Goal: Feedback & Contribution: Contribute content

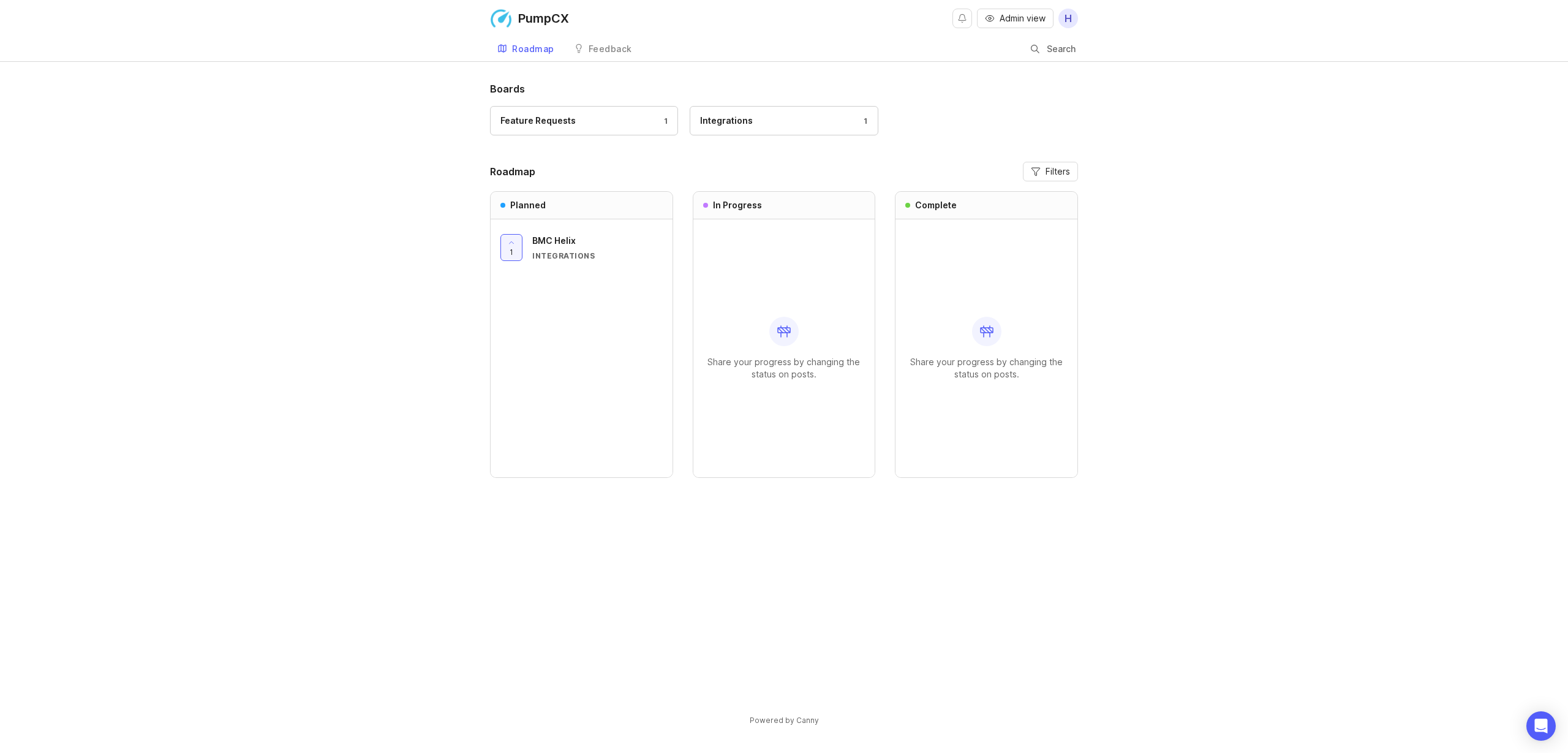
click at [559, 115] on div "Feature Requests" at bounding box center [538, 120] width 75 height 13
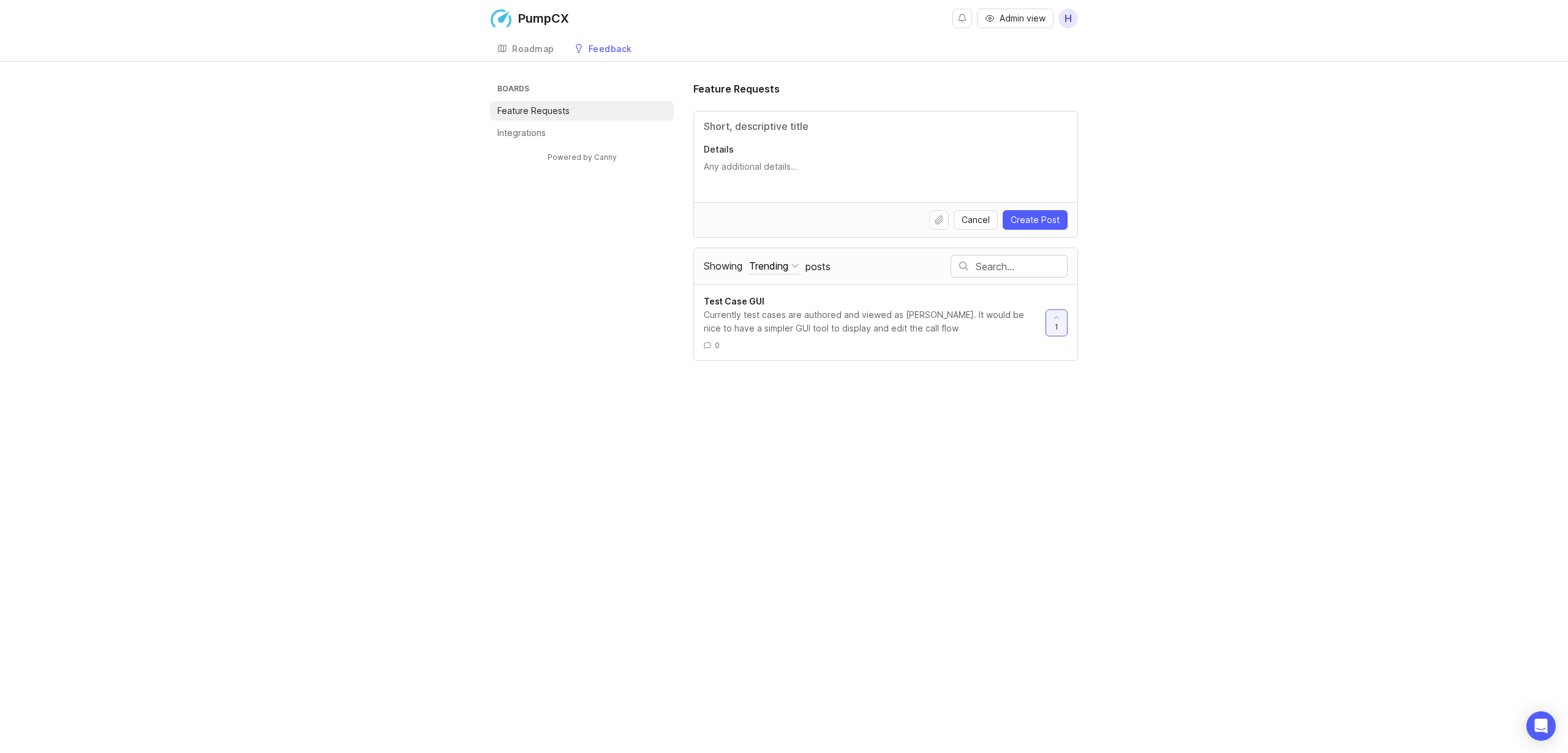
click at [1020, 15] on span "Admin view" at bounding box center [1023, 18] width 46 height 12
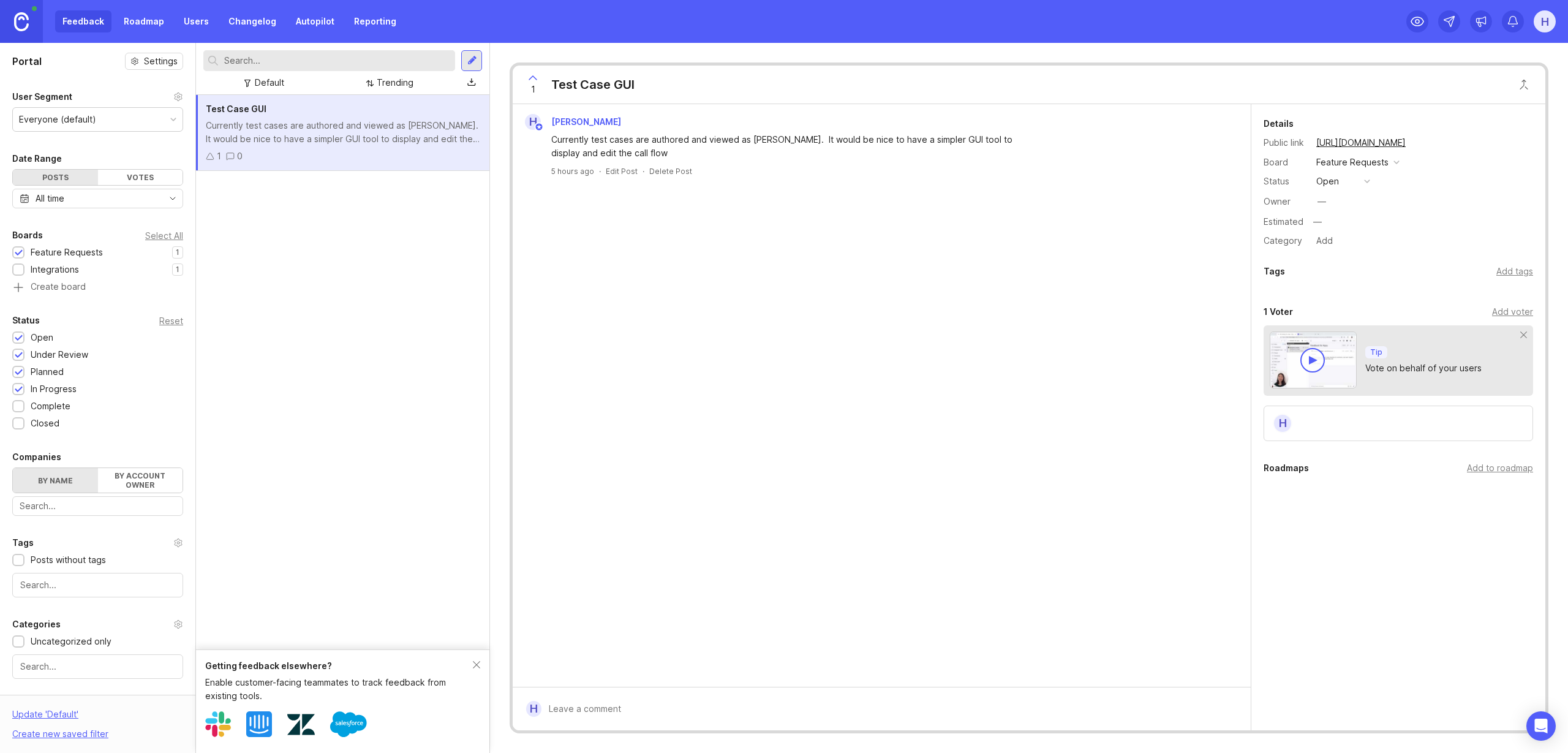
click at [188, 23] on link "Users" at bounding box center [196, 21] width 40 height 22
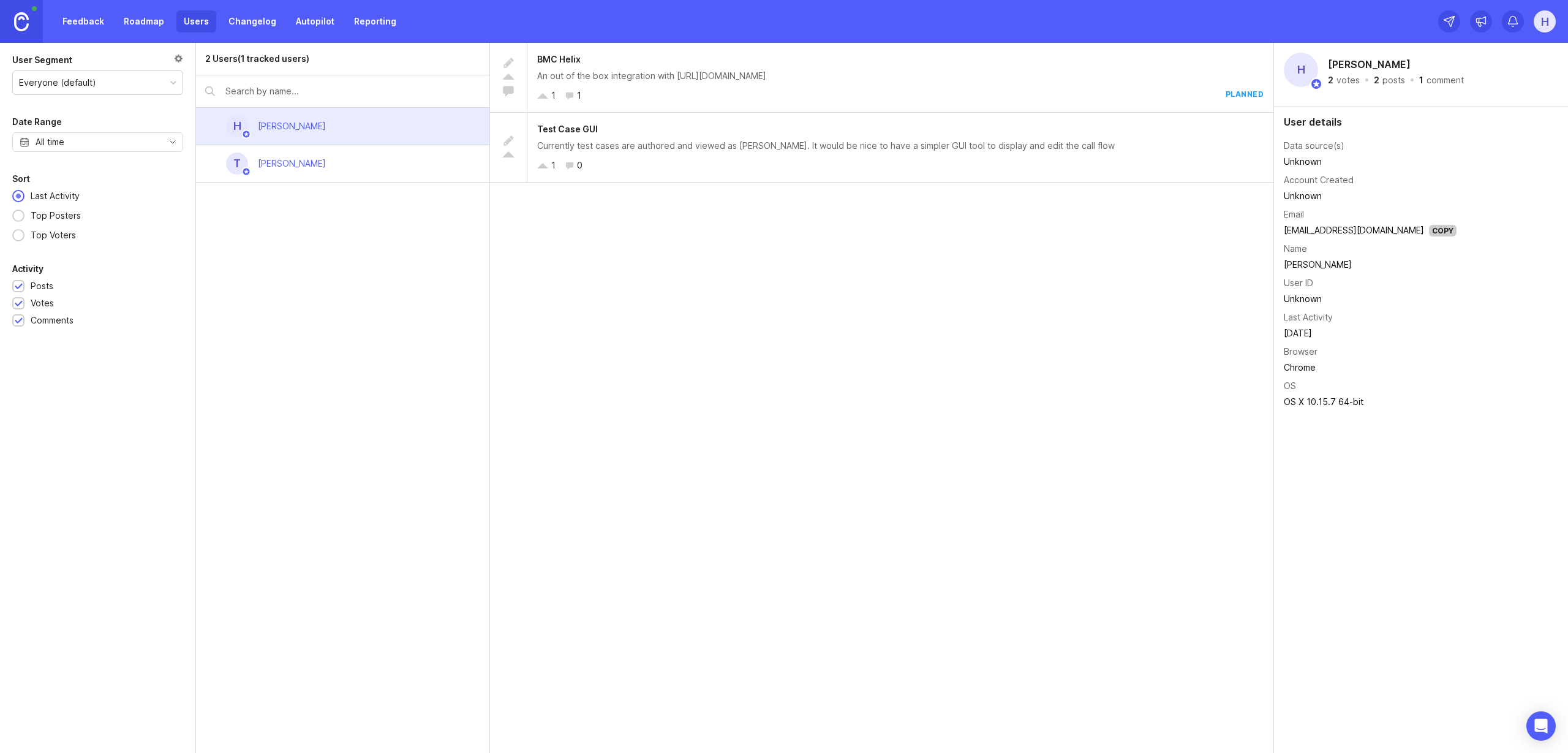
click at [283, 171] on div "[PERSON_NAME]" at bounding box center [292, 164] width 87 height 27
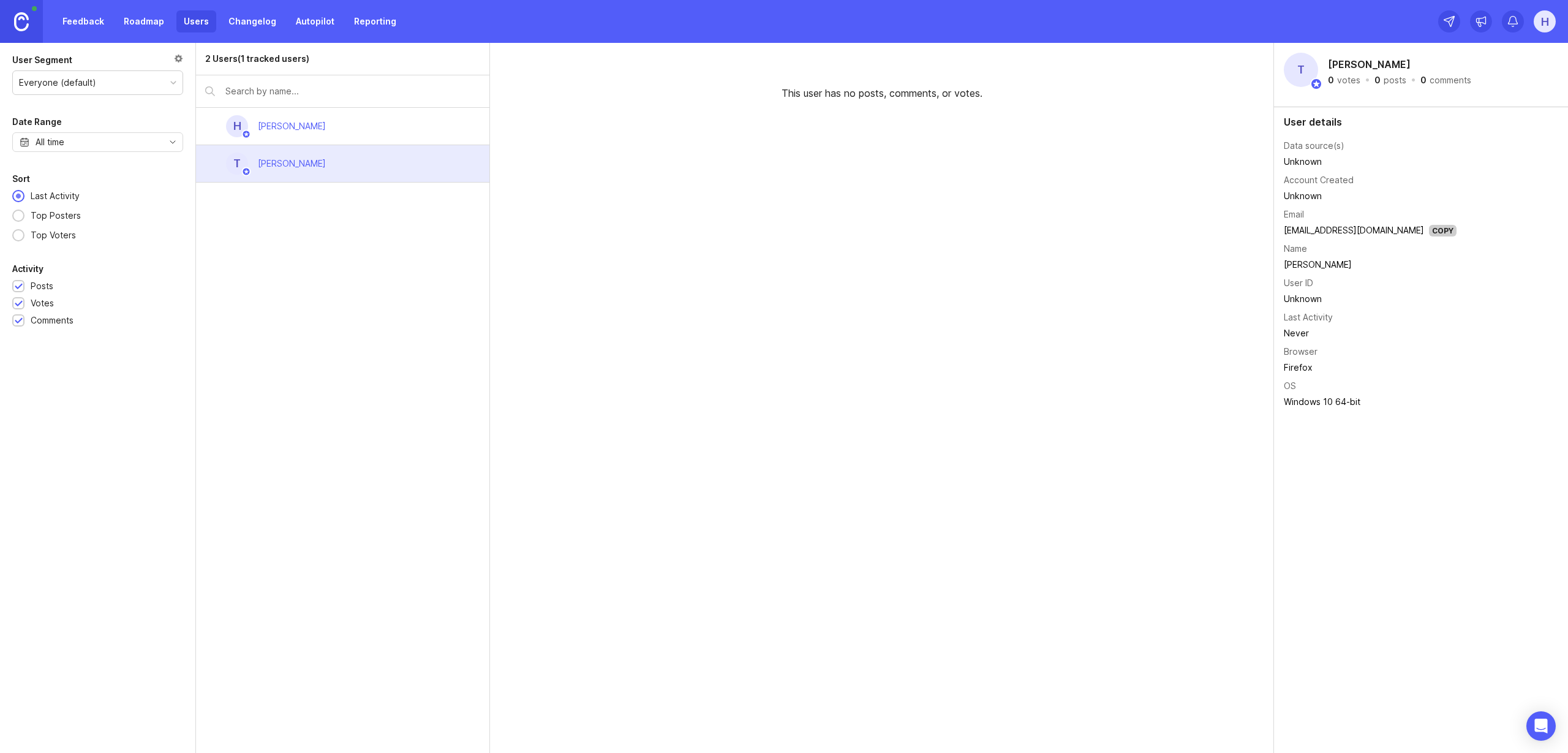
click at [87, 20] on link "Feedback" at bounding box center [83, 21] width 56 height 22
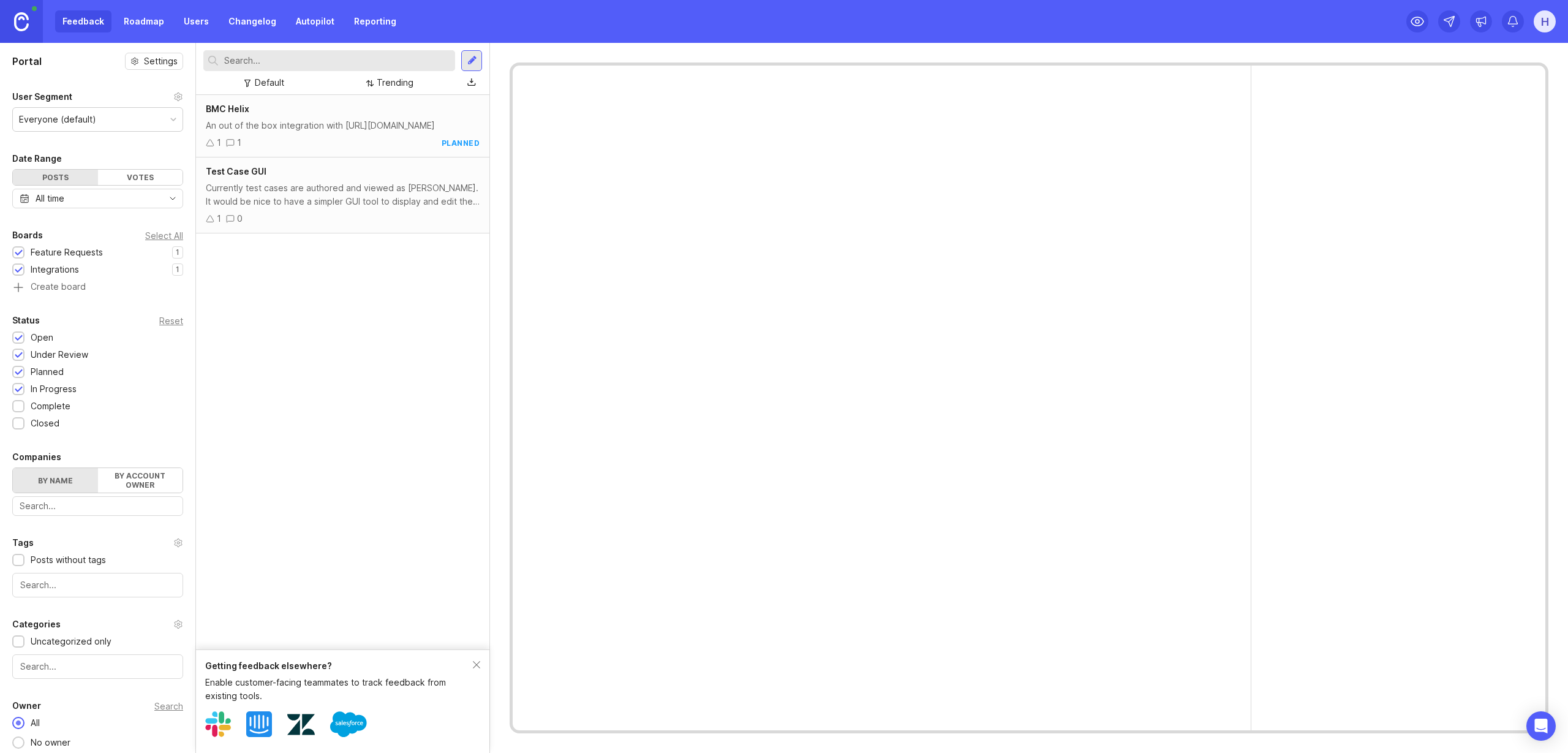
click at [317, 132] on div "An out of the box integration with [URL][DOMAIN_NAME]" at bounding box center [343, 126] width 274 height 13
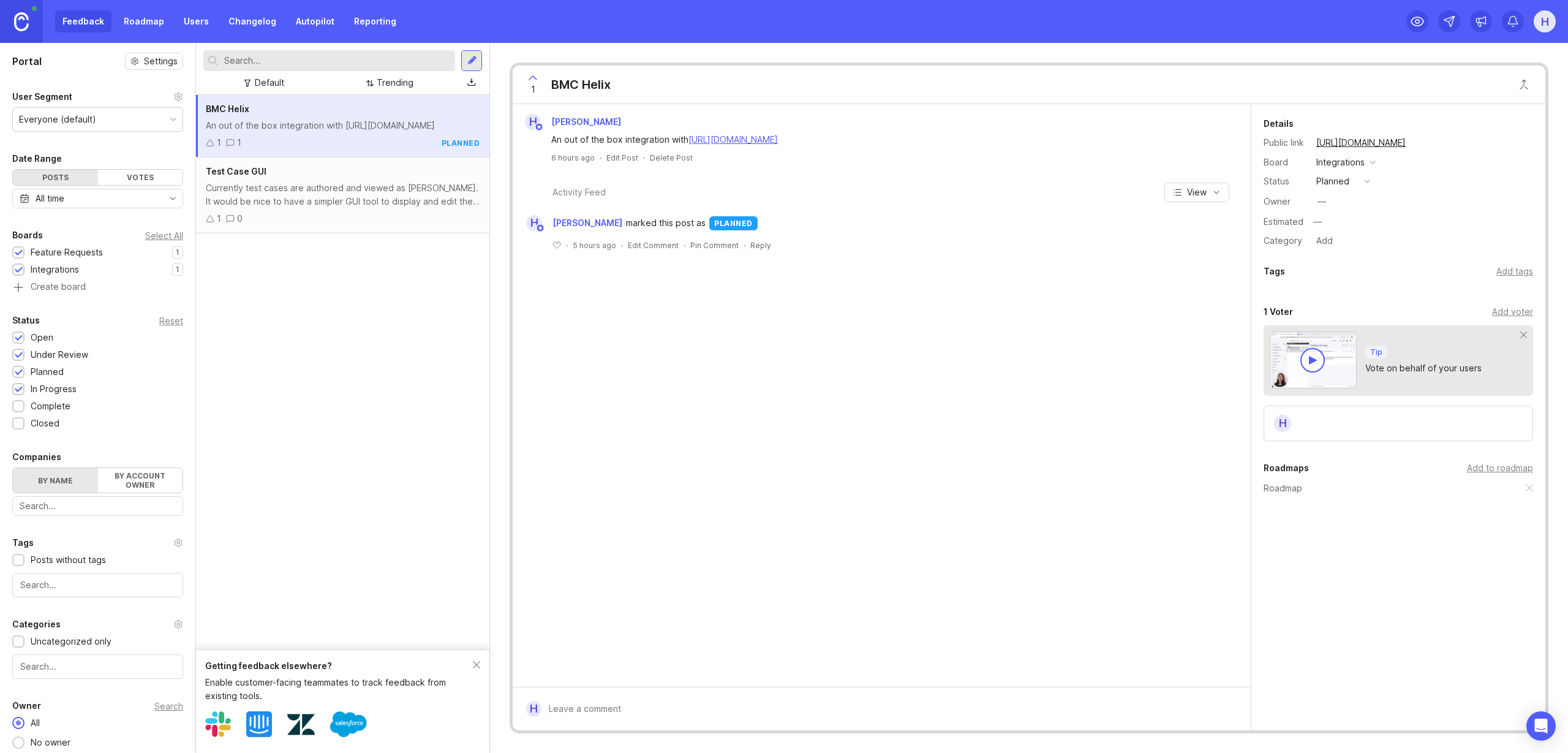
click at [317, 195] on div "Currently test cases are authored and viewed as [PERSON_NAME]. It would be nice…" at bounding box center [343, 195] width 274 height 27
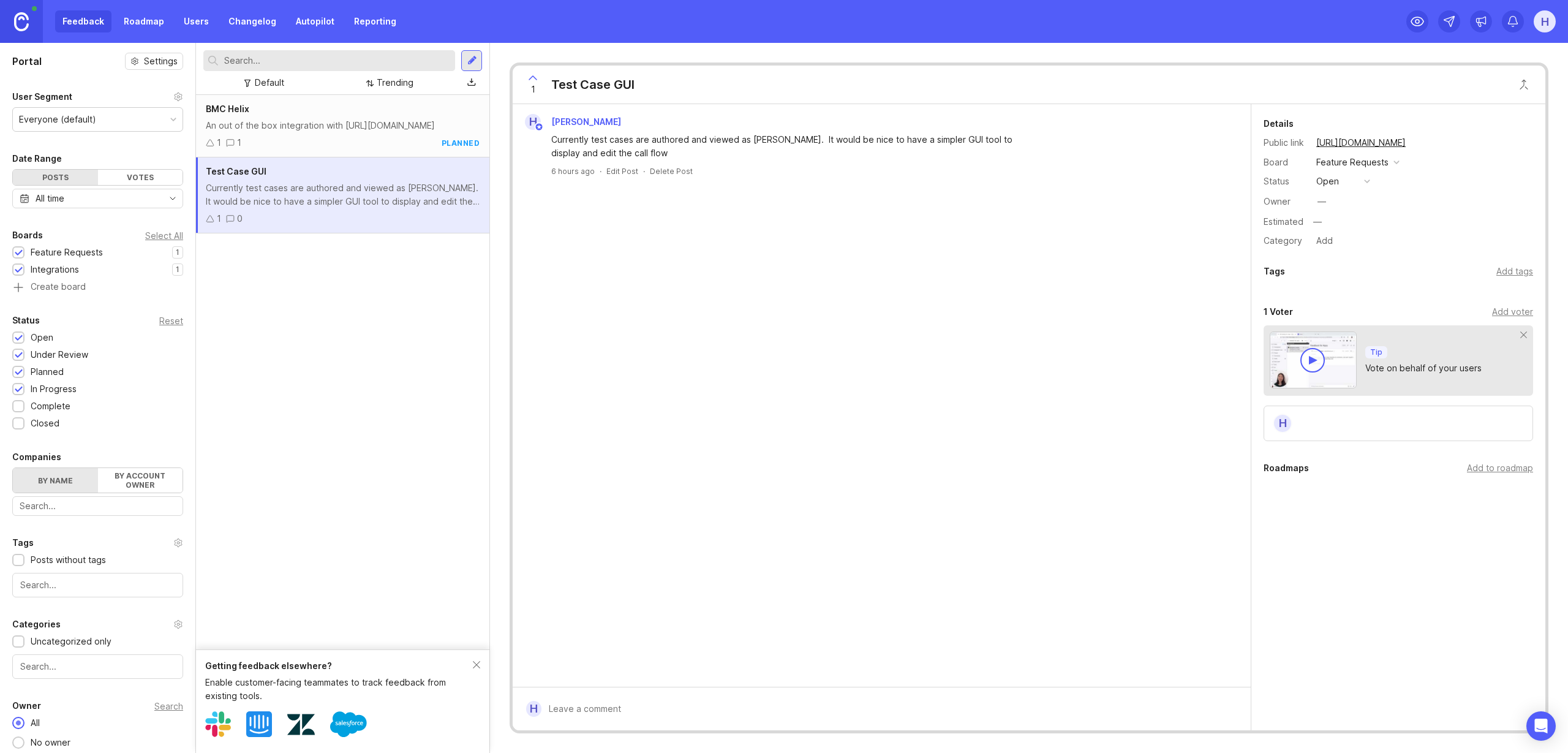
click at [693, 415] on div "H Hamish Graham Currently test cases are authored and viewed as Gherkin. It wou…" at bounding box center [881, 395] width 738 height 582
click at [321, 389] on div "BMC Helix An out of the box integration with https://www.bmc.com/it-solutions/b…" at bounding box center [342, 372] width 293 height 555
click at [87, 26] on div "Feedback Roadmap Users Changelog Autopilot Reporting" at bounding box center [229, 21] width 348 height 22
click at [85, 250] on div "Feature Requests" at bounding box center [67, 252] width 72 height 13
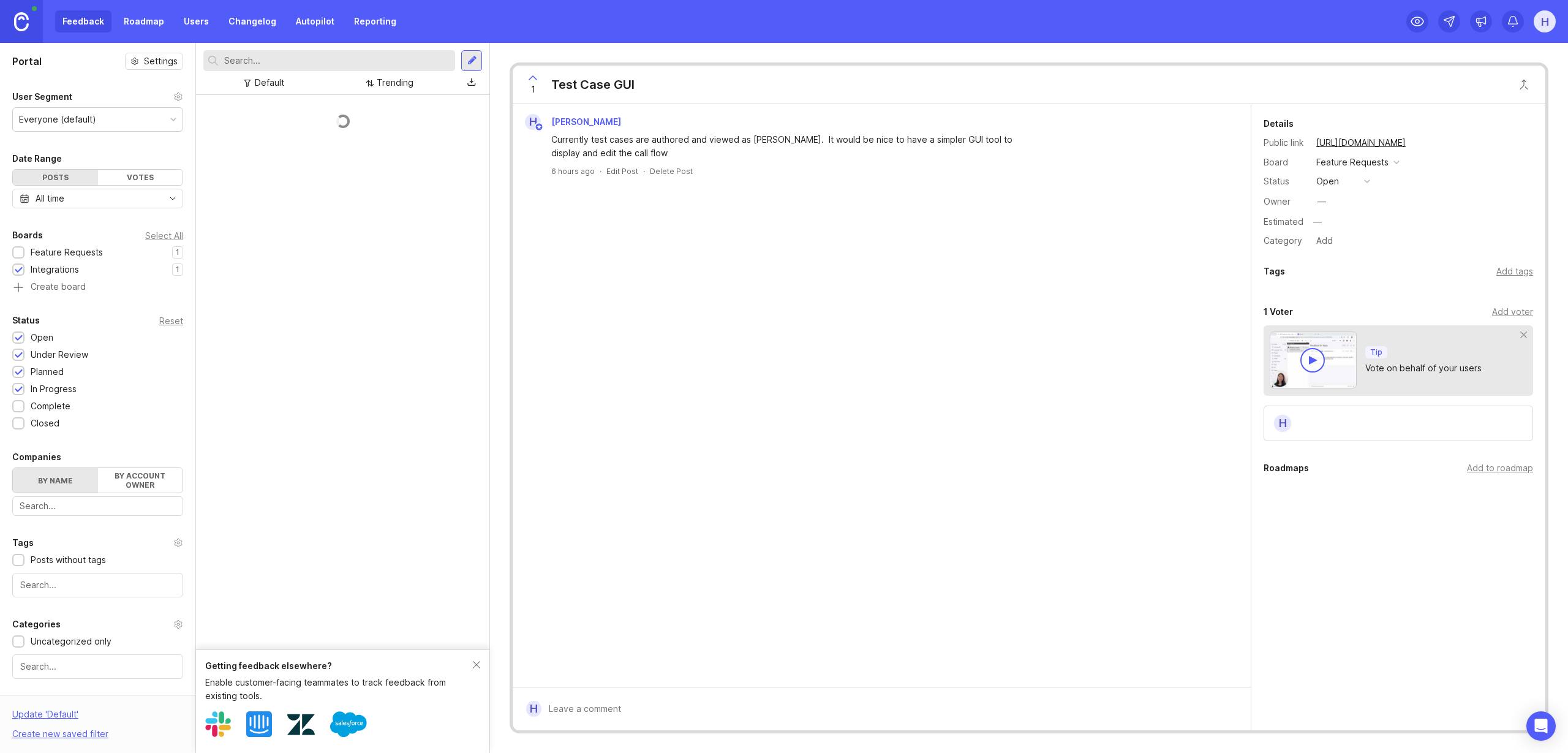
click at [85, 250] on div "Feature Requests" at bounding box center [67, 252] width 72 height 13
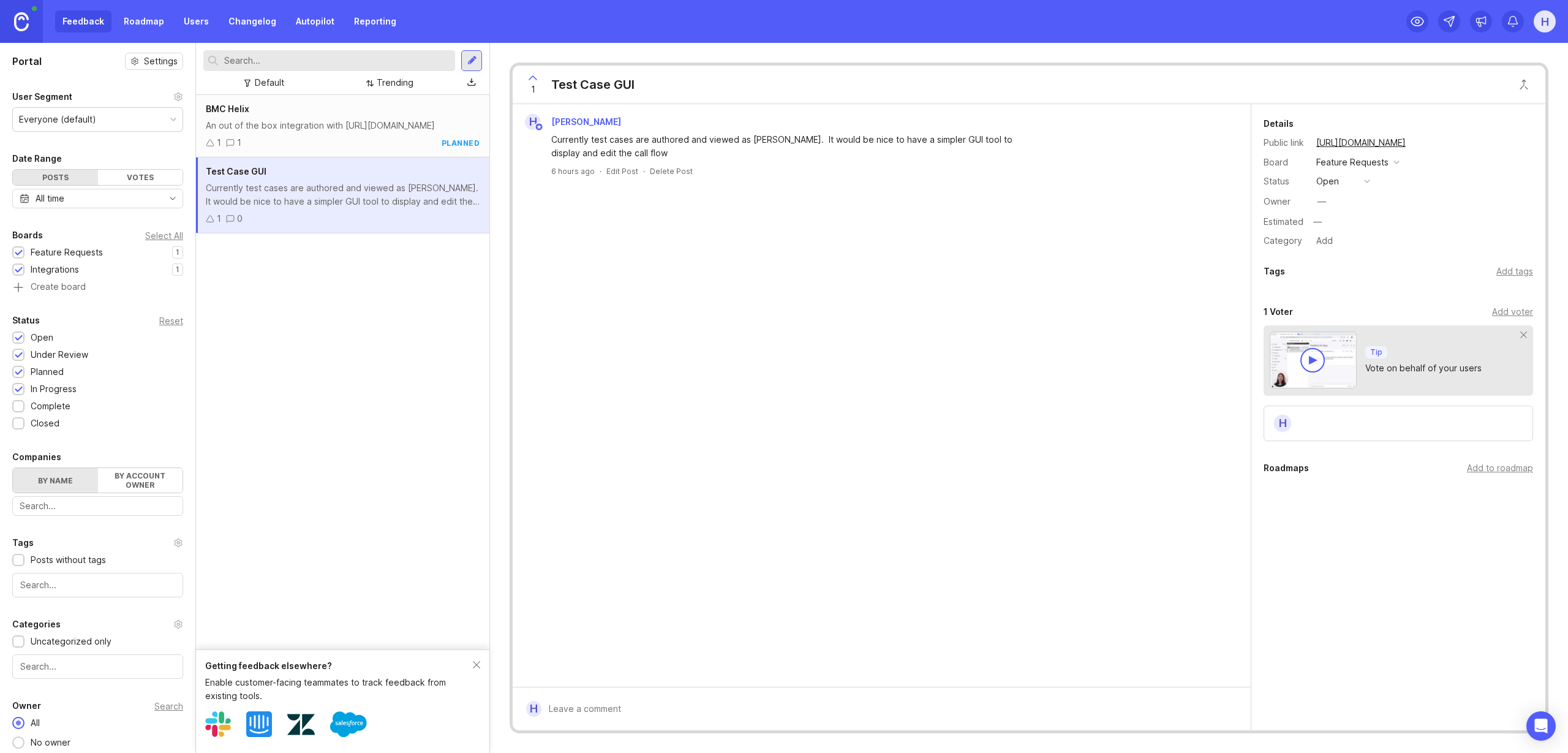
click at [341, 342] on div "BMC Helix An out of the box integration with [URL][DOMAIN_NAME] 1 1 planned Tes…" at bounding box center [342, 372] width 293 height 555
click at [92, 20] on div "Feedback Roadmap Users Changelog Autopilot Reporting" at bounding box center [229, 21] width 348 height 22
click at [131, 184] on div "Votes" at bounding box center [141, 177] width 85 height 15
click at [47, 179] on div "Posts" at bounding box center [55, 177] width 85 height 15
click at [234, 20] on link "Changelog" at bounding box center [252, 21] width 63 height 22
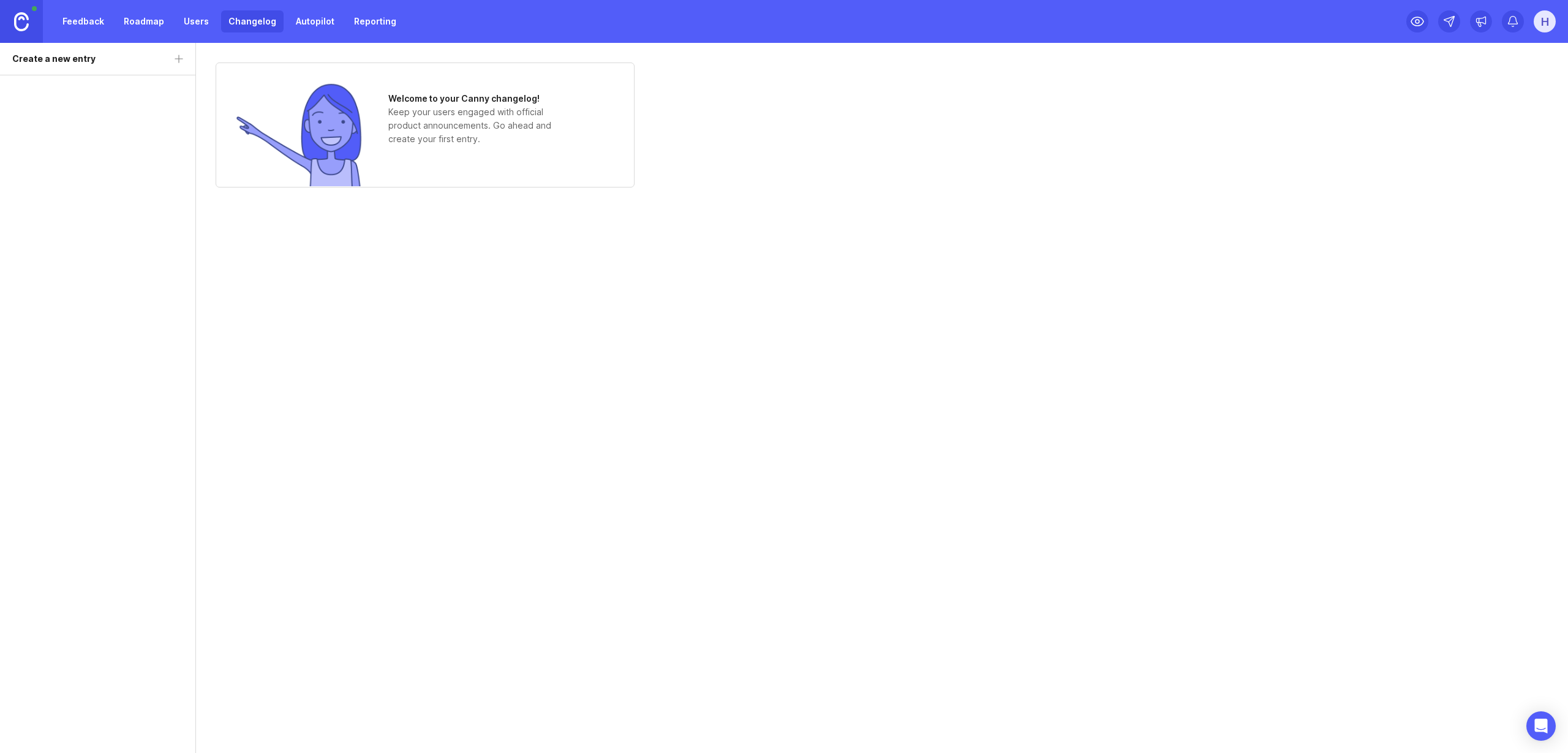
click at [86, 19] on link "Feedback" at bounding box center [83, 21] width 56 height 22
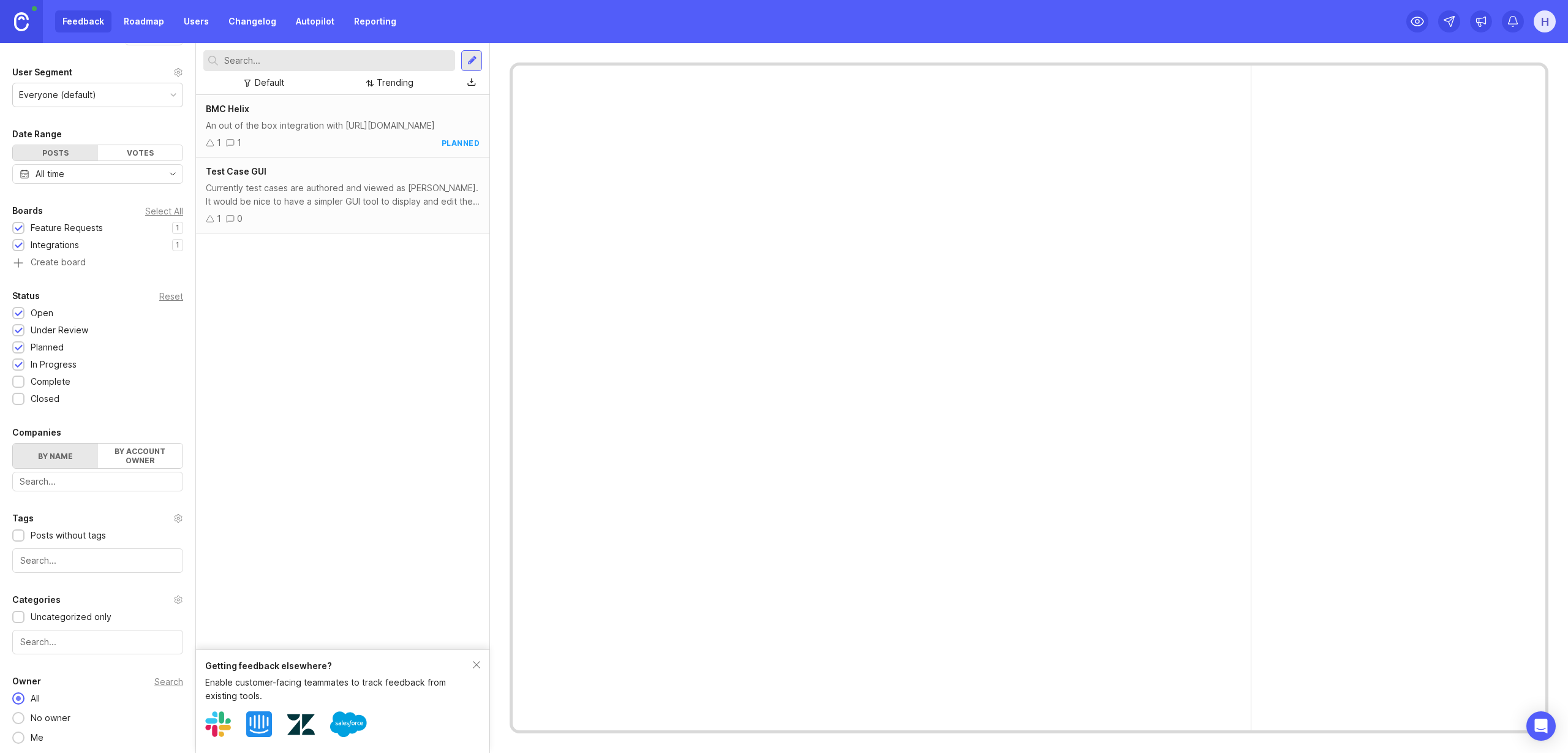
scroll to position [26, 0]
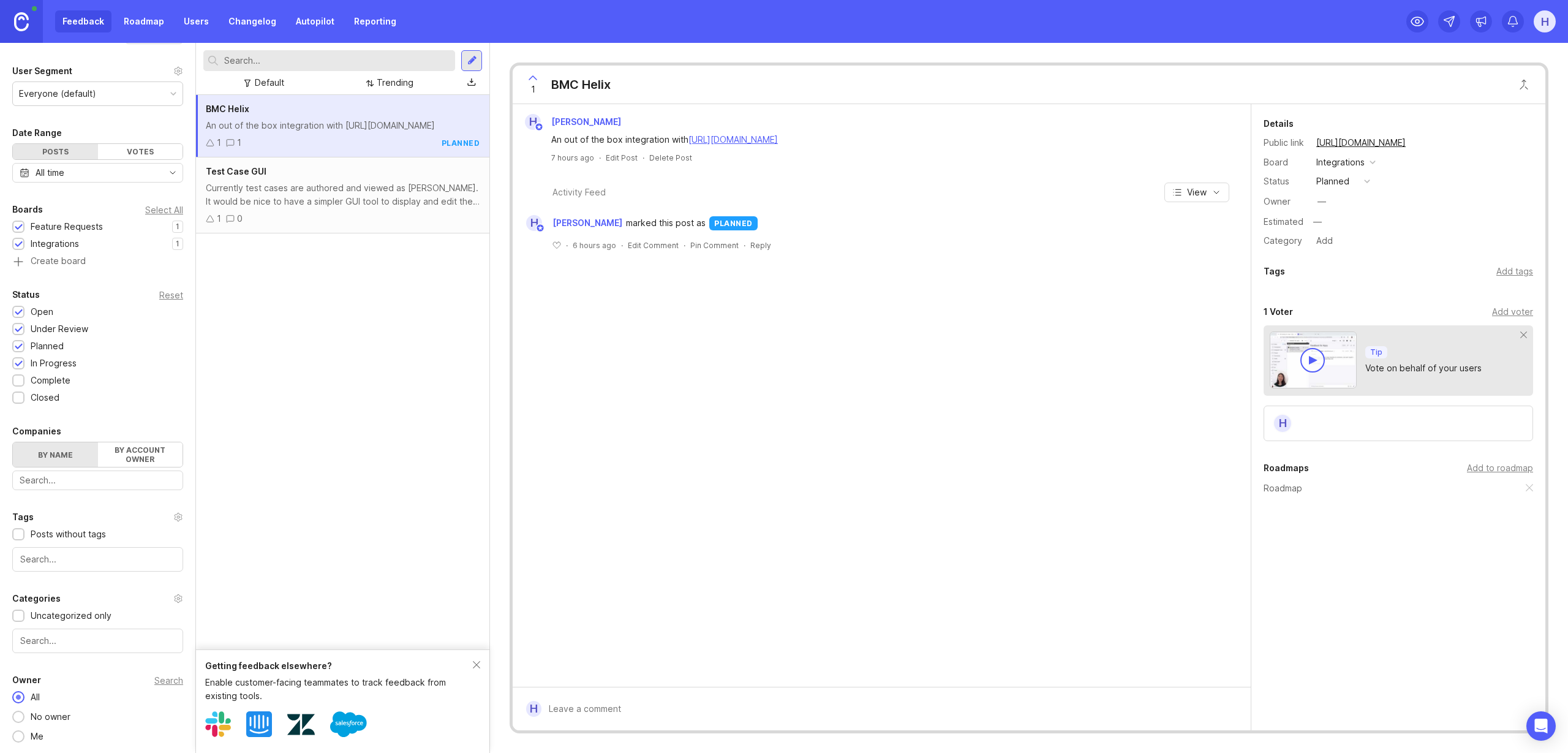
click at [58, 460] on label "By name" at bounding box center [55, 454] width 85 height 25
click at [13, 442] on input "By name" at bounding box center [13, 442] width 0 height 0
click at [423, 459] on div "BMC Helix An out of the box integration with https://www.bmc.com/it-solutions/b…" at bounding box center [342, 424] width 293 height 658
click at [469, 61] on div at bounding box center [472, 60] width 10 height 11
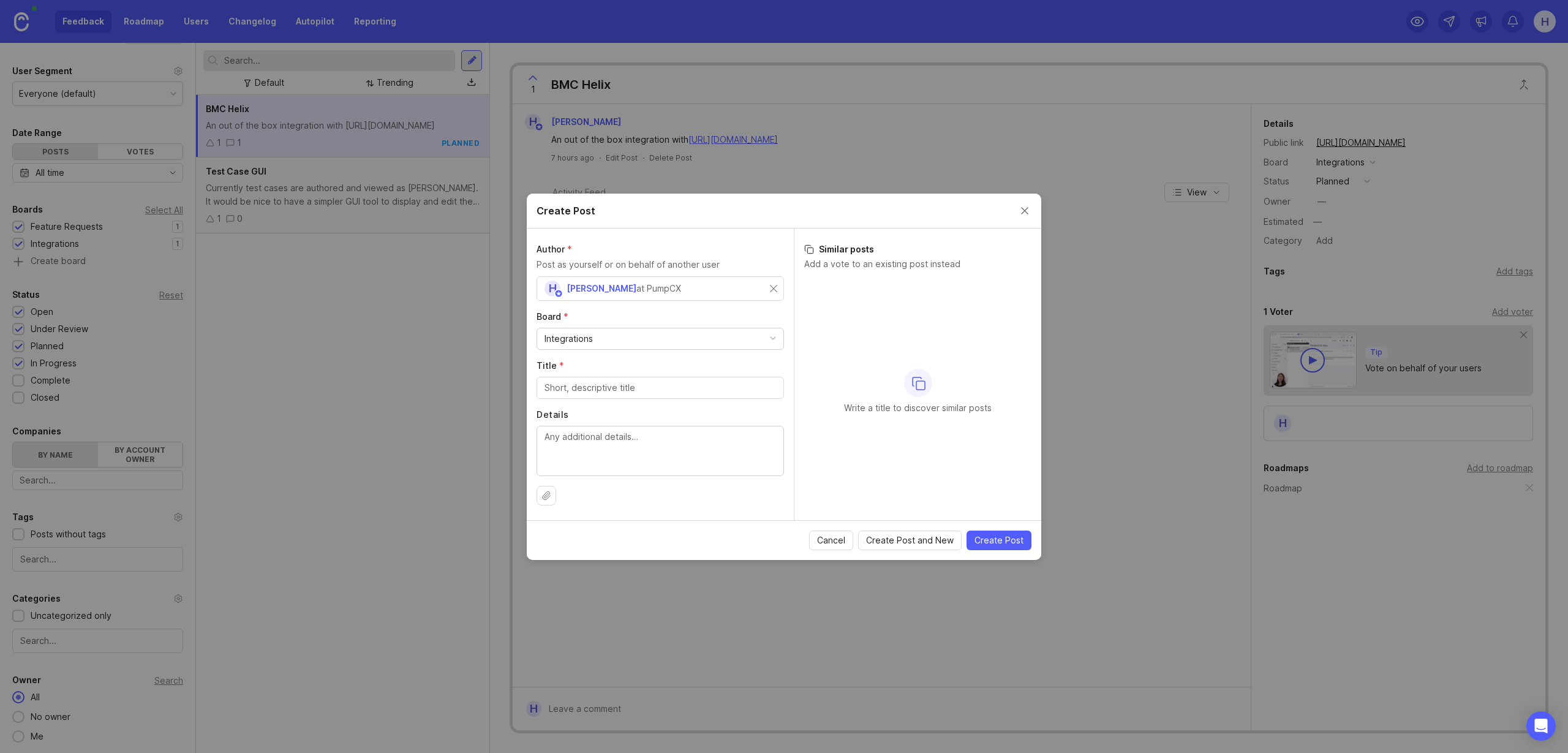
click at [692, 337] on div "Integrations" at bounding box center [660, 338] width 246 height 21
click at [652, 392] on input "Title *" at bounding box center [660, 387] width 231 height 13
type input "Allow USer Data matches / no matches to generate a Warning"
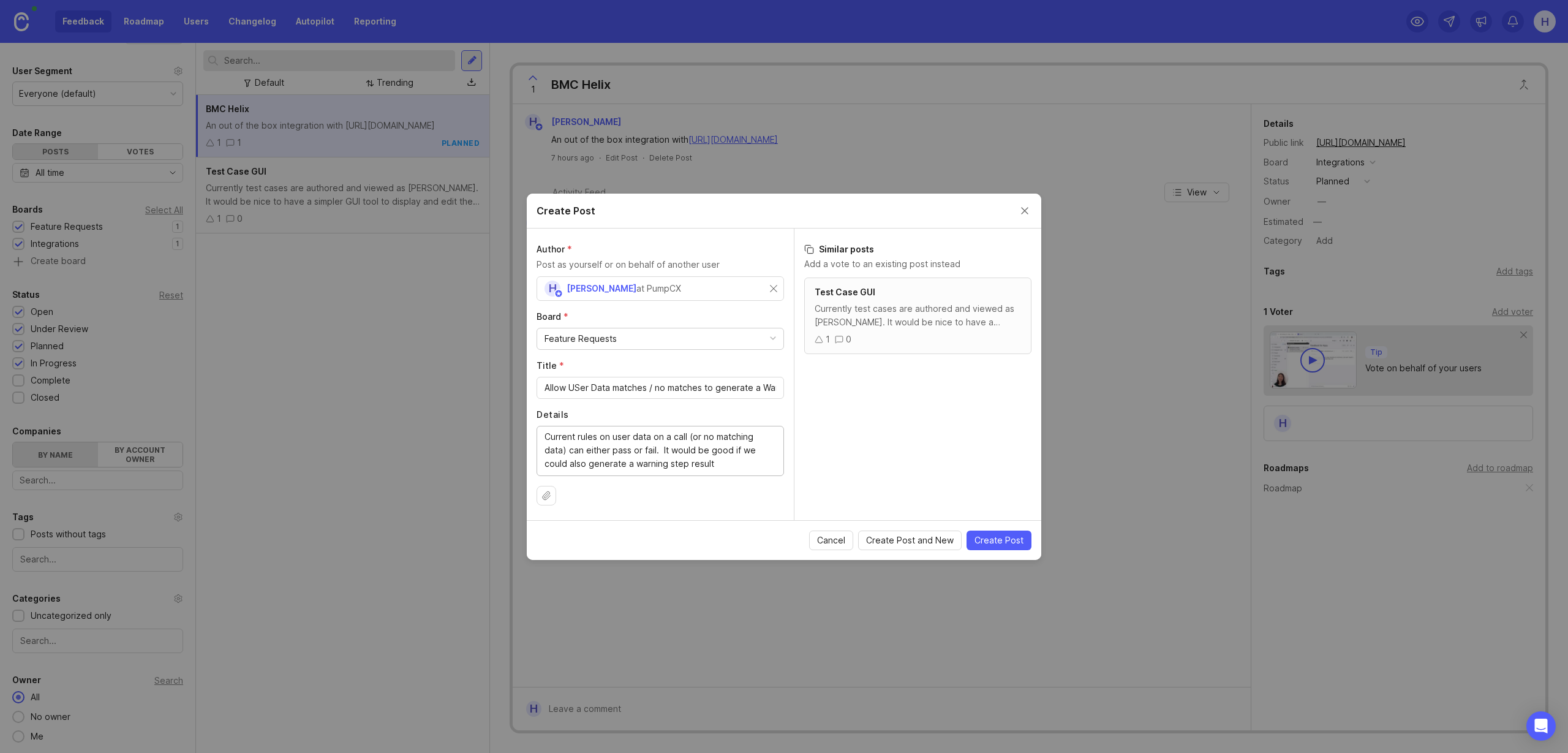
type textarea "Current rules on user data on a call (or no matching data) can either pass or f…"
click at [1005, 545] on span "Create Post" at bounding box center [998, 540] width 49 height 12
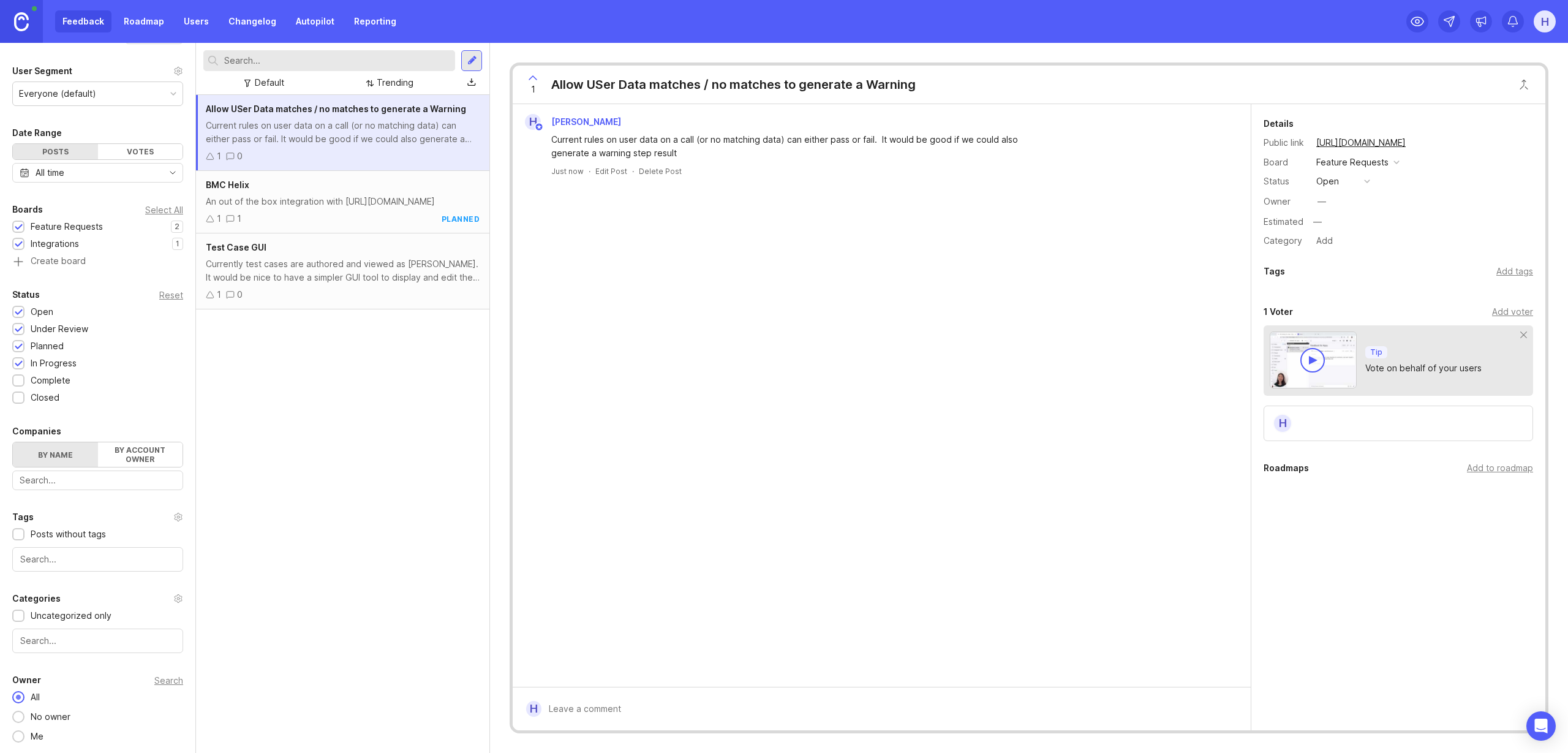
click at [471, 58] on div at bounding box center [472, 60] width 10 height 11
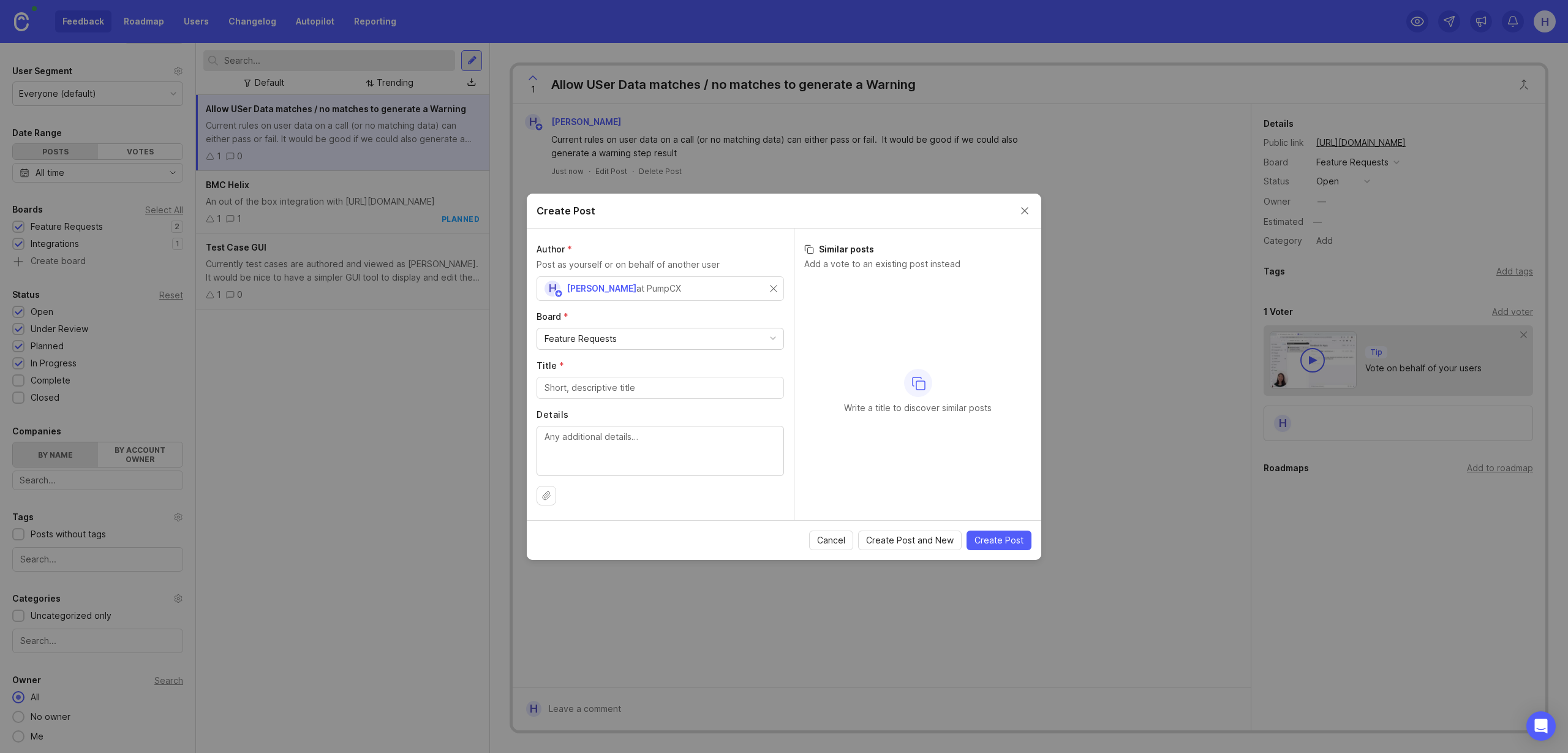
click at [602, 337] on div "Feature Requests" at bounding box center [580, 338] width 72 height 13
click at [592, 385] on input "Title *" at bounding box center [660, 387] width 231 height 13
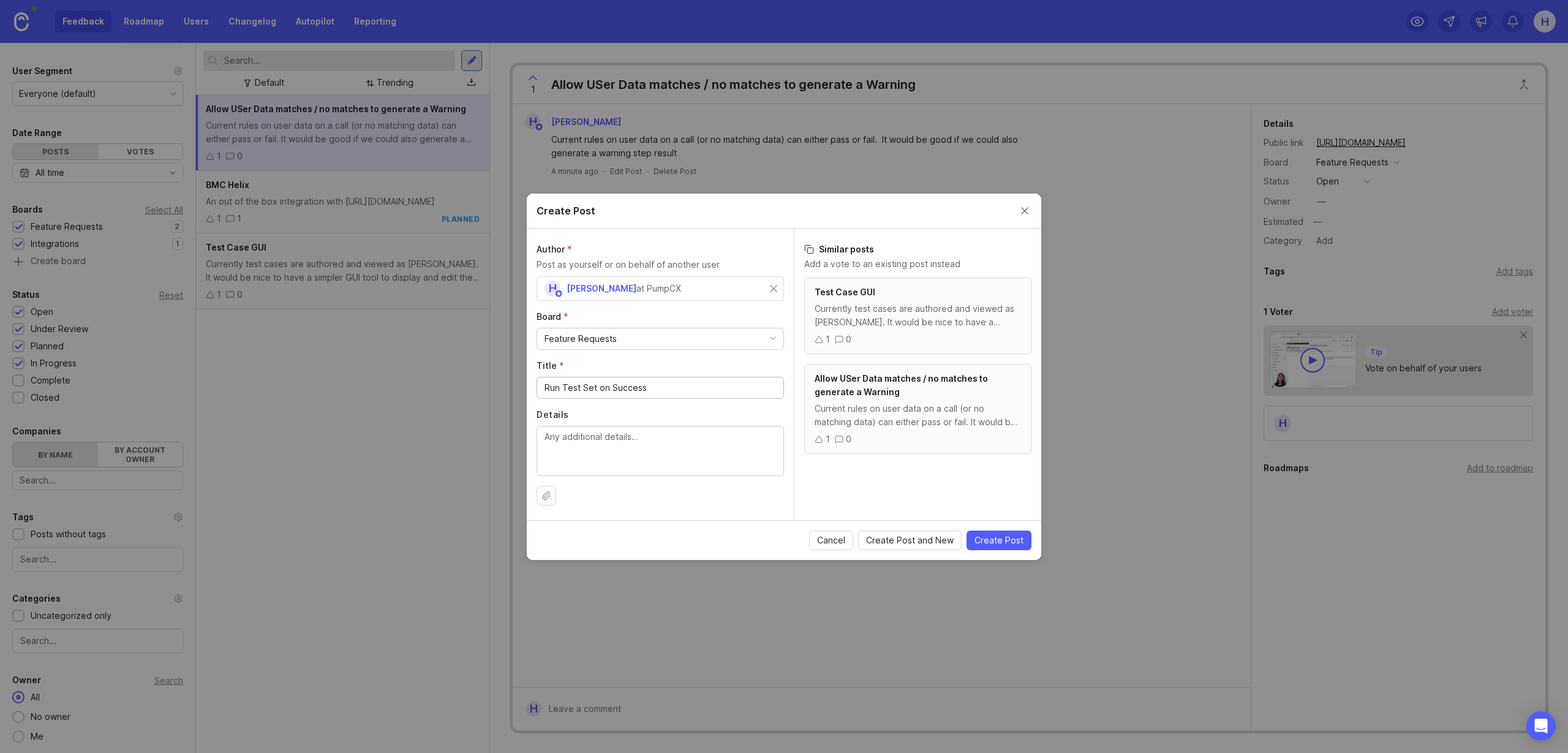
type input "Run Test Set on Success"
paste textarea "It would be useful to have an “On Pass: Execute Test Case” would be useful. 1) …"
click at [653, 451] on textarea "It would be useful to have an “On Pass: Execute Test Case” would be useful. 1) …" at bounding box center [660, 497] width 231 height 135
click at [659, 470] on textarea "It would be useful to have an “On Pass: Execute Test Case” would be useful. 1) …" at bounding box center [660, 497] width 231 height 135
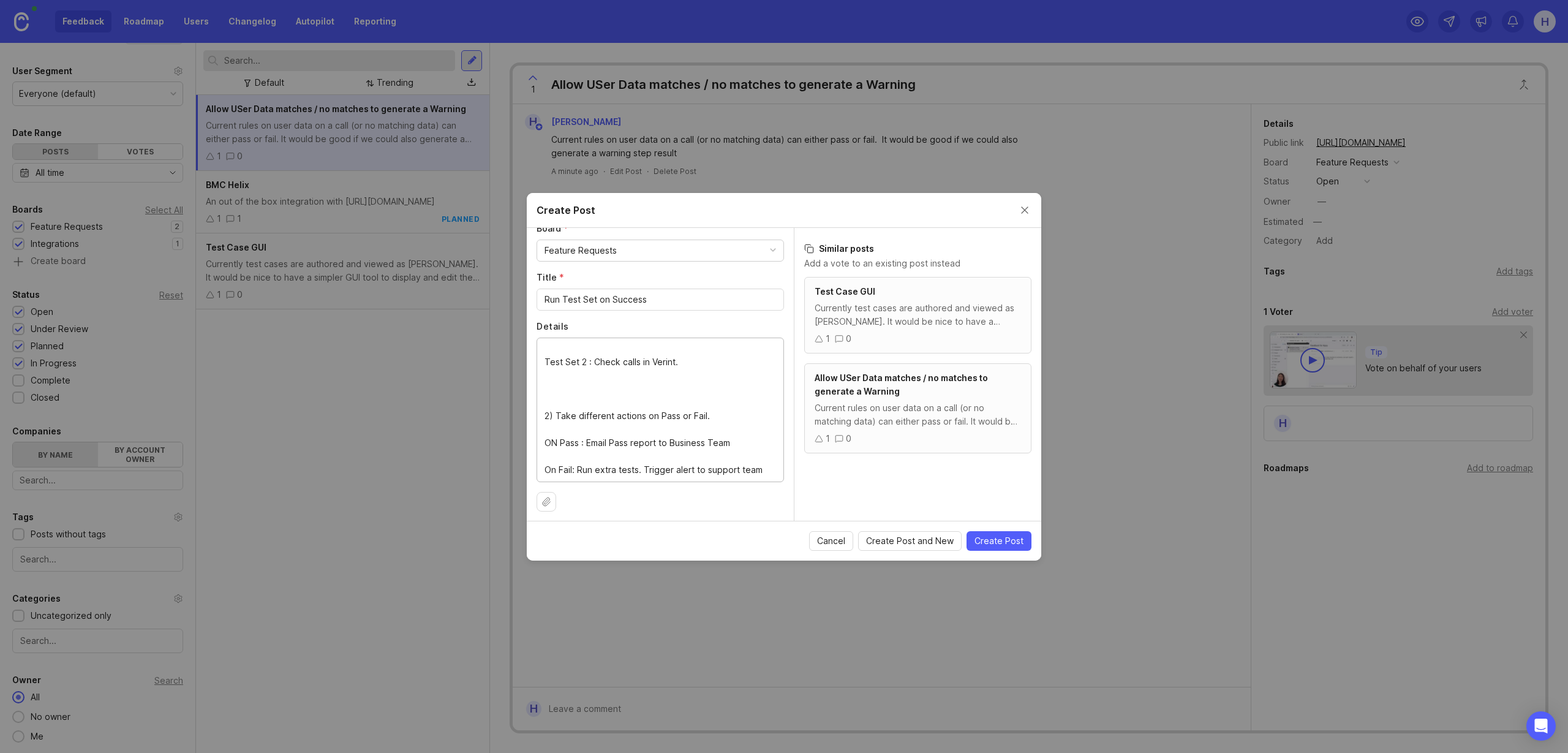
scroll to position [135, 0]
drag, startPoint x: 588, startPoint y: 429, endPoint x: 614, endPoint y: 430, distance: 26.0
click at [614, 430] on textarea "It would be useful to have an “On Pass: Execute Test Case” would be useful. 1) …" at bounding box center [660, 409] width 231 height 135
drag, startPoint x: 593, startPoint y: 346, endPoint x: 676, endPoint y: 391, distance: 94.4
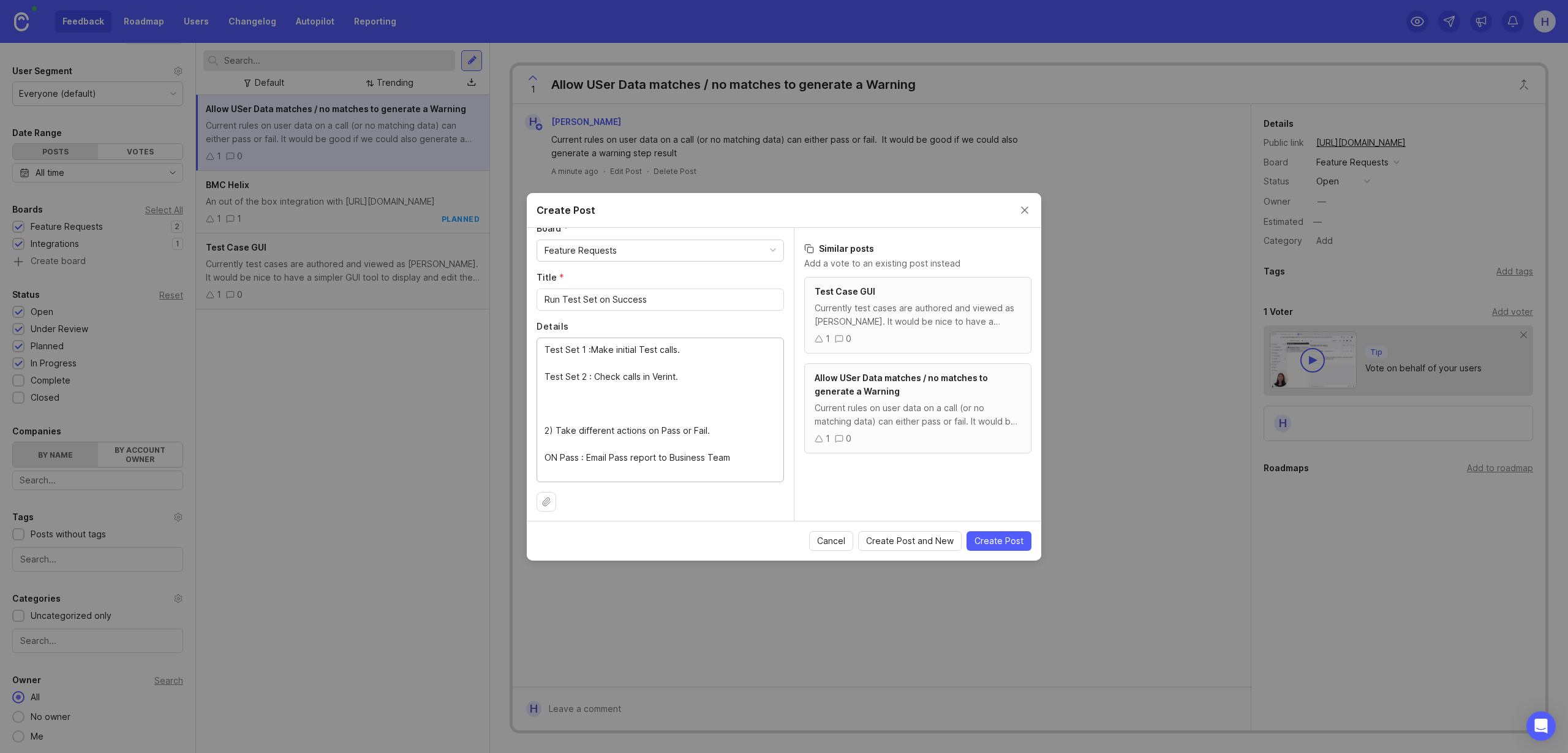
click at [676, 391] on textarea "It would be useful to have an “On Pass: Execute Test Case” would be useful. 1) …" at bounding box center [660, 409] width 231 height 135
drag, startPoint x: 588, startPoint y: 428, endPoint x: 729, endPoint y: 430, distance: 141.0
click at [729, 430] on textarea "It would be useful to have an “On Pass: Execute Test Case” would be useful. 1) …" at bounding box center [660, 409] width 231 height 135
paste textarea "Check calls in Verint."
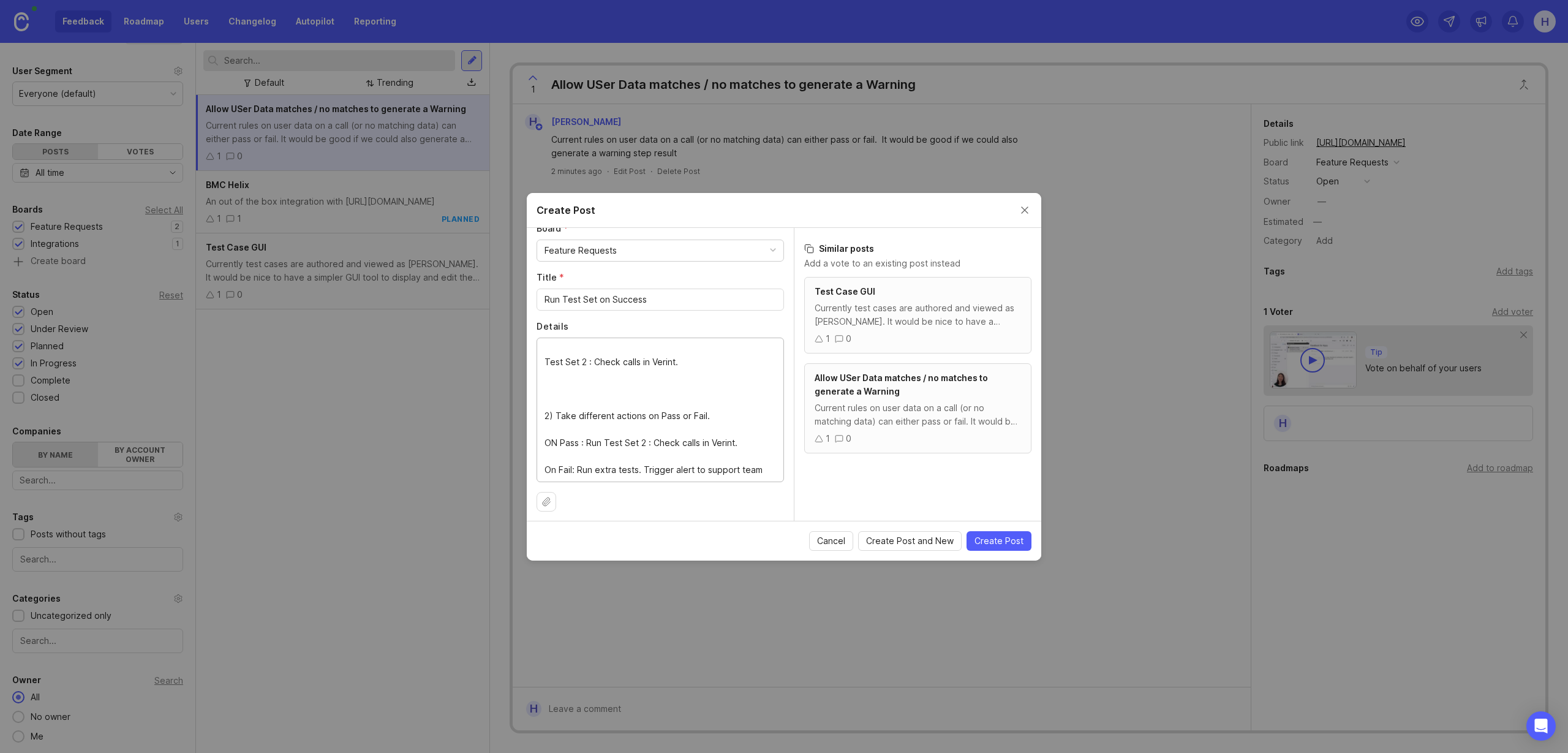
type textarea "It would be useful to have an “On Pass: Execute Test Case” would be useful. 1) …"
click at [989, 539] on span "Create Post" at bounding box center [998, 541] width 49 height 12
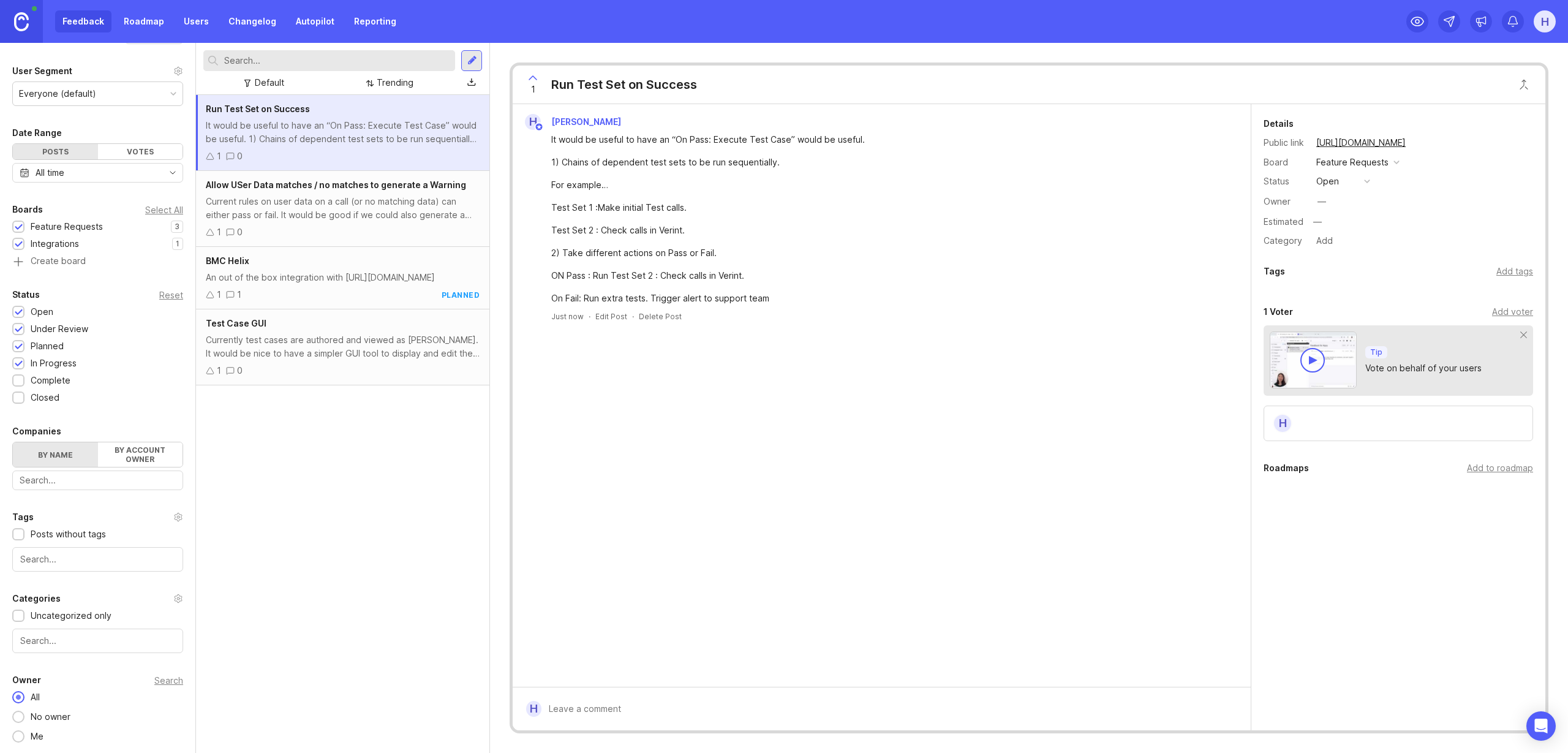
click at [469, 66] on div at bounding box center [471, 60] width 21 height 21
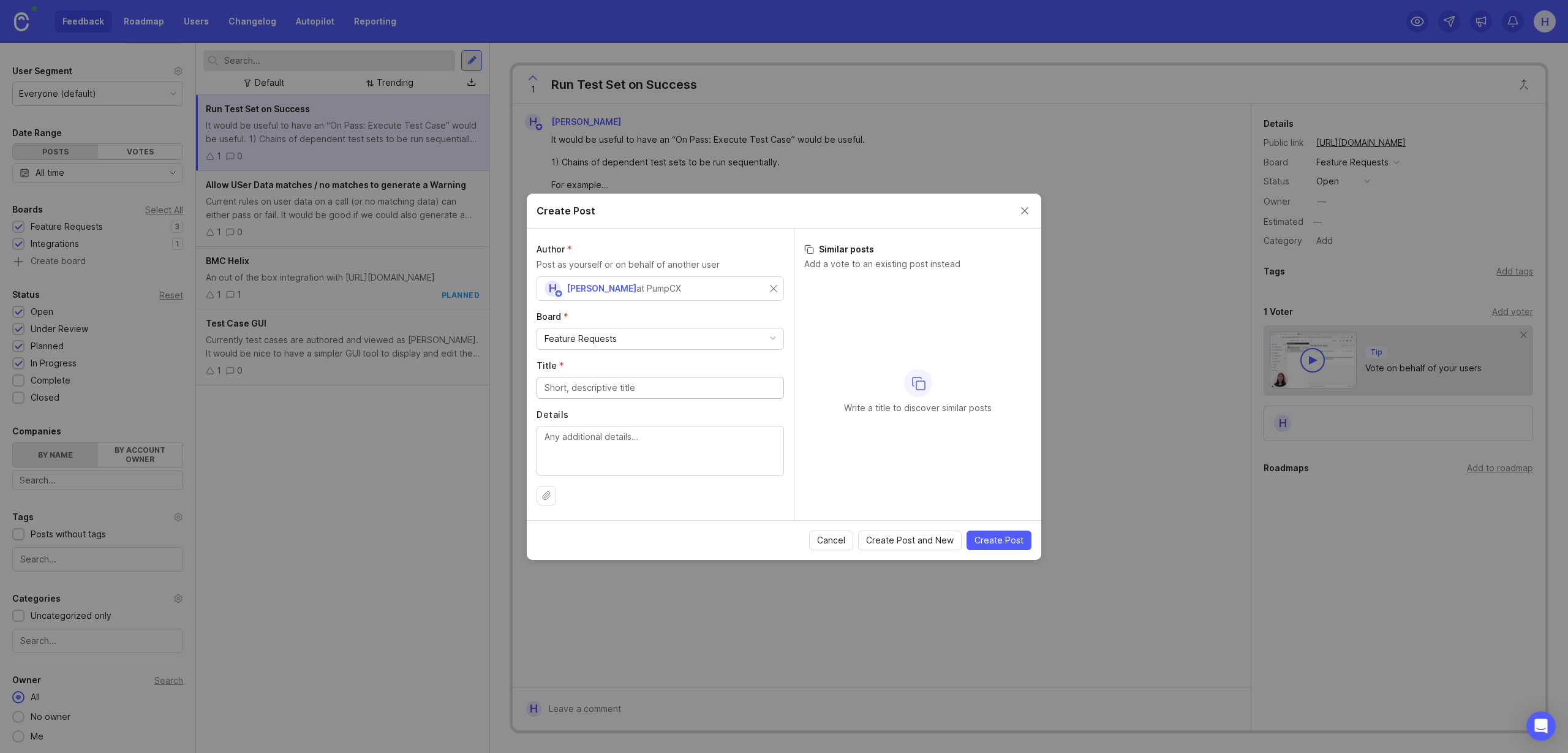
click at [646, 388] on input "Title *" at bounding box center [660, 387] width 231 height 13
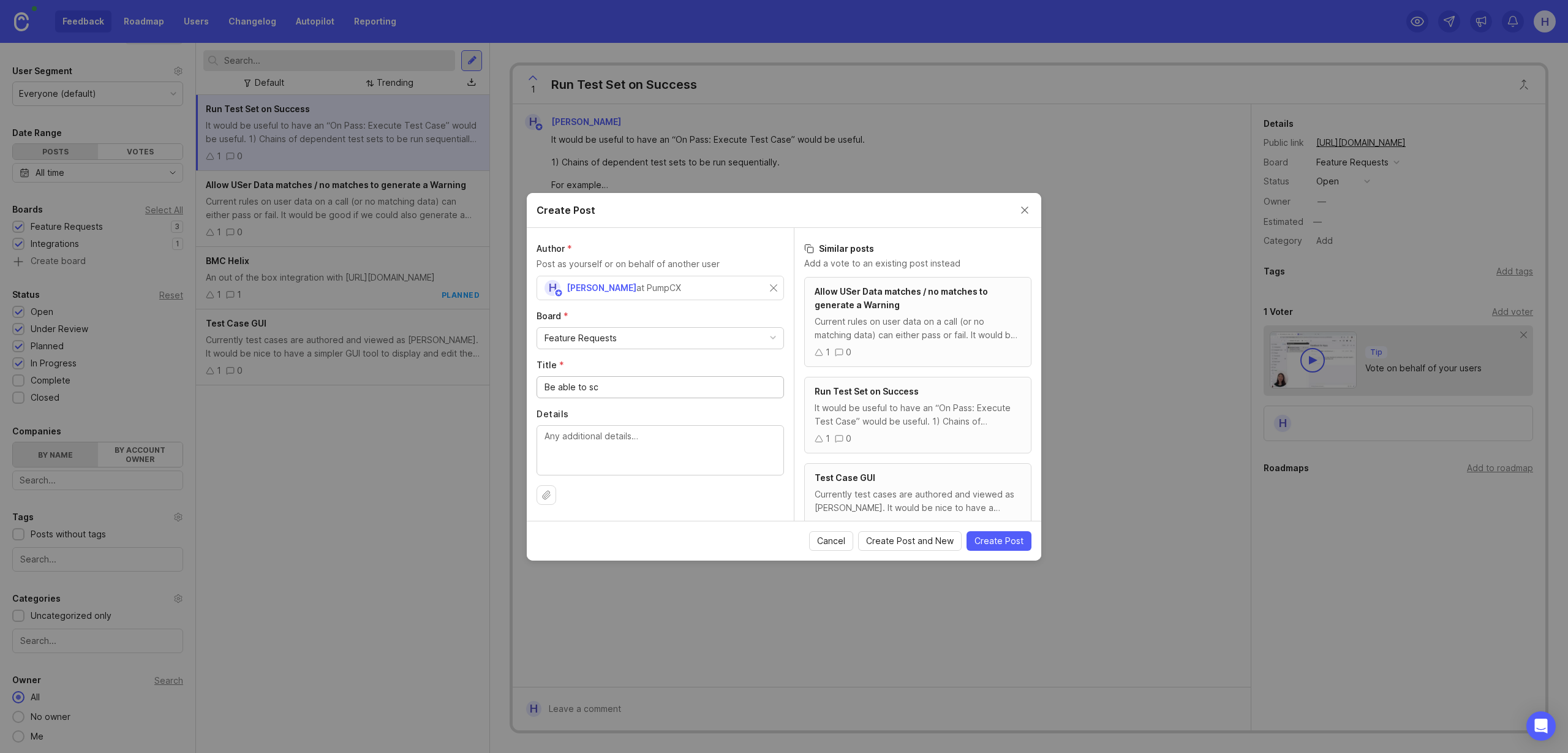
type input "Be able to sch"
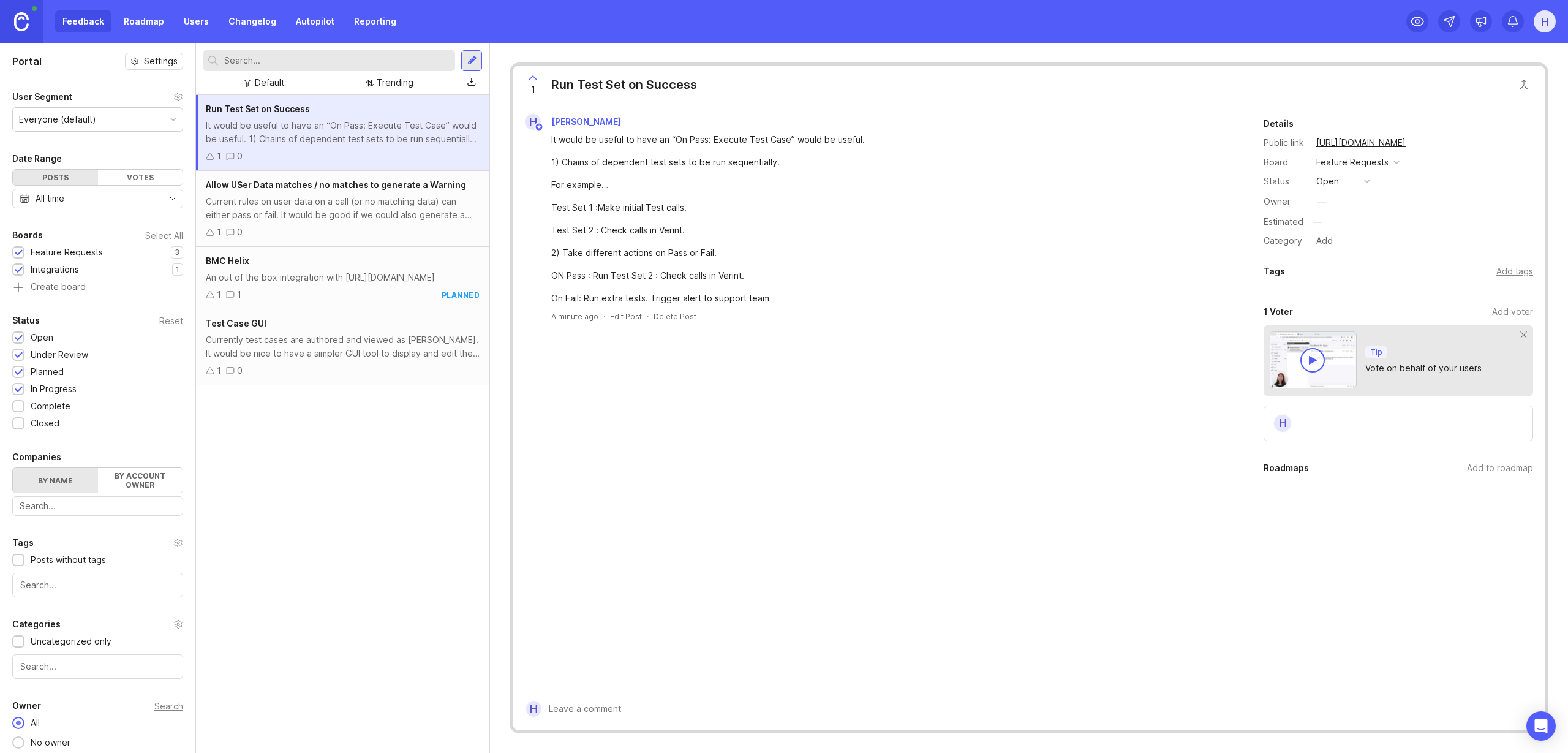
click at [470, 60] on div at bounding box center [472, 60] width 10 height 11
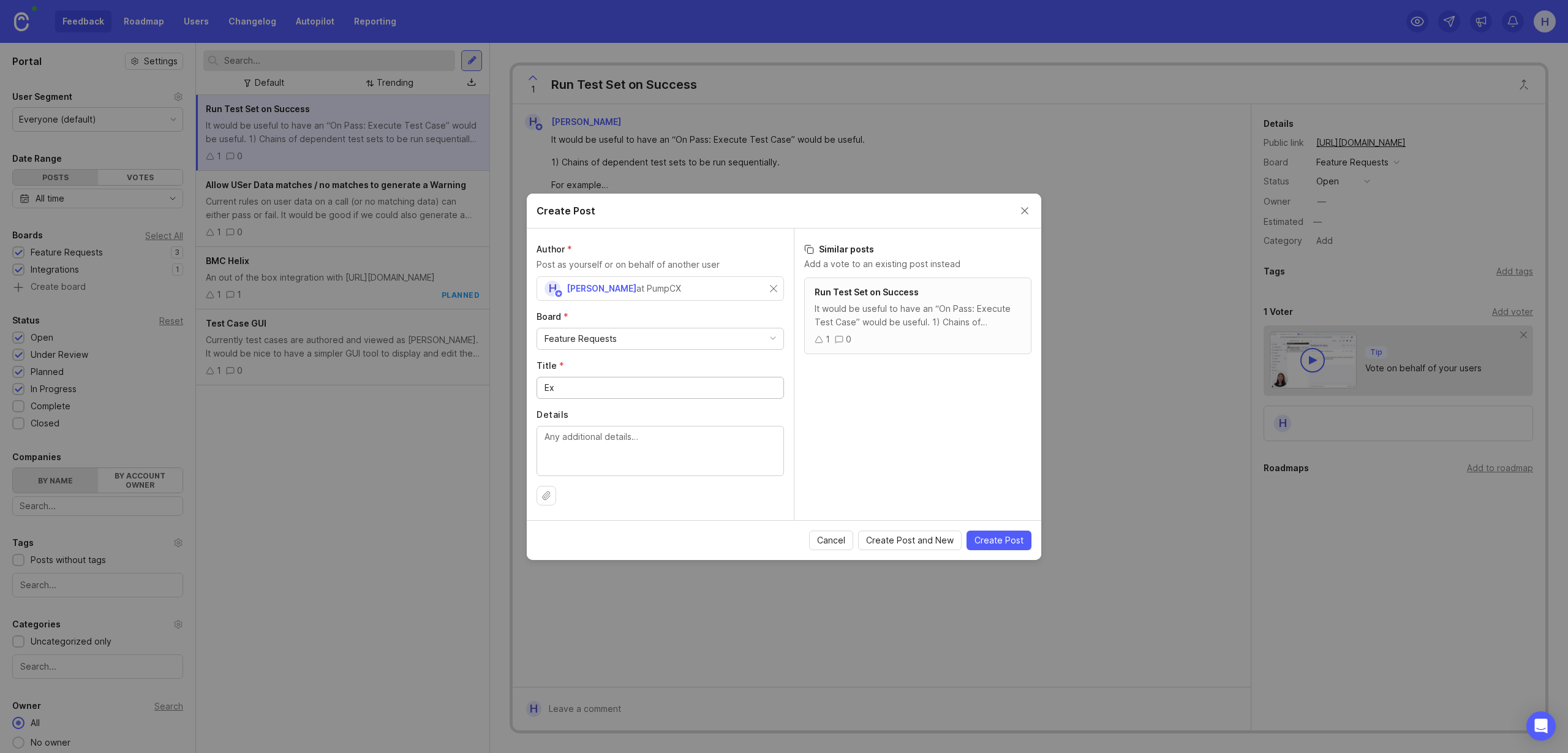
type input "E"
type input "Distribute a Report as a test step"
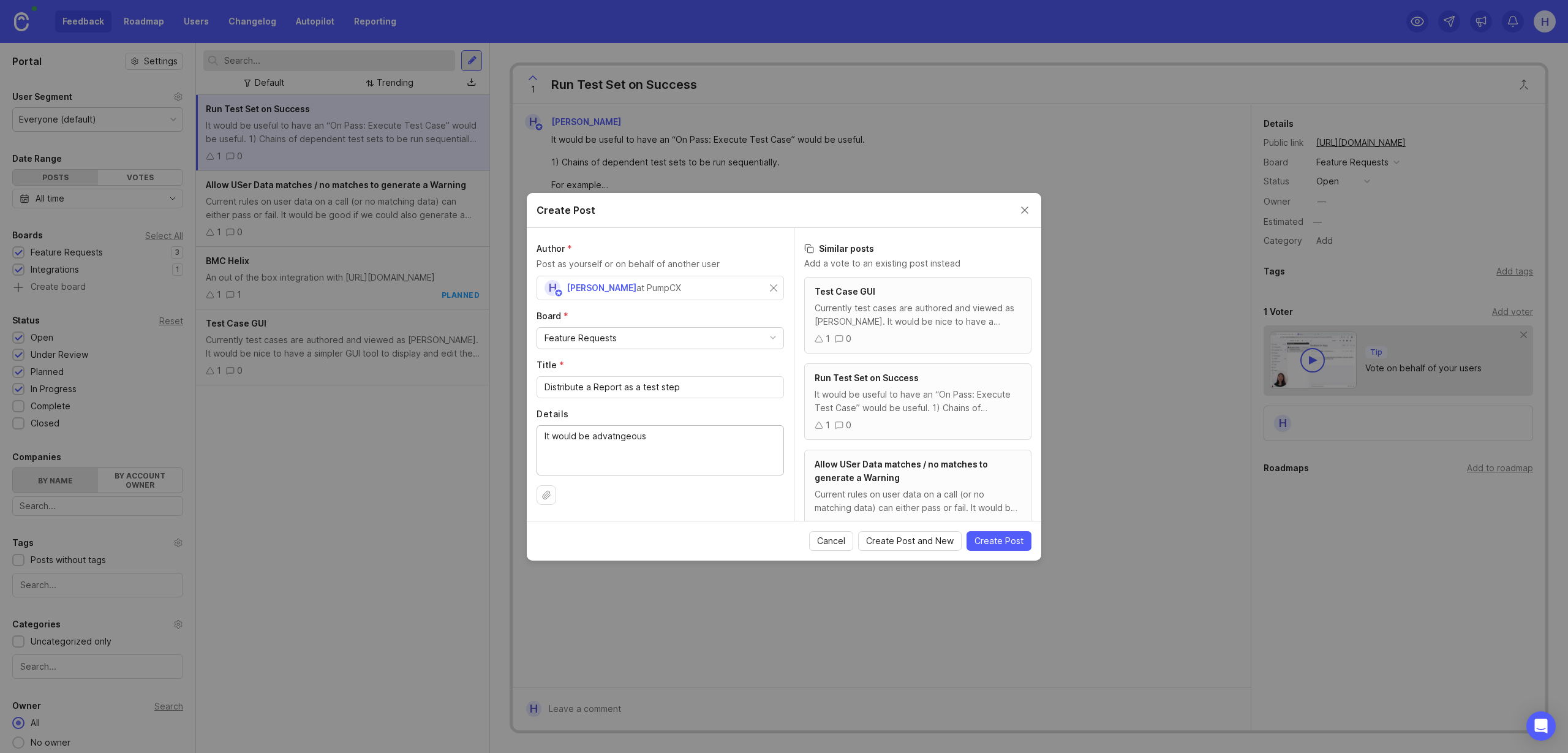
click at [623, 438] on textarea "It would be advatngeous" at bounding box center [660, 450] width 231 height 41
click at [601, 438] on textarea "It would be advatngeous" at bounding box center [660, 450] width 231 height 41
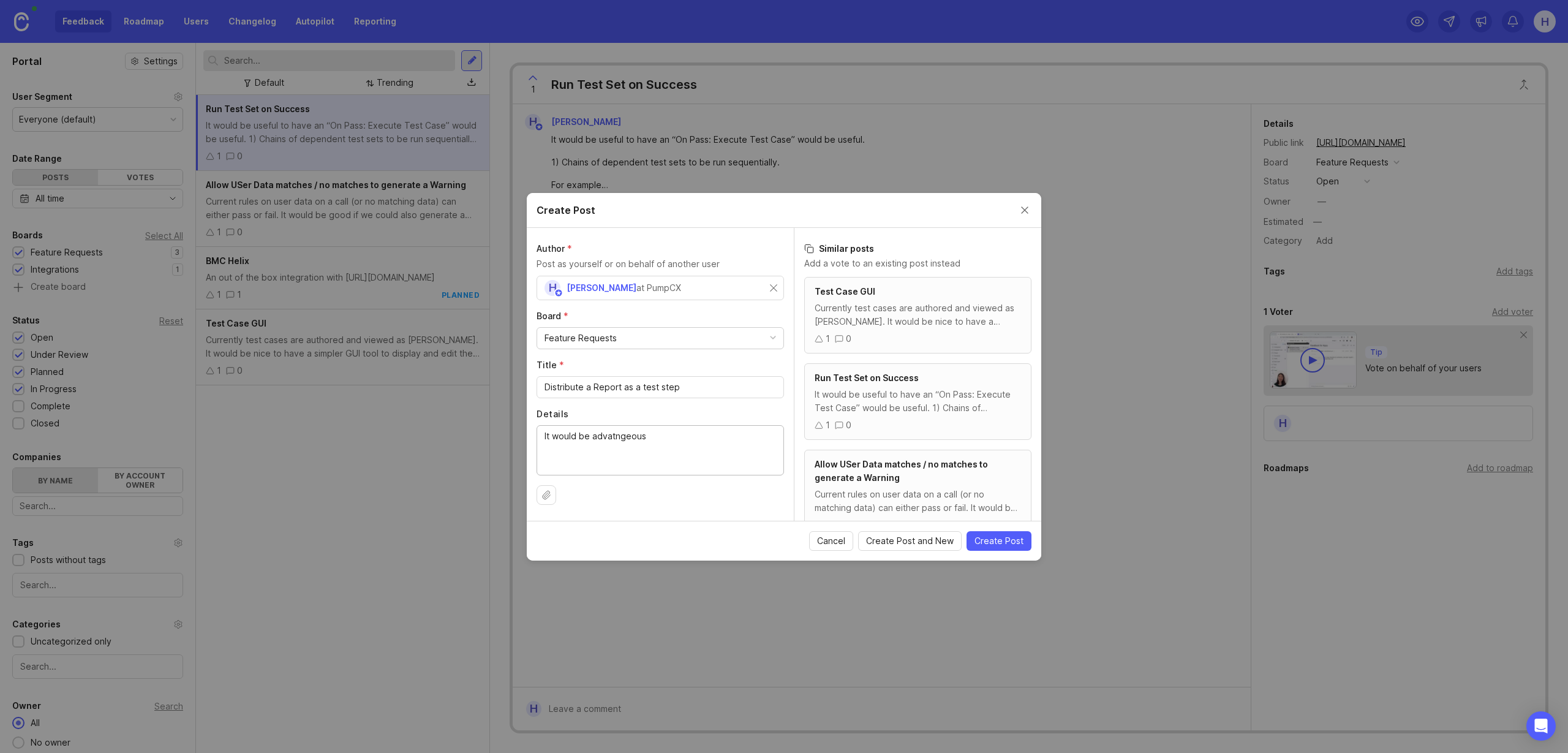
click at [594, 437] on textarea "It would be advatngeous" at bounding box center [660, 450] width 231 height 41
drag, startPoint x: 594, startPoint y: 437, endPoint x: 663, endPoint y: 438, distance: 69.0
click at [663, 438] on textarea "It would be advatngeous" at bounding box center [660, 450] width 231 height 41
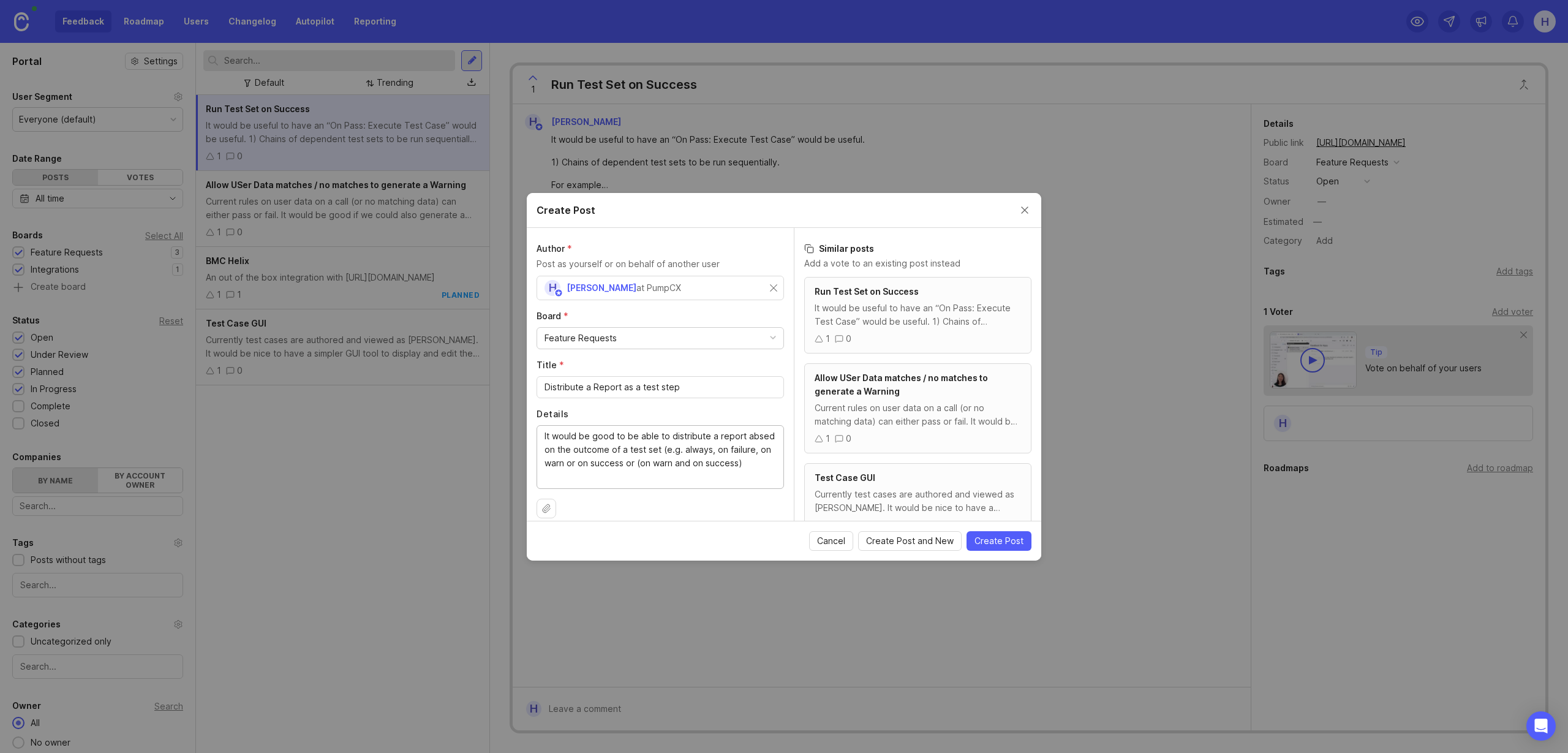
type textarea "It would be good to be able to distribute a report absed on the outcome of a te…"
click at [1019, 539] on span "Create Post" at bounding box center [998, 541] width 49 height 12
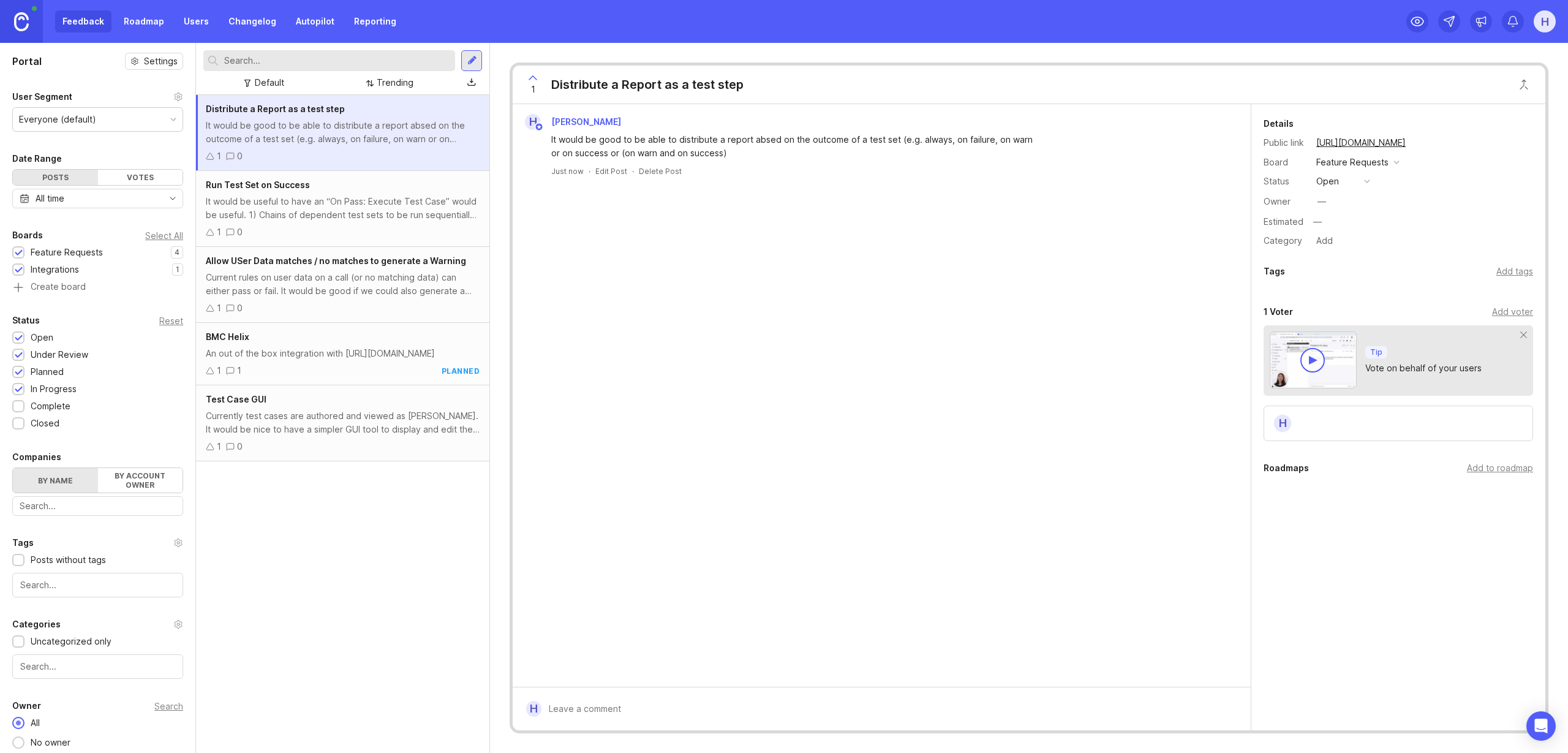
click at [469, 65] on div at bounding box center [472, 60] width 10 height 11
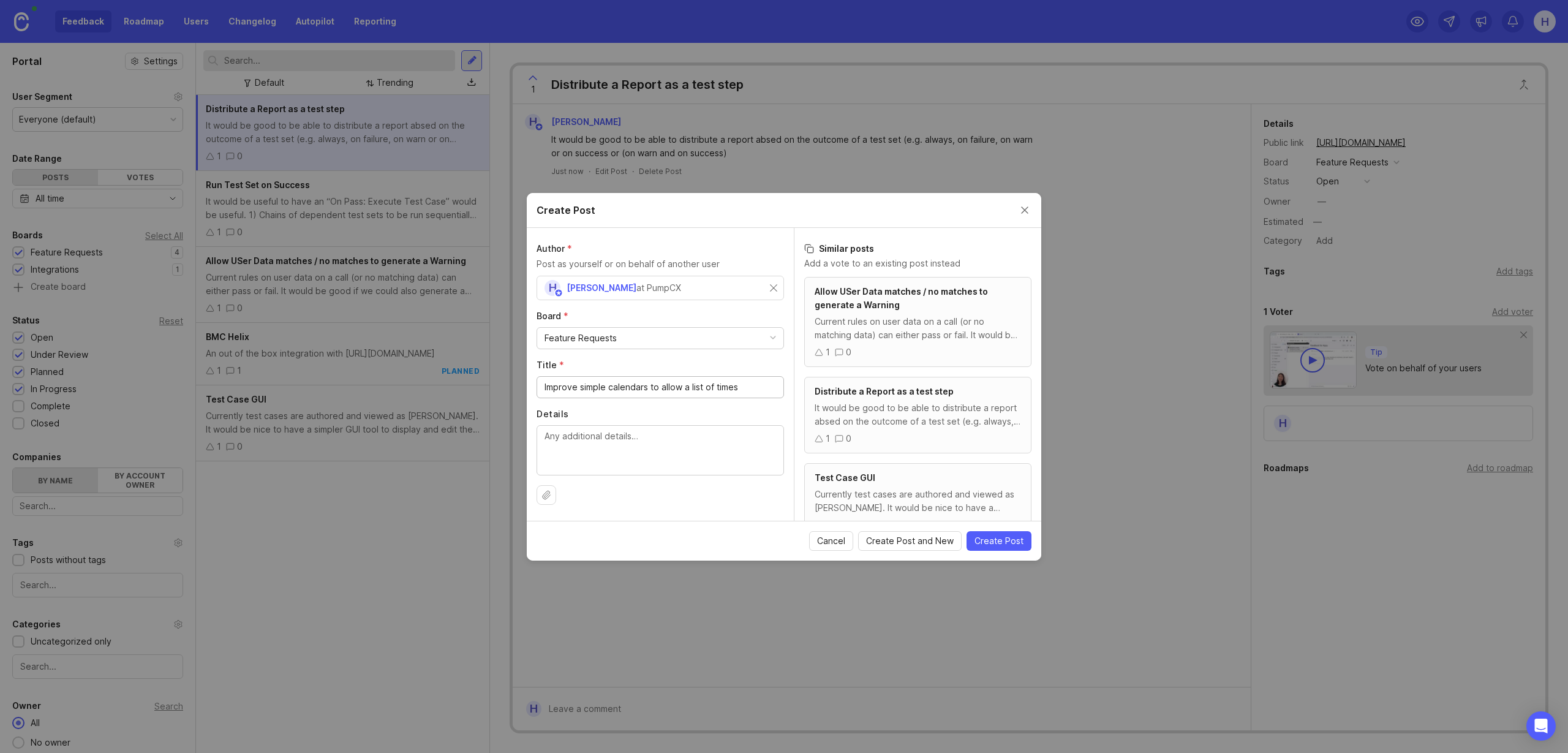
type input "Improve simple calendars to allow a list of times"
paste textarea "On simple calendar instead of running at a single time. Accept an array of 1 or…"
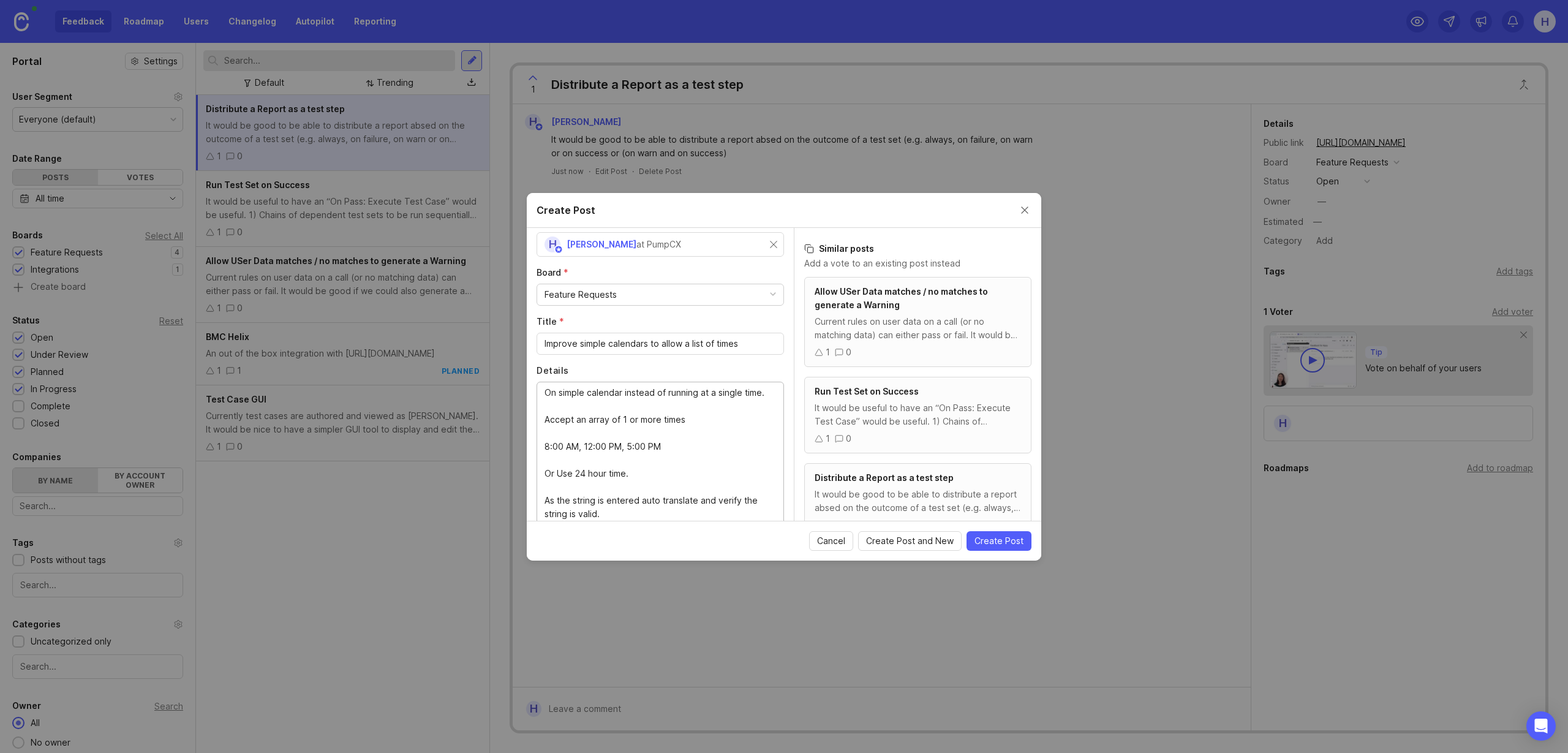
scroll to position [13, 0]
click at [596, 420] on textarea "On simple calendar instead of running at a single time. Accept an array of 1 or…" at bounding box center [660, 453] width 231 height 135
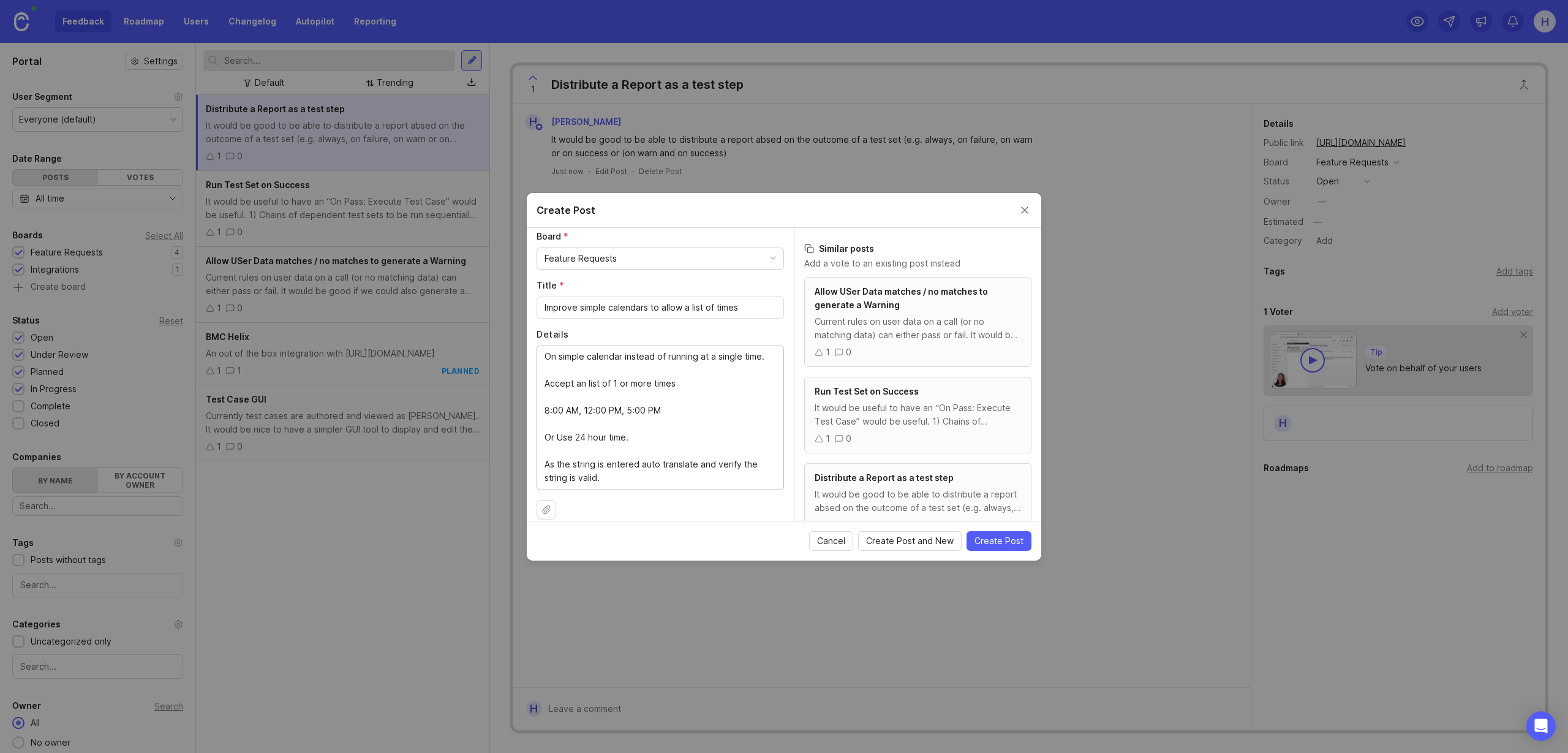
scroll to position [83, 0]
type textarea "On simple calendar instead of running at a single time. Accept an list of 1 or …"
click at [1004, 544] on span "Create Post" at bounding box center [998, 541] width 49 height 12
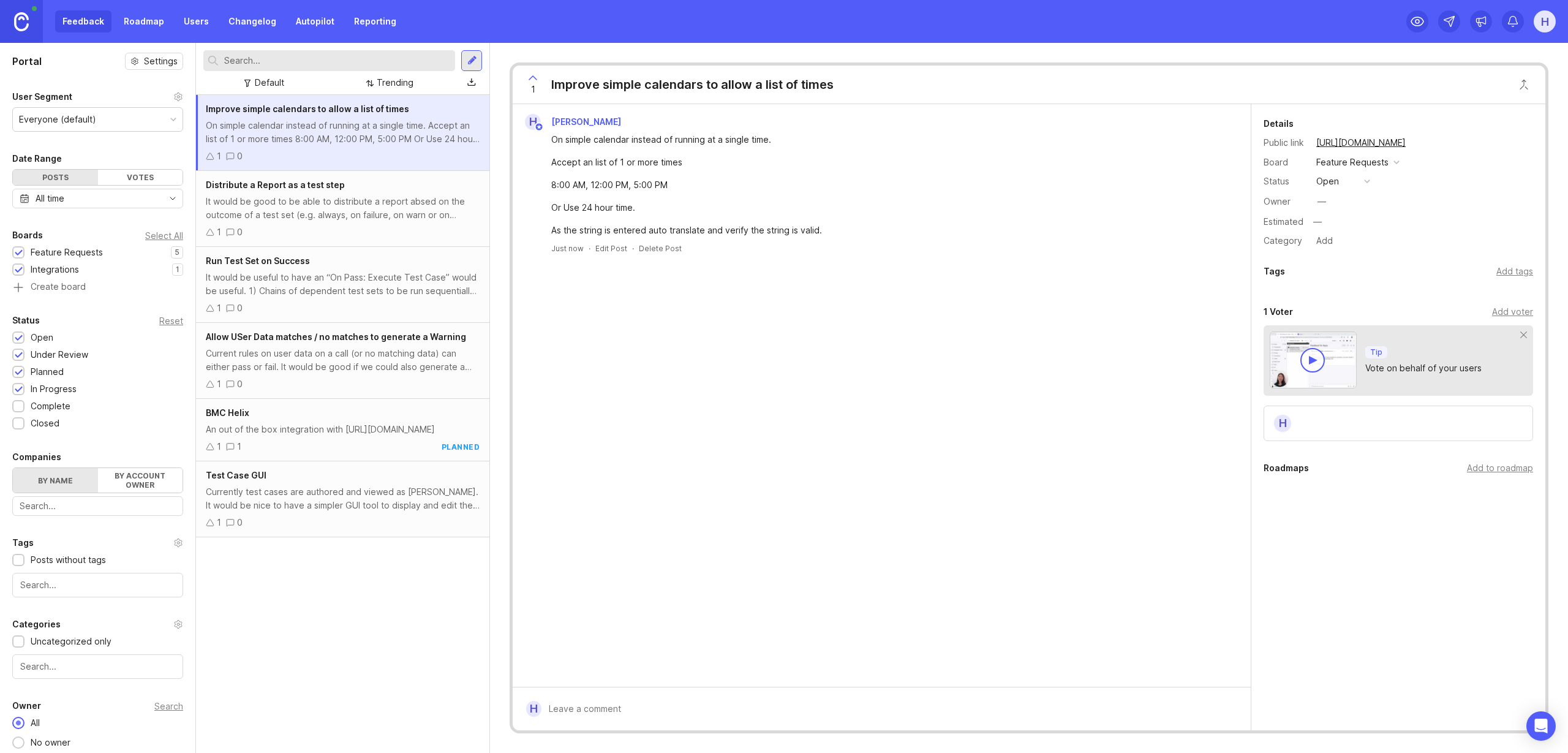
click at [476, 64] on div at bounding box center [471, 60] width 21 height 21
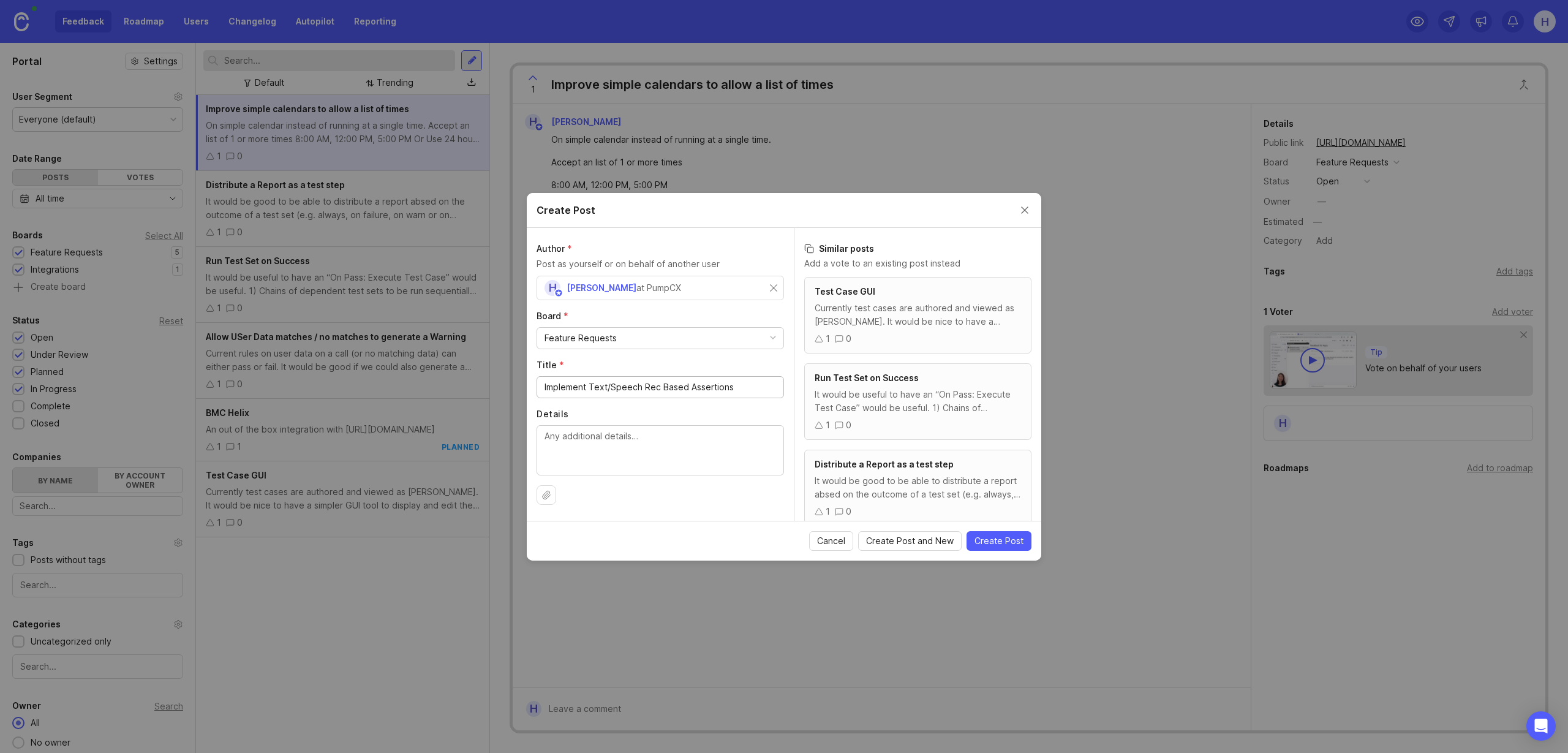
type input "Implement Text/Speech Rec Based Assertions"
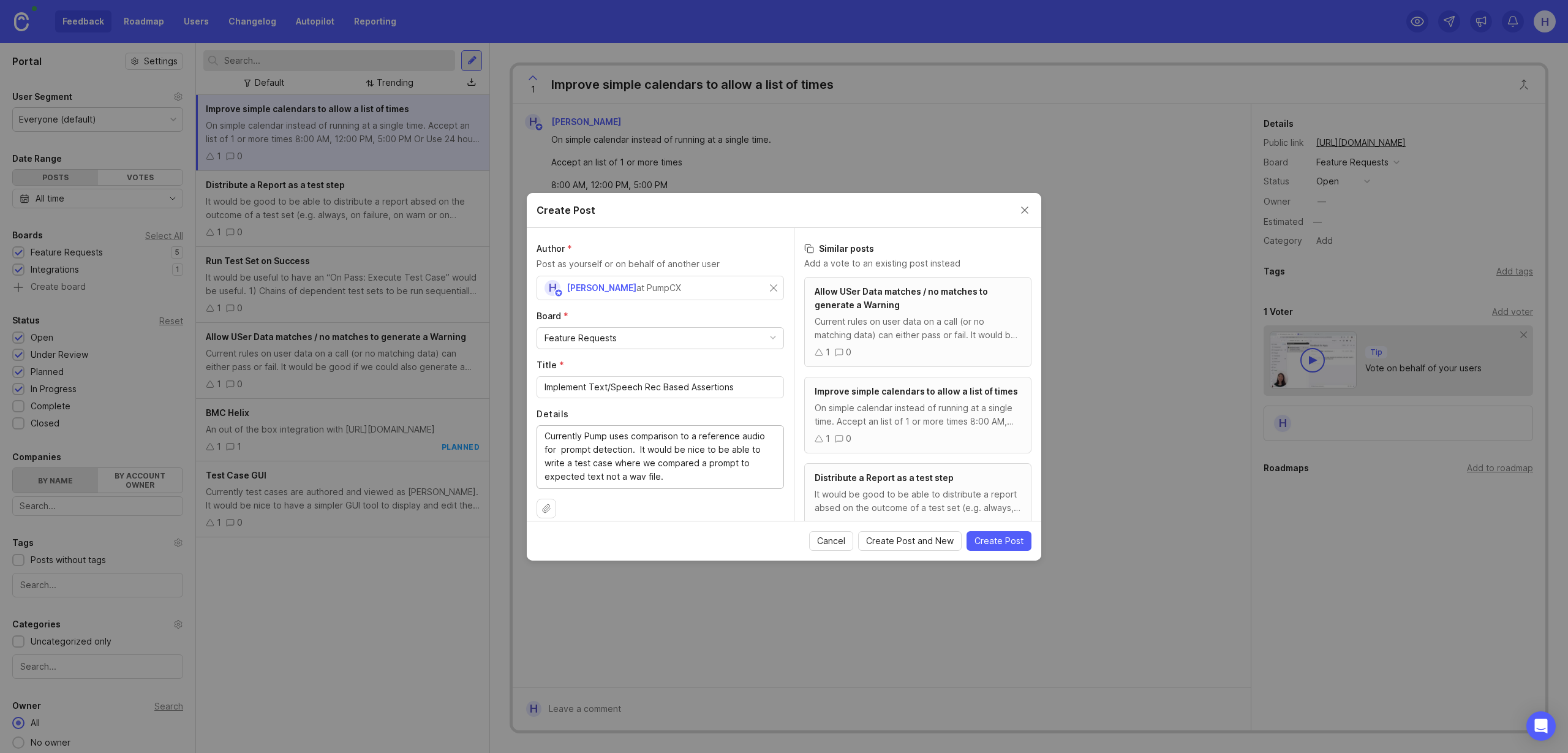
type textarea "Currently Pump uses comparison to a reference audio for prompt detection. It wo…"
click at [1009, 541] on span "Create Post" at bounding box center [998, 541] width 49 height 12
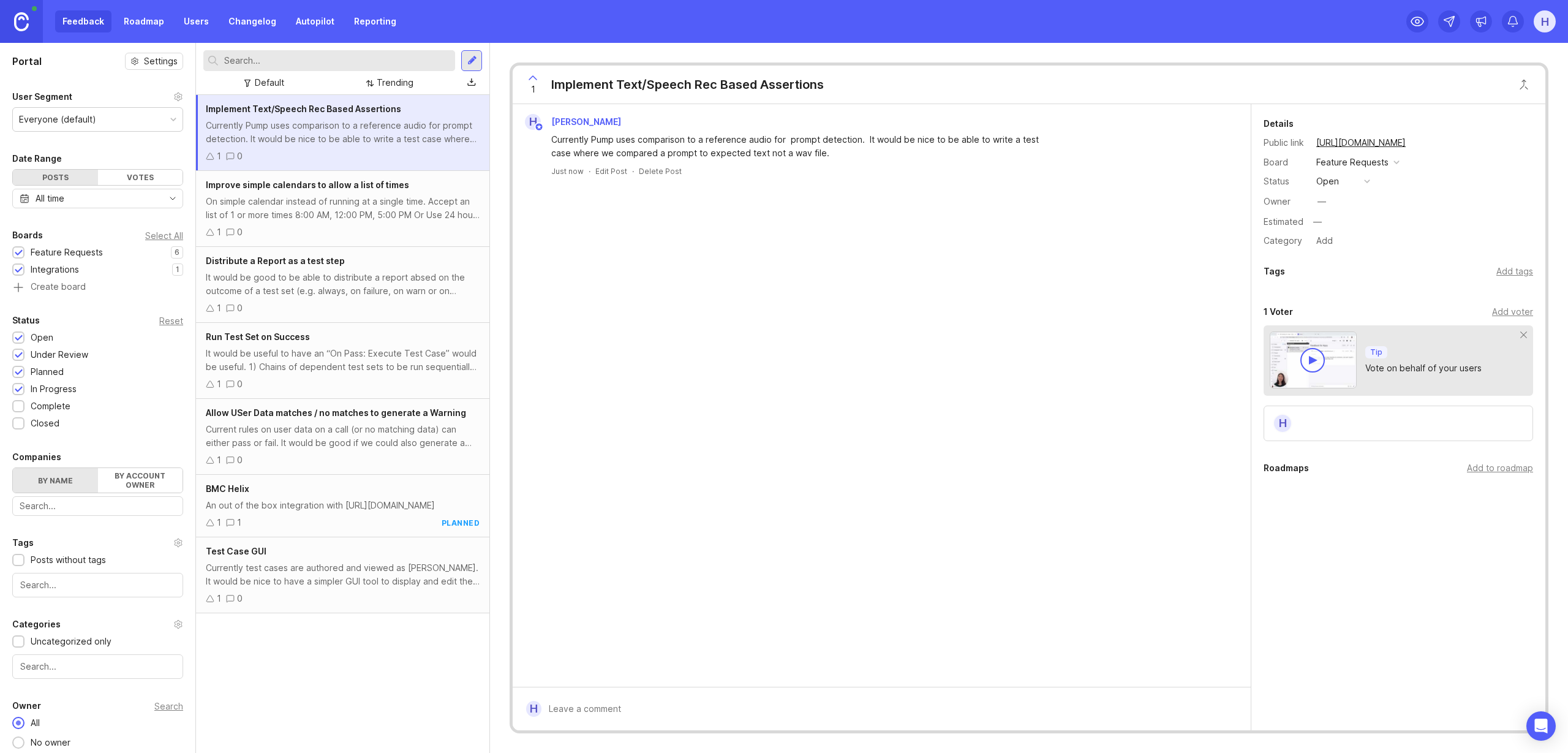
click at [270, 143] on div "Currently Pump uses comparison to a reference audio for prompt detection. It wo…" at bounding box center [343, 132] width 274 height 27
click at [1341, 184] on button "open" at bounding box center [1343, 181] width 61 height 16
click at [1353, 267] on div "in progress" at bounding box center [1346, 271] width 55 height 10
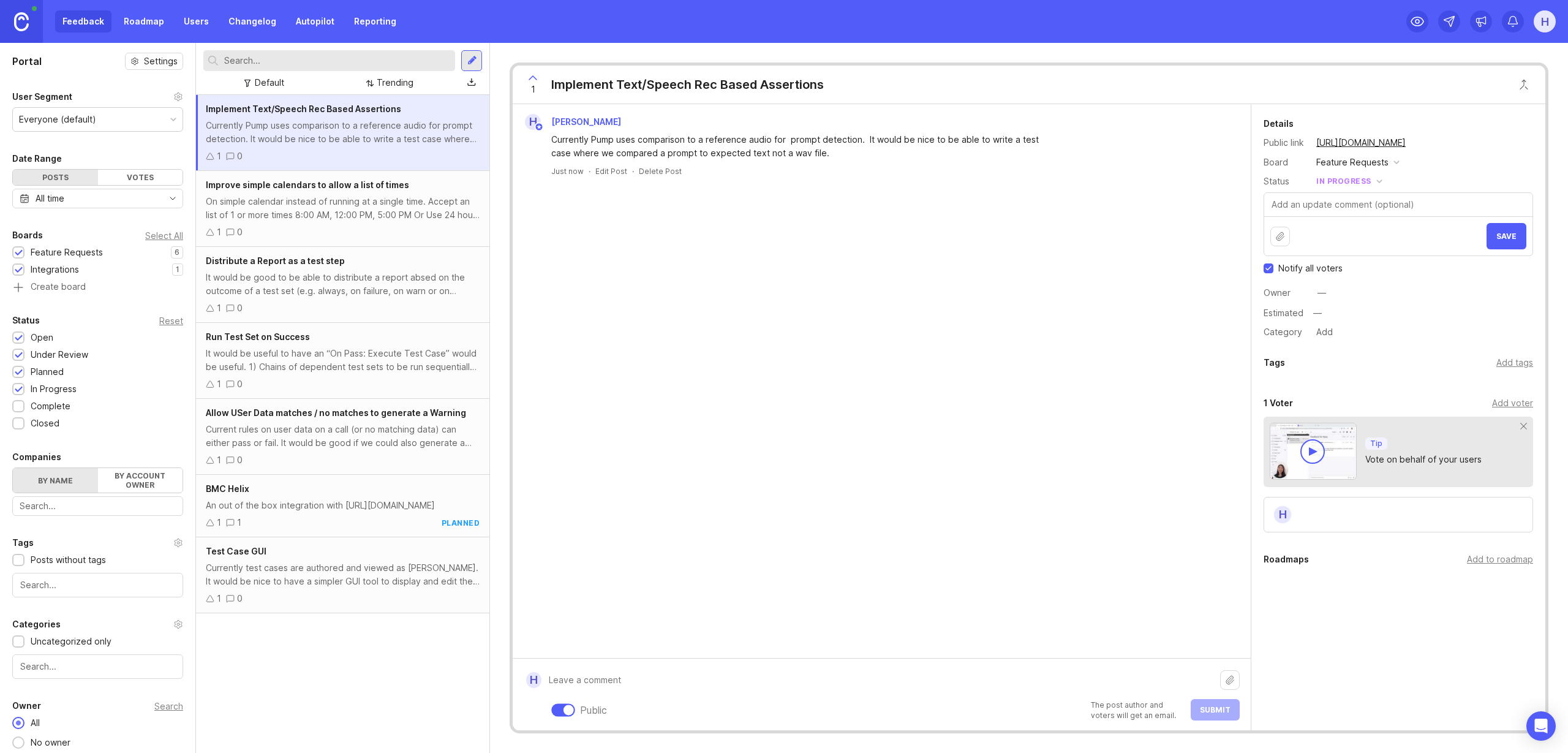
click at [591, 705] on div "Public The post author and voters will get an email. Submit" at bounding box center [891, 695] width 698 height 52
paste textarea "Then any of the following lines were said between "MainMenu1" and "MainMenu2" |…"
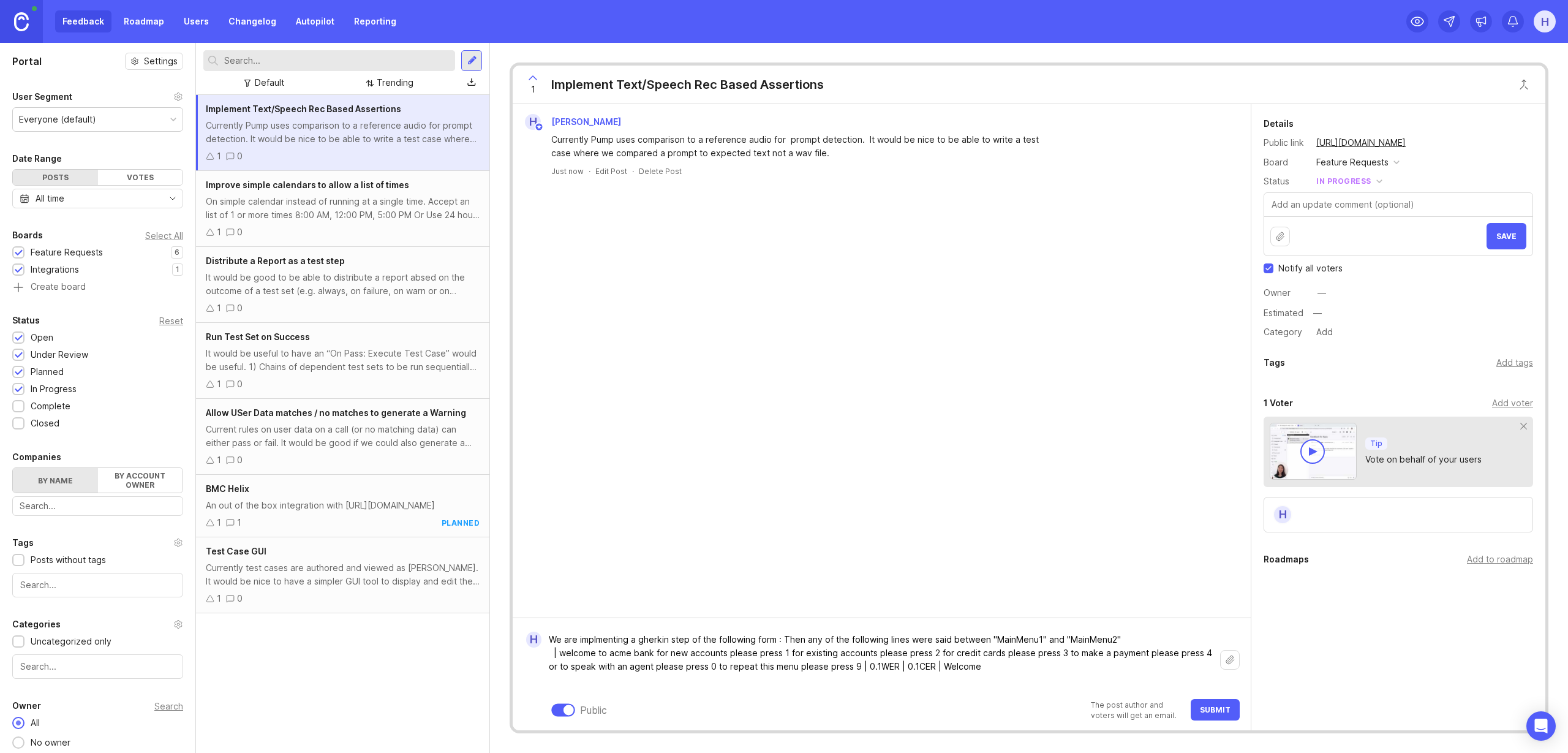
click at [779, 638] on textarea "We are implmenting a gherkin step of the following form : Then any of the follo…" at bounding box center [881, 660] width 679 height 64
drag, startPoint x: 936, startPoint y: 653, endPoint x: 1024, endPoint y: 670, distance: 89.6
click at [1024, 670] on textarea "We are implmenting a gherkin step of the following form: Then any of the follow…" at bounding box center [881, 653] width 679 height 77
click at [983, 659] on textarea "We are implmenting a gherkin step of the following form: Then any of the follow…" at bounding box center [881, 653] width 679 height 77
drag, startPoint x: 977, startPoint y: 666, endPoint x: 542, endPoint y: 645, distance: 435.5
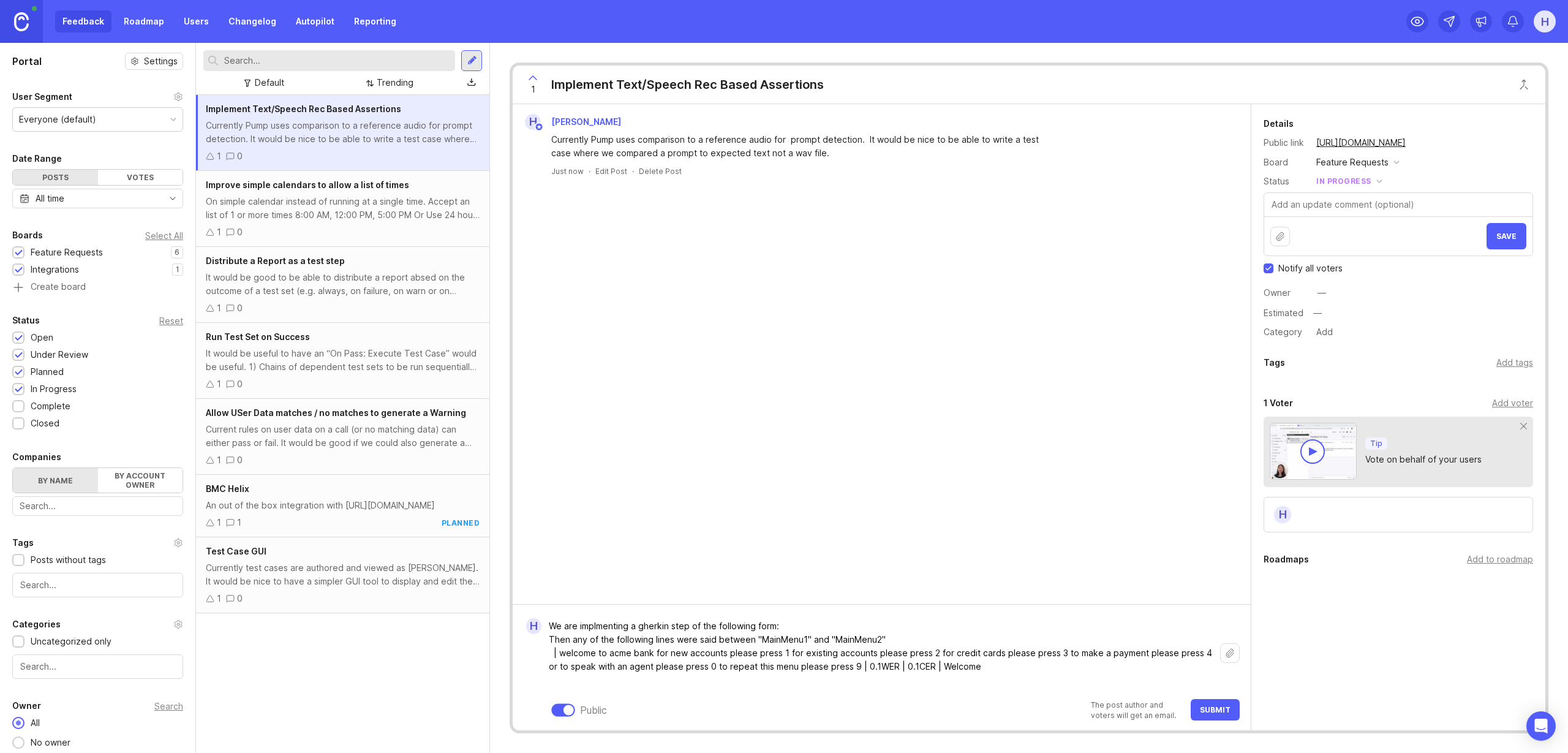
click at [542, 645] on textarea "We are implmenting a gherkin step of the following form: Then any of the follow…" at bounding box center [881, 653] width 679 height 77
paste textarea "1" | Your payment of <CURRENCY> was received |"
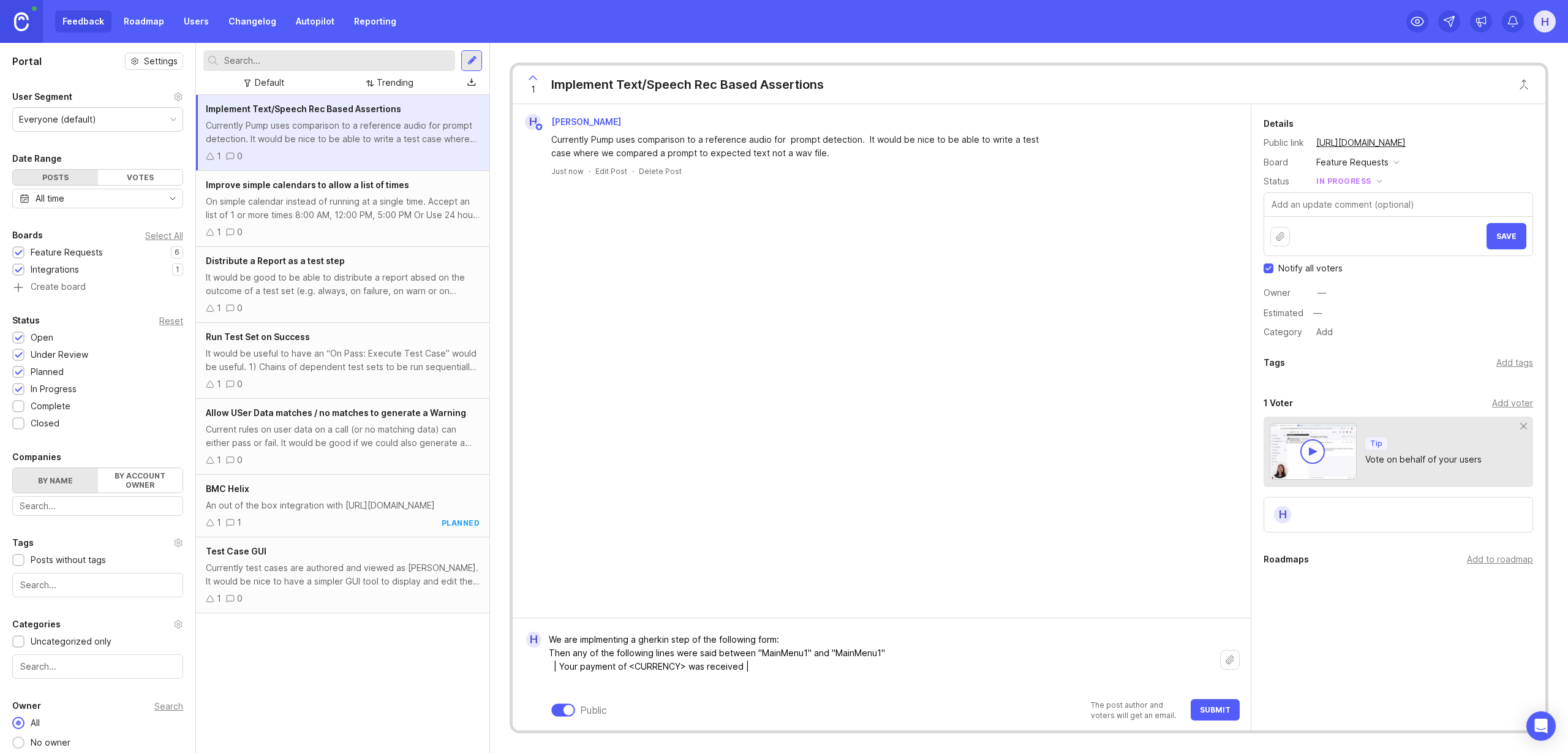
click at [795, 640] on textarea "We are implmenting a gherkin step of the following form: Then any of the follow…" at bounding box center [881, 660] width 679 height 64
drag, startPoint x: 561, startPoint y: 669, endPoint x: 743, endPoint y: 664, distance: 182.1
click at [743, 664] on textarea "We are implmenting a gherkin step of the following form: Then any of the follow…" at bounding box center [881, 660] width 679 height 64
paste textarea "36 dollars and 1 cent"
click at [725, 683] on textarea "We are implmenting a gherkin step of the following form: Then any of the follow…" at bounding box center [881, 660] width 679 height 64
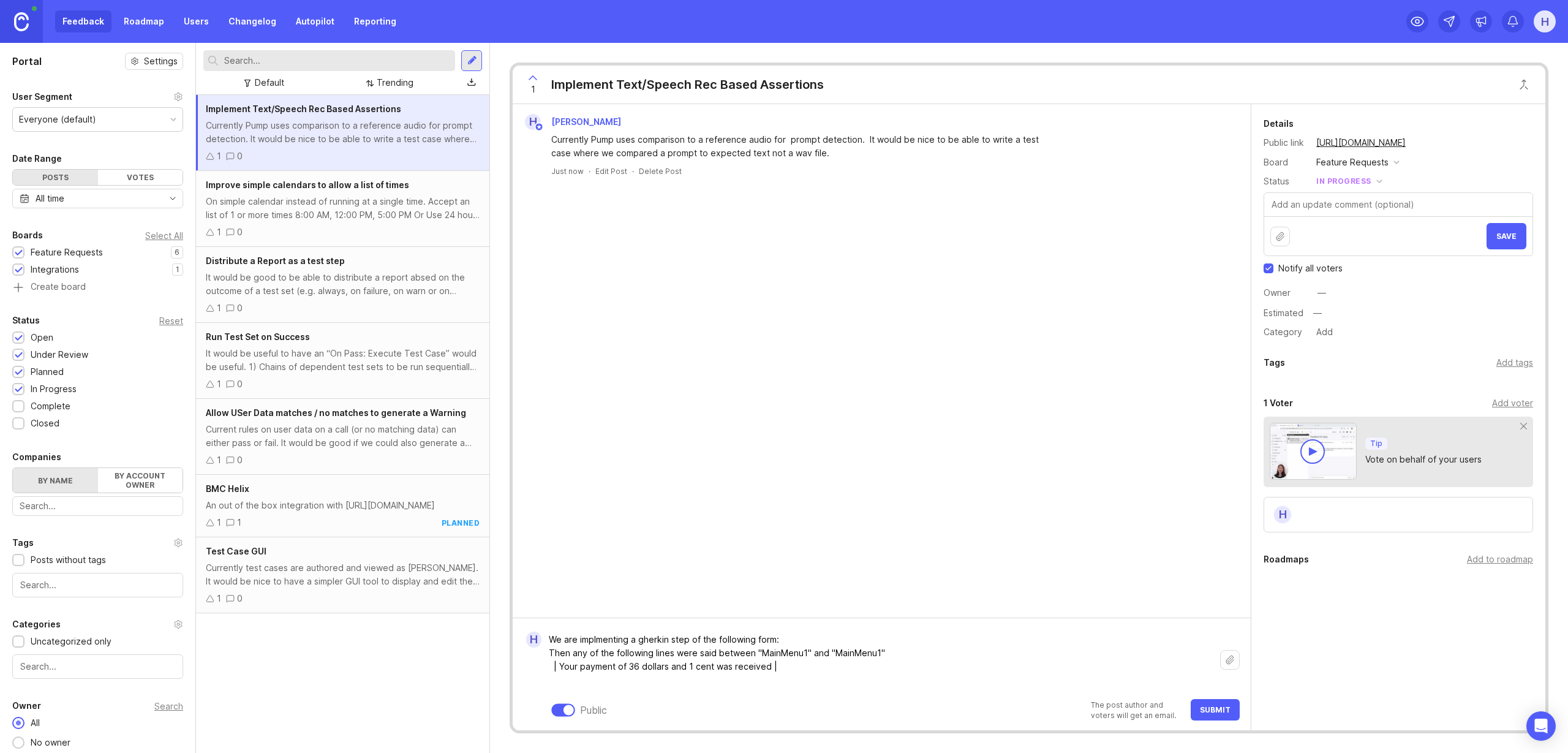
type textarea "We are implmenting a gherkin step of the following form: Then any of the follow…"
click at [1216, 709] on span "Submit" at bounding box center [1215, 710] width 30 height 10
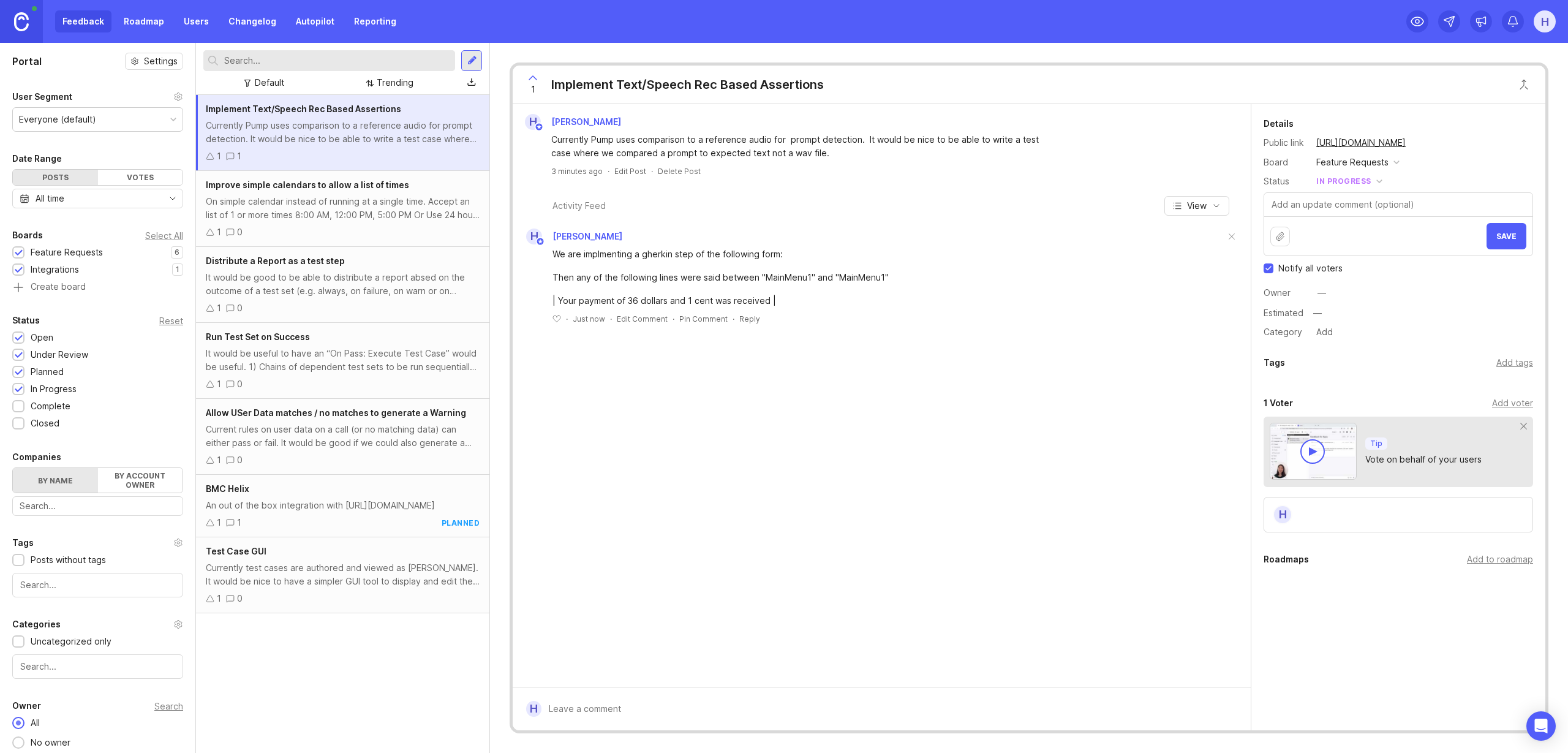
click at [142, 27] on link "Roadmap" at bounding box center [144, 21] width 55 height 22
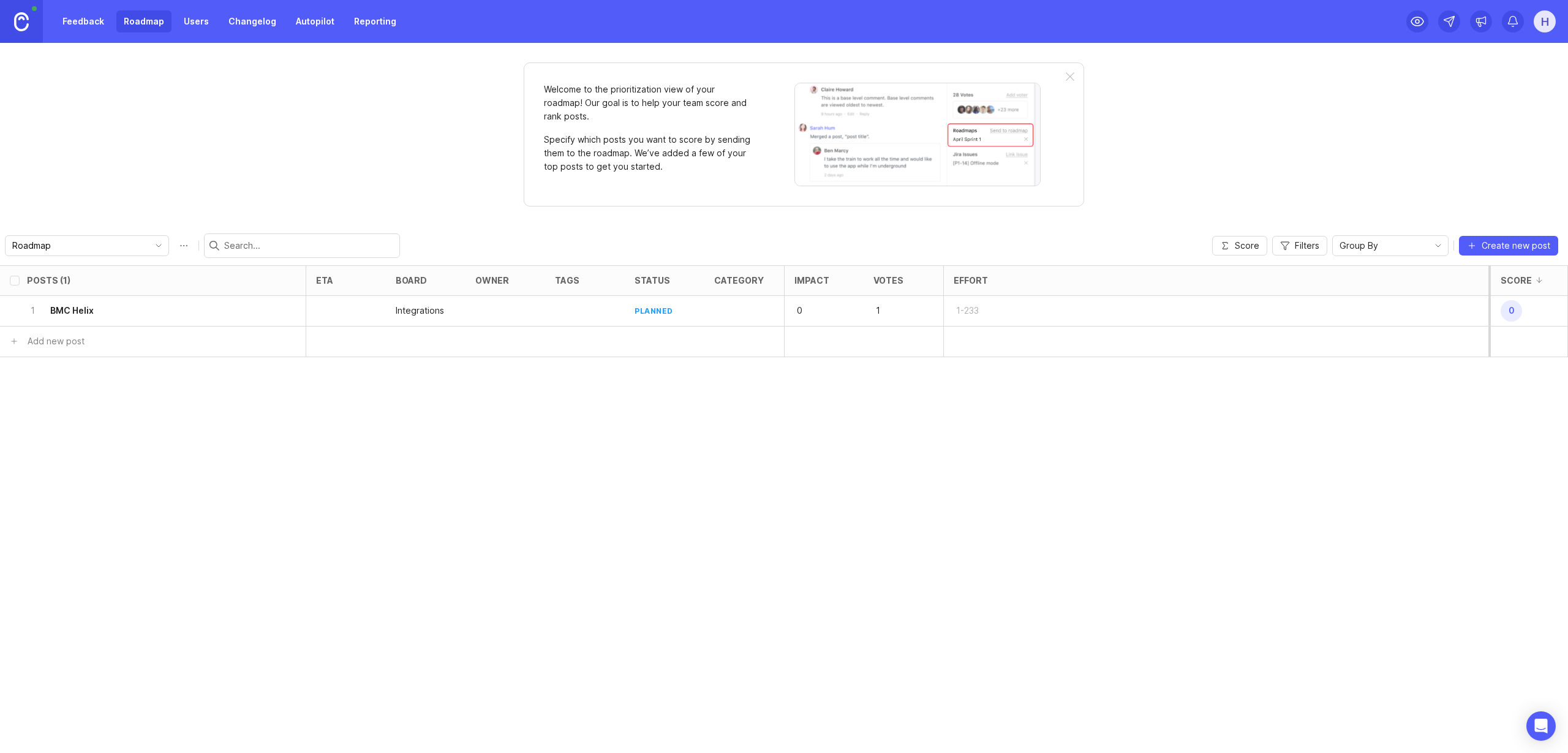
click at [89, 23] on link "Feedback" at bounding box center [83, 21] width 56 height 22
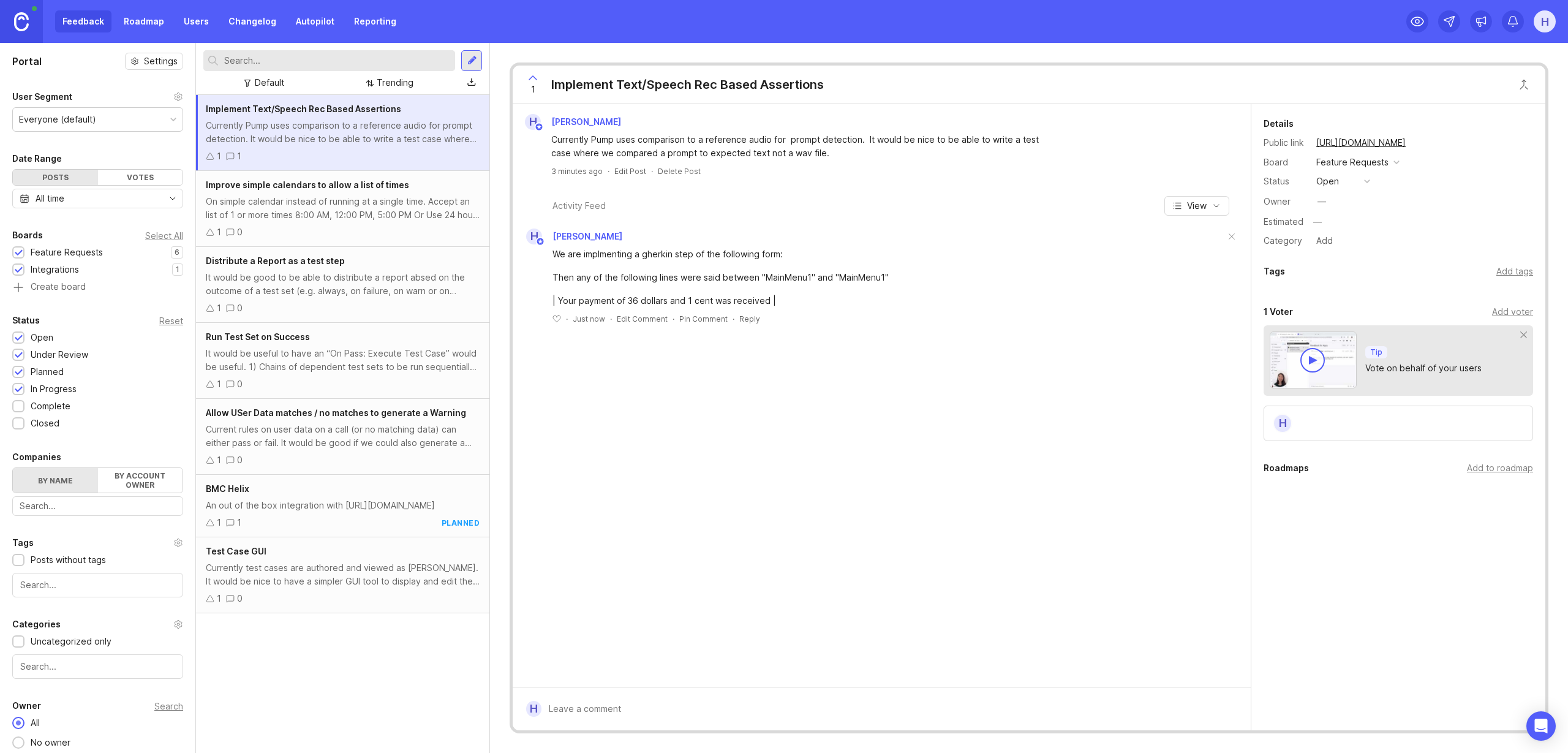
click at [283, 140] on div "Currently Pump uses comparison to a reference audio for prompt detection. It wo…" at bounding box center [343, 132] width 274 height 27
click at [1341, 184] on button "open" at bounding box center [1343, 181] width 61 height 16
click at [1343, 251] on div "planned" at bounding box center [1337, 248] width 39 height 10
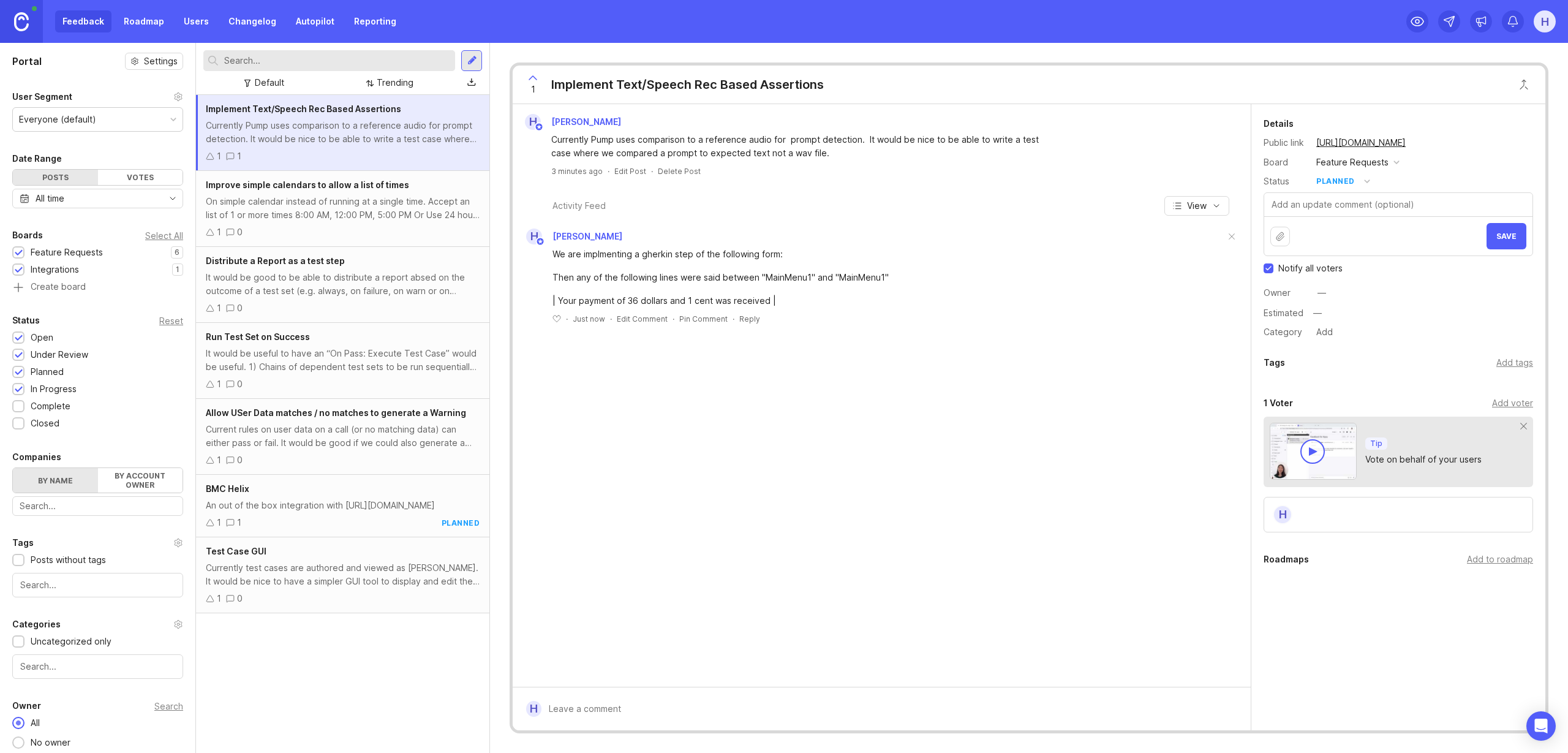
click at [1343, 179] on div "planned" at bounding box center [1335, 181] width 39 height 13
click at [1347, 274] on div "in progress" at bounding box center [1346, 271] width 55 height 10
click at [1518, 237] on button "Save" at bounding box center [1506, 236] width 40 height 27
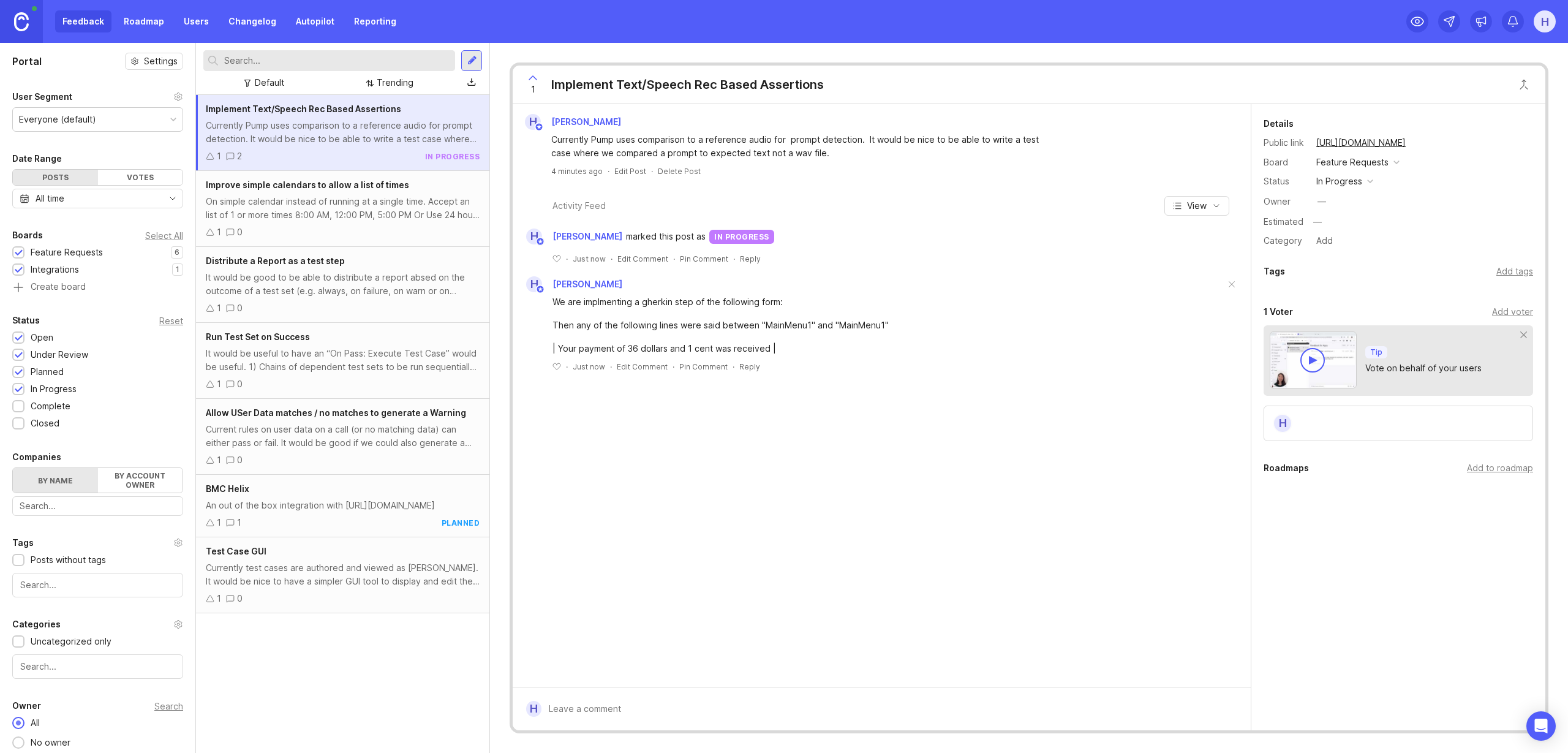
click at [136, 25] on link "Roadmap" at bounding box center [144, 21] width 55 height 22
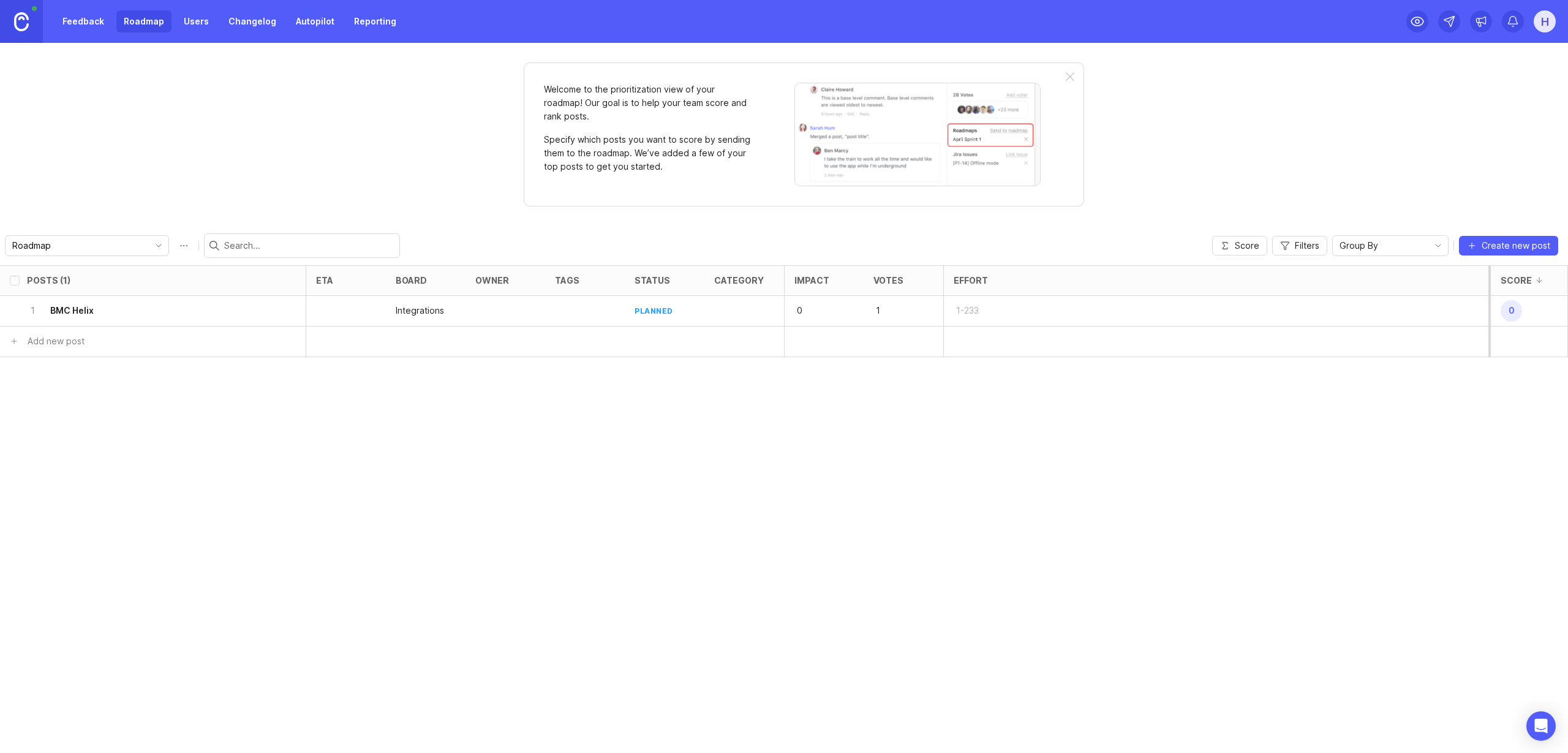
click at [83, 22] on link "Feedback" at bounding box center [83, 21] width 56 height 22
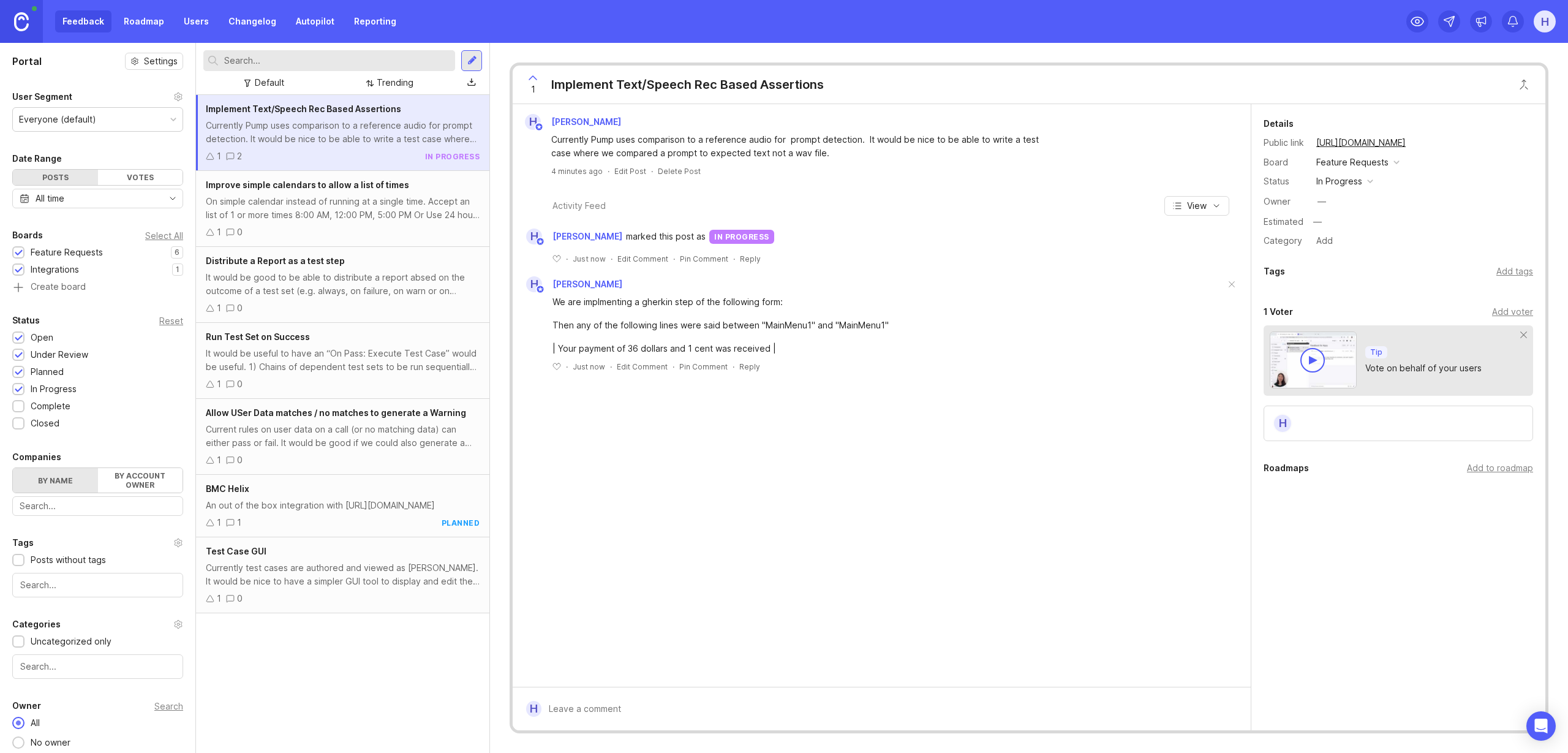
click at [23, 19] on img at bounding box center [21, 22] width 15 height 19
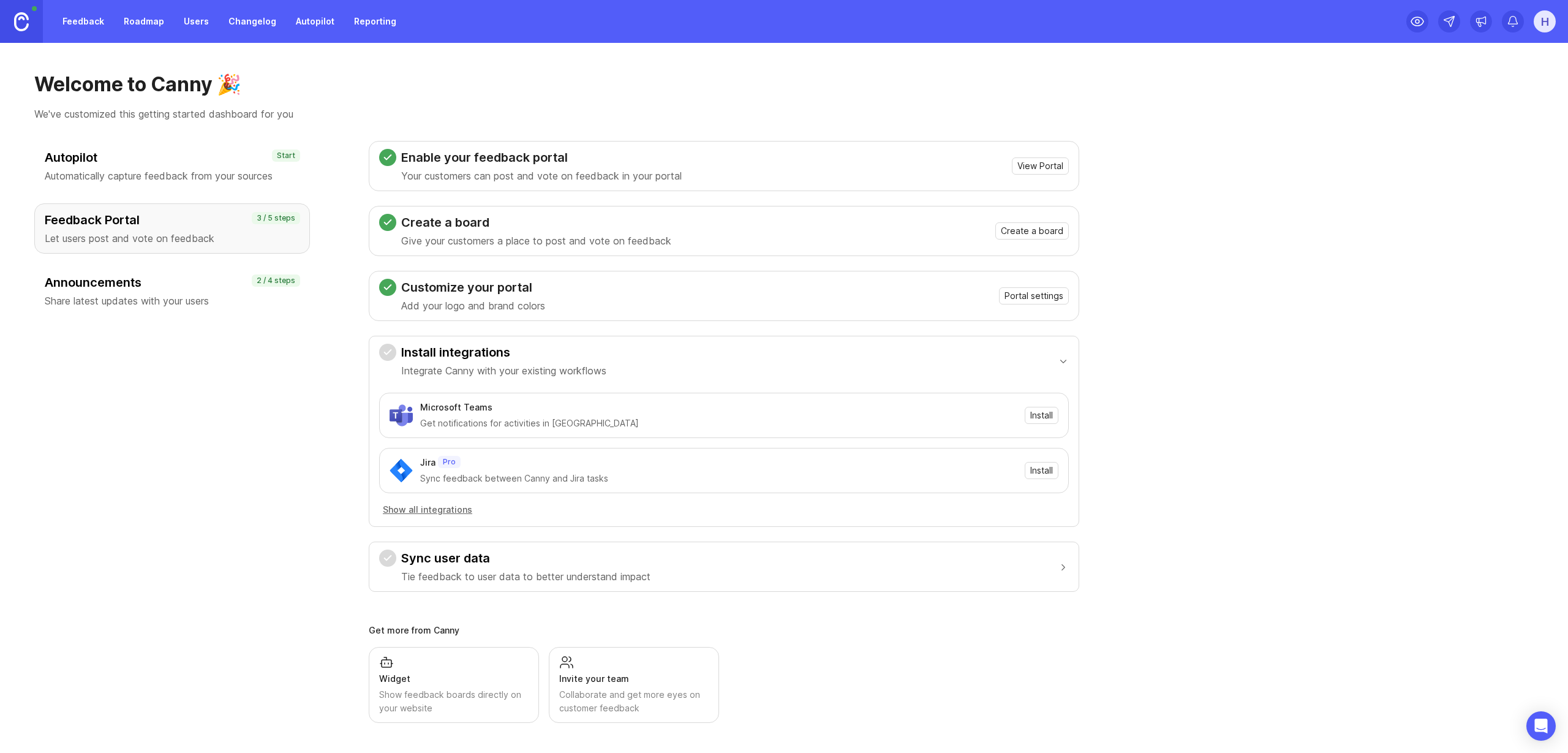
click at [1035, 420] on span "Install" at bounding box center [1042, 415] width 23 height 12
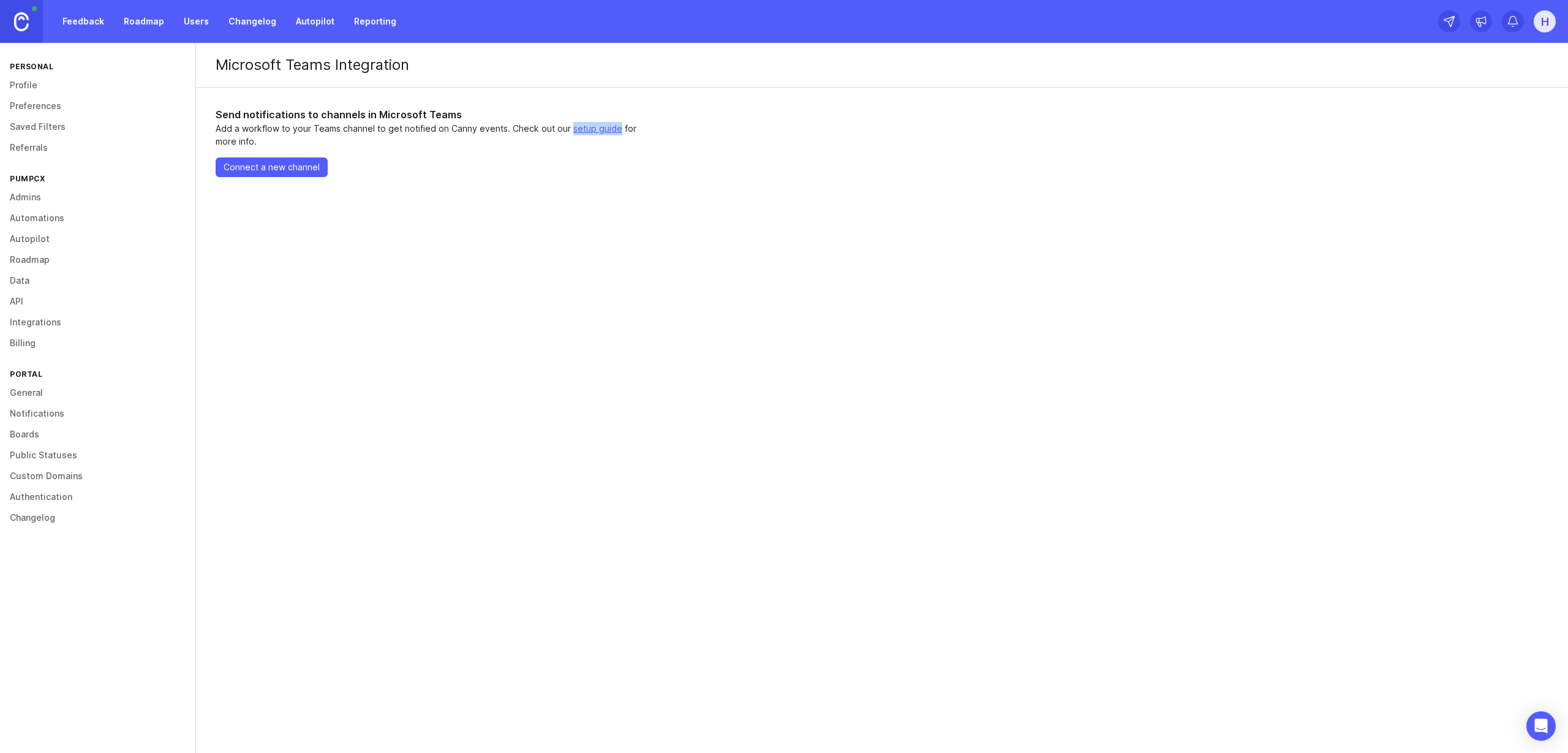
click at [267, 174] on button "Connect a new channel" at bounding box center [271, 167] width 112 height 20
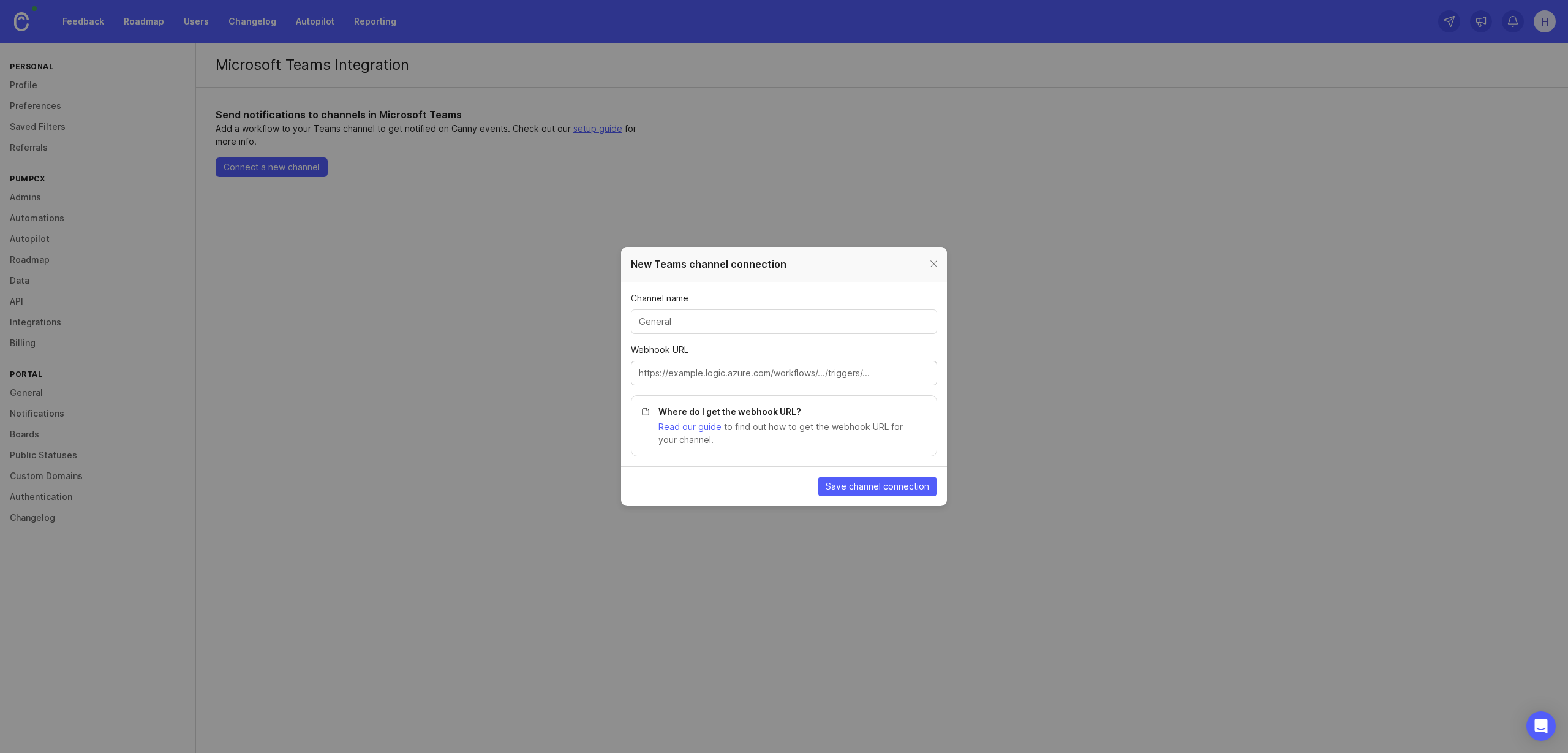
click at [739, 375] on input "Webhook URL" at bounding box center [784, 373] width 290 height 13
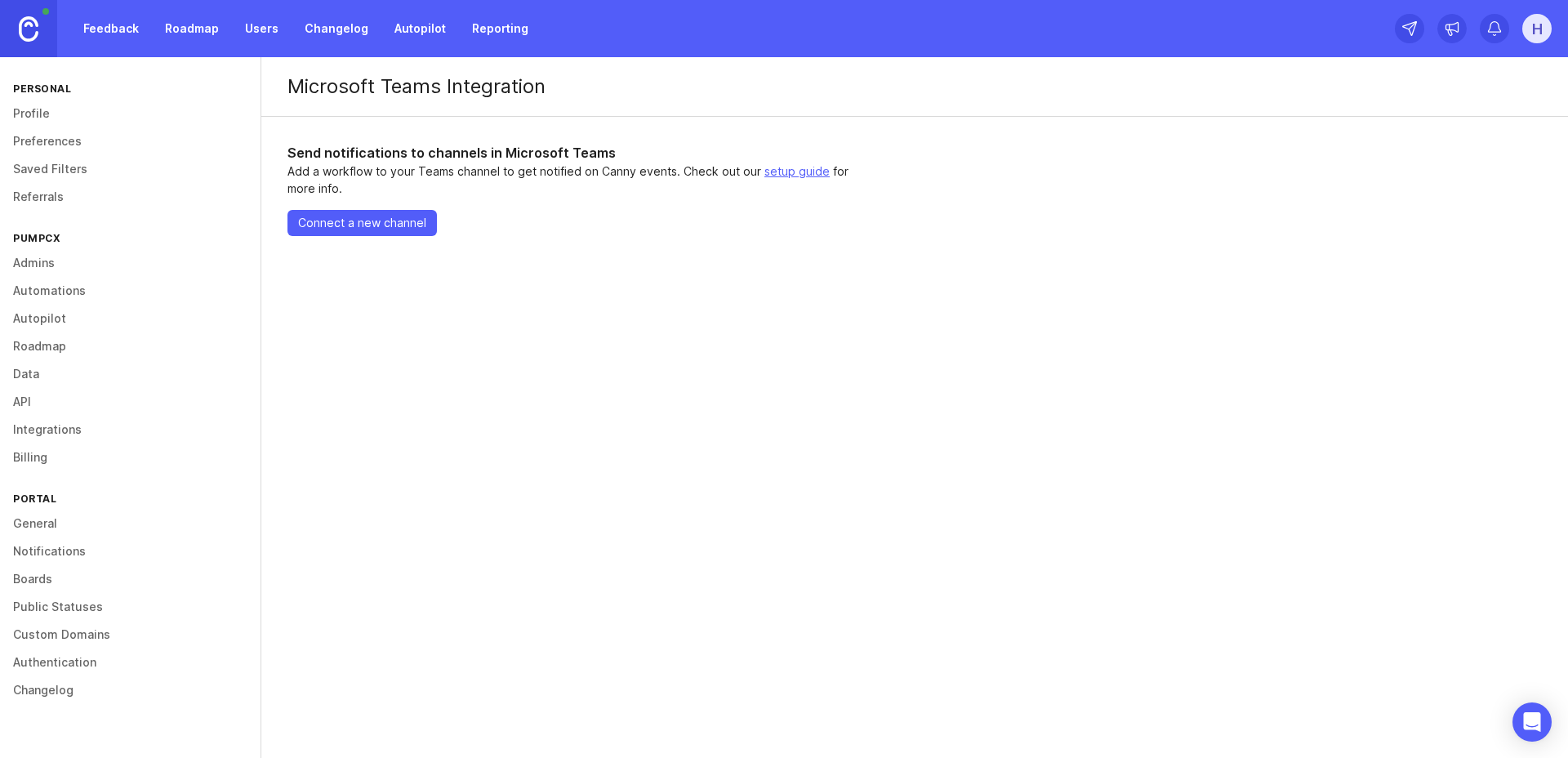
click at [369, 227] on span "Connect a new channel" at bounding box center [362, 222] width 128 height 16
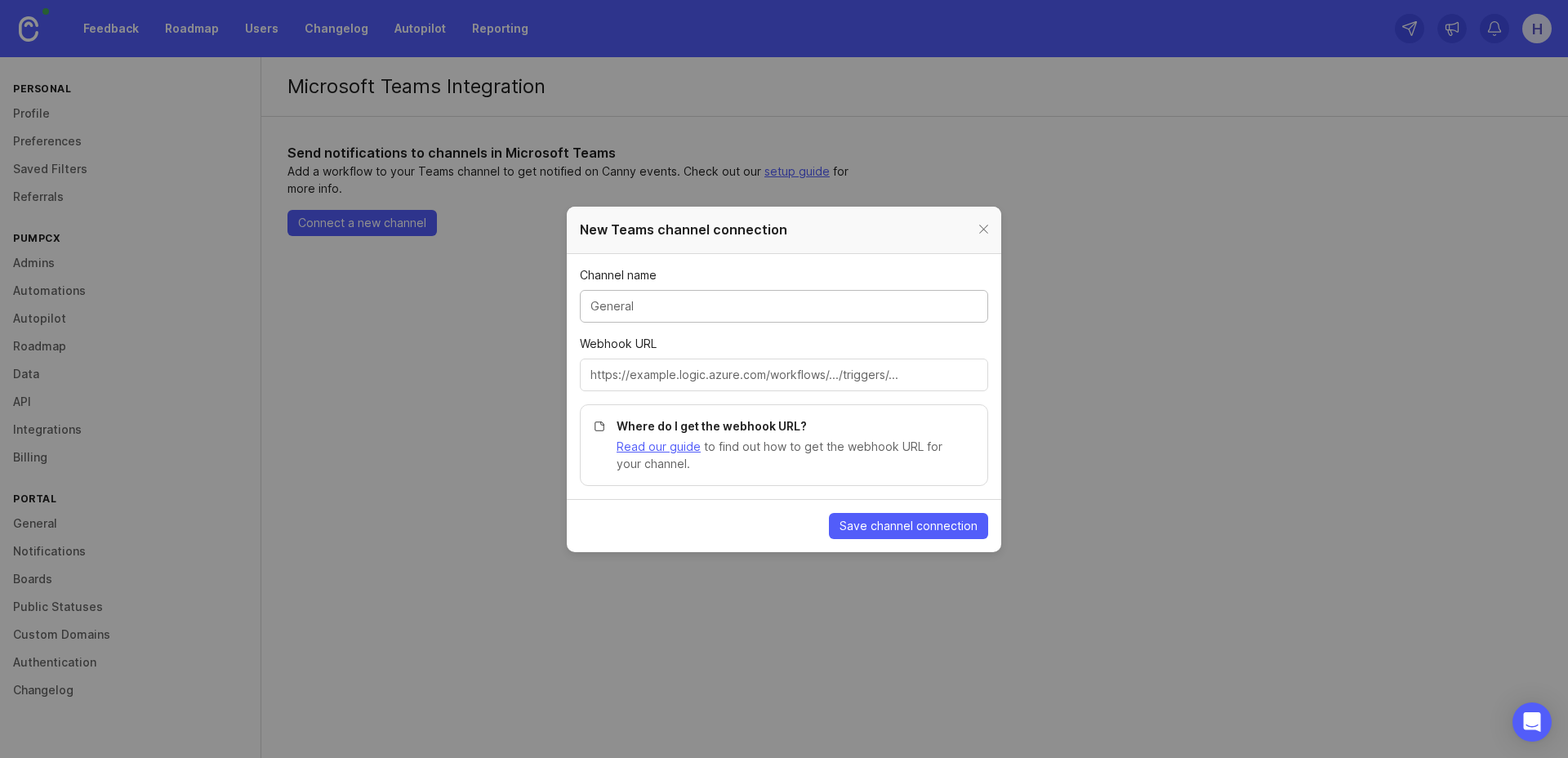
click at [680, 307] on input "Channel name" at bounding box center [784, 306] width 387 height 18
type input "Feature Requests"
click at [686, 374] on input "Webhook URL" at bounding box center [784, 374] width 387 height 18
paste input "https://teams.microsoft.com/l/channel/19%3AYI2_2piXGP2AnLcvEOY-cvbbTM21dgi0hx8N…"
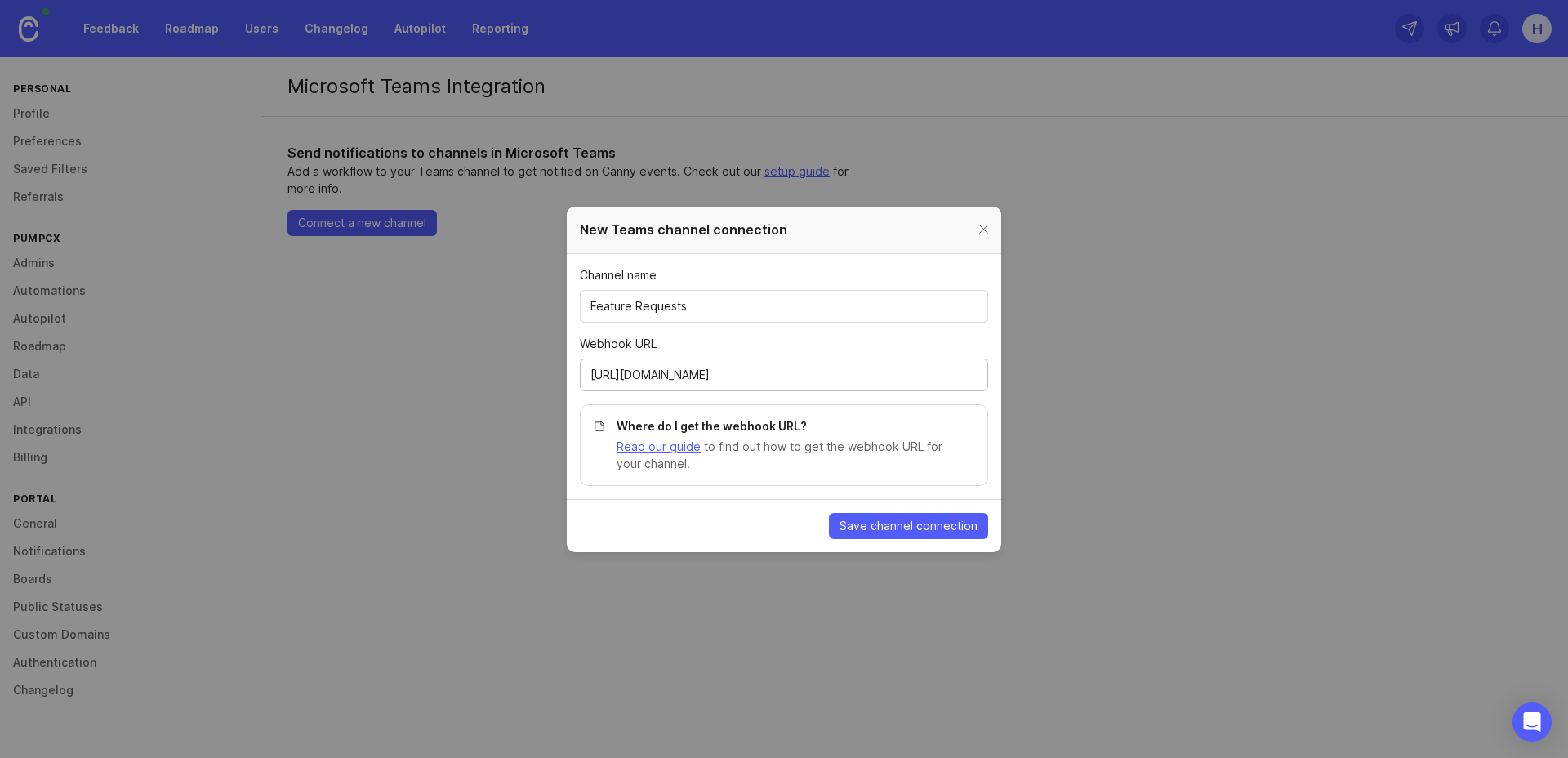
click at [921, 533] on button "Save channel connection" at bounding box center [908, 526] width 160 height 26
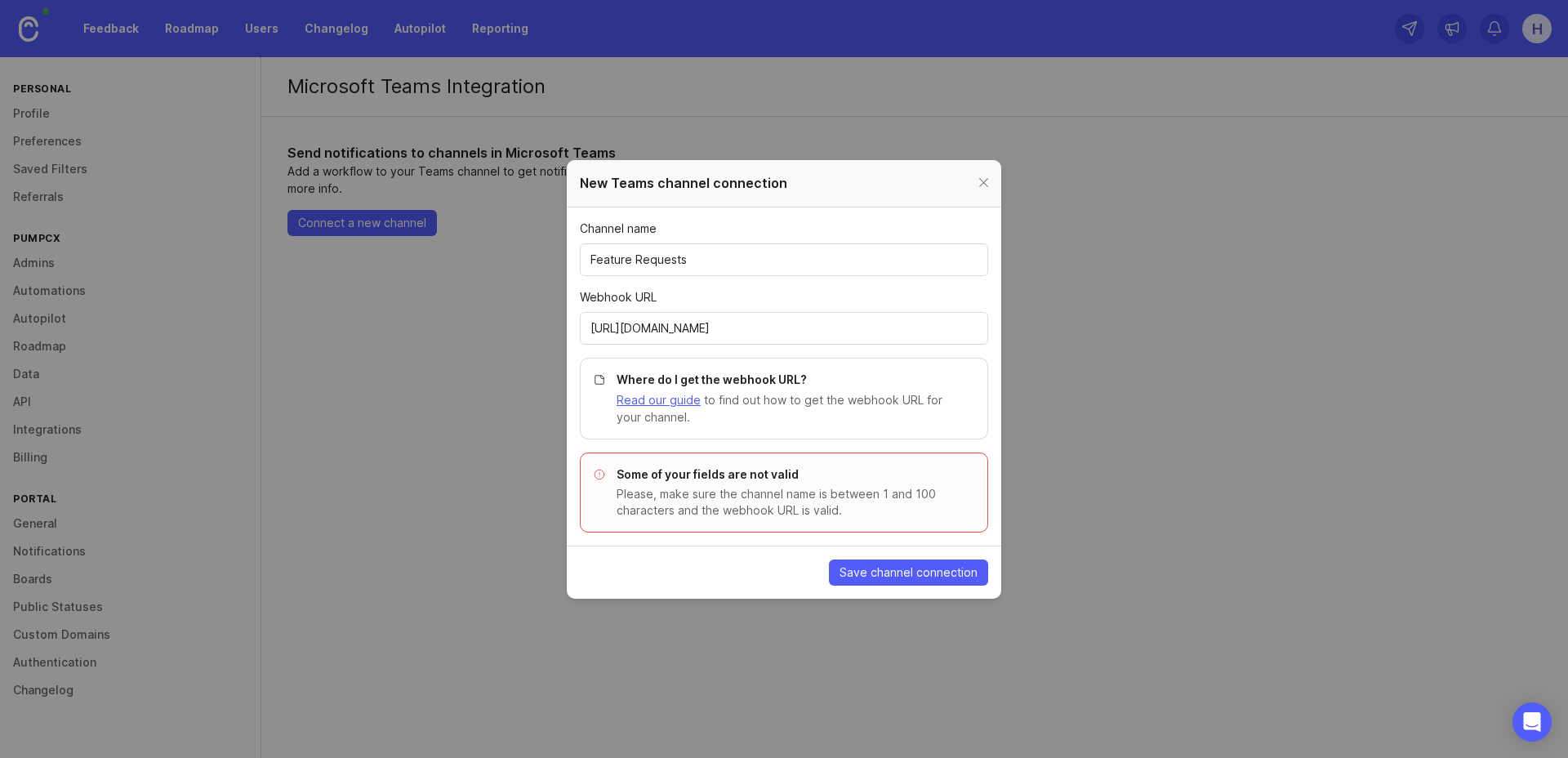
click at [678, 400] on link "Read our guide" at bounding box center [659, 400] width 84 height 14
click at [694, 335] on input "https://teams.microsoft.com/l/channel/19%3AYI2_2piXGP2AnLcvEOY-cvbbTM21dgi0hx8N…" at bounding box center [784, 328] width 387 height 18
paste input "default28e121c601ad40c29dd6b9834f2e71.73.environment.api.powerplatform.com:443/…"
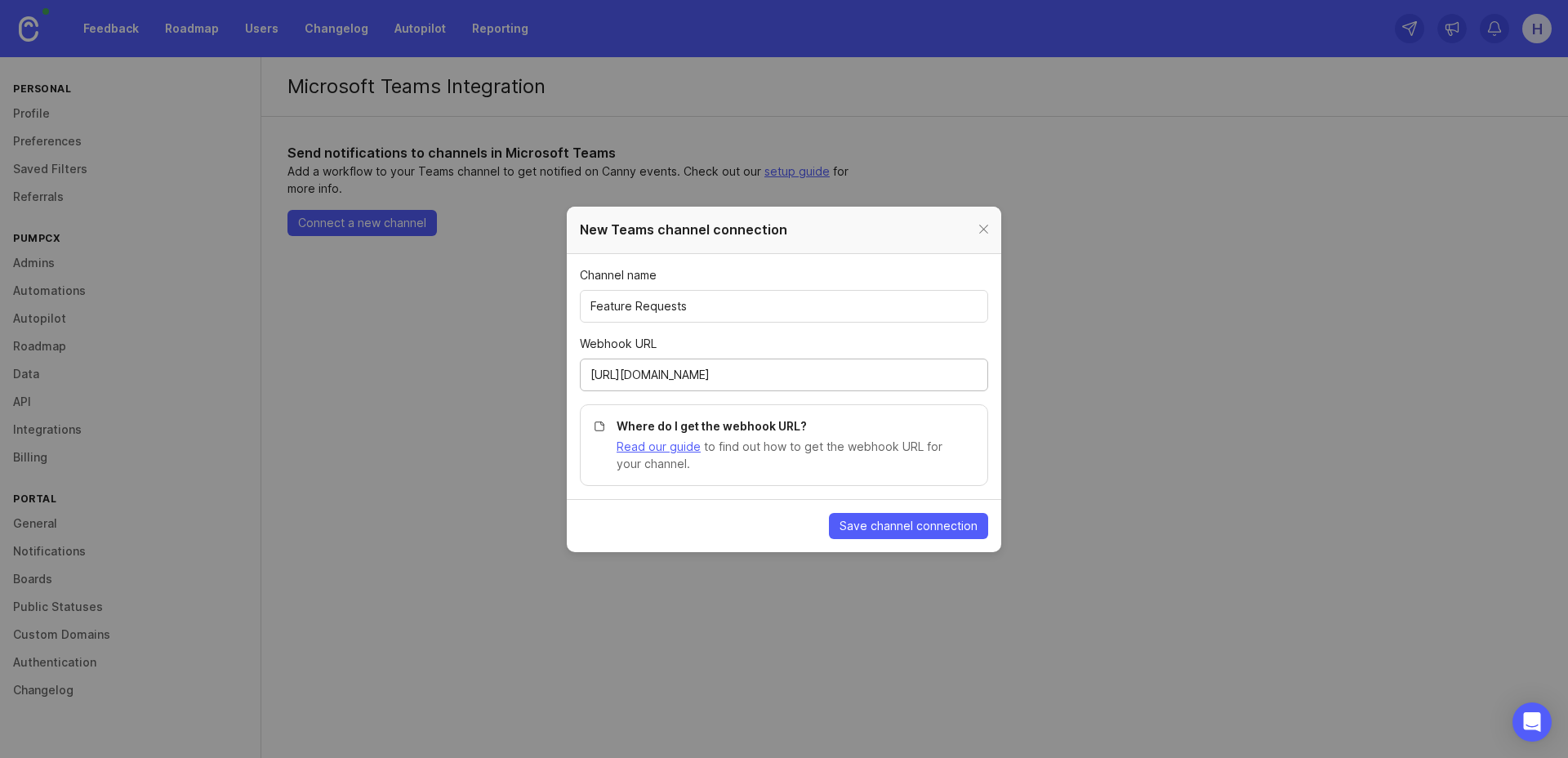
scroll to position [0, 1407]
type input "https://default28e121c601ad40c29dd6b9834f2e71.73.environment.api.powerplatform.…"
click at [874, 526] on span "Save channel connection" at bounding box center [908, 526] width 138 height 16
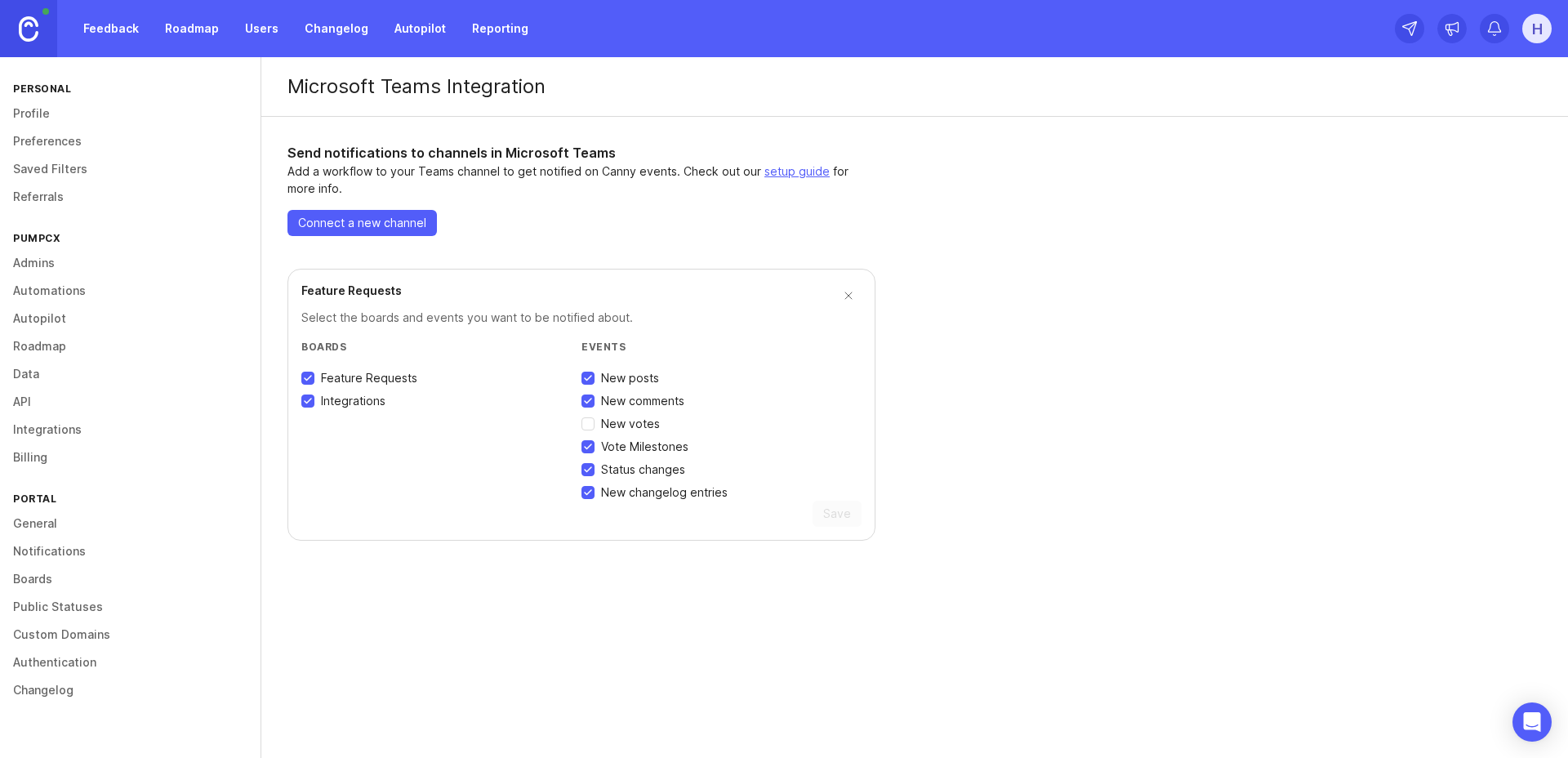
click at [629, 427] on span "New votes" at bounding box center [631, 423] width 59 height 16
click at [595, 427] on input "New votes" at bounding box center [587, 423] width 13 height 13
checkbox input "true"
click at [840, 515] on span "Save" at bounding box center [836, 513] width 28 height 16
click at [101, 31] on link "Feedback" at bounding box center [111, 28] width 75 height 30
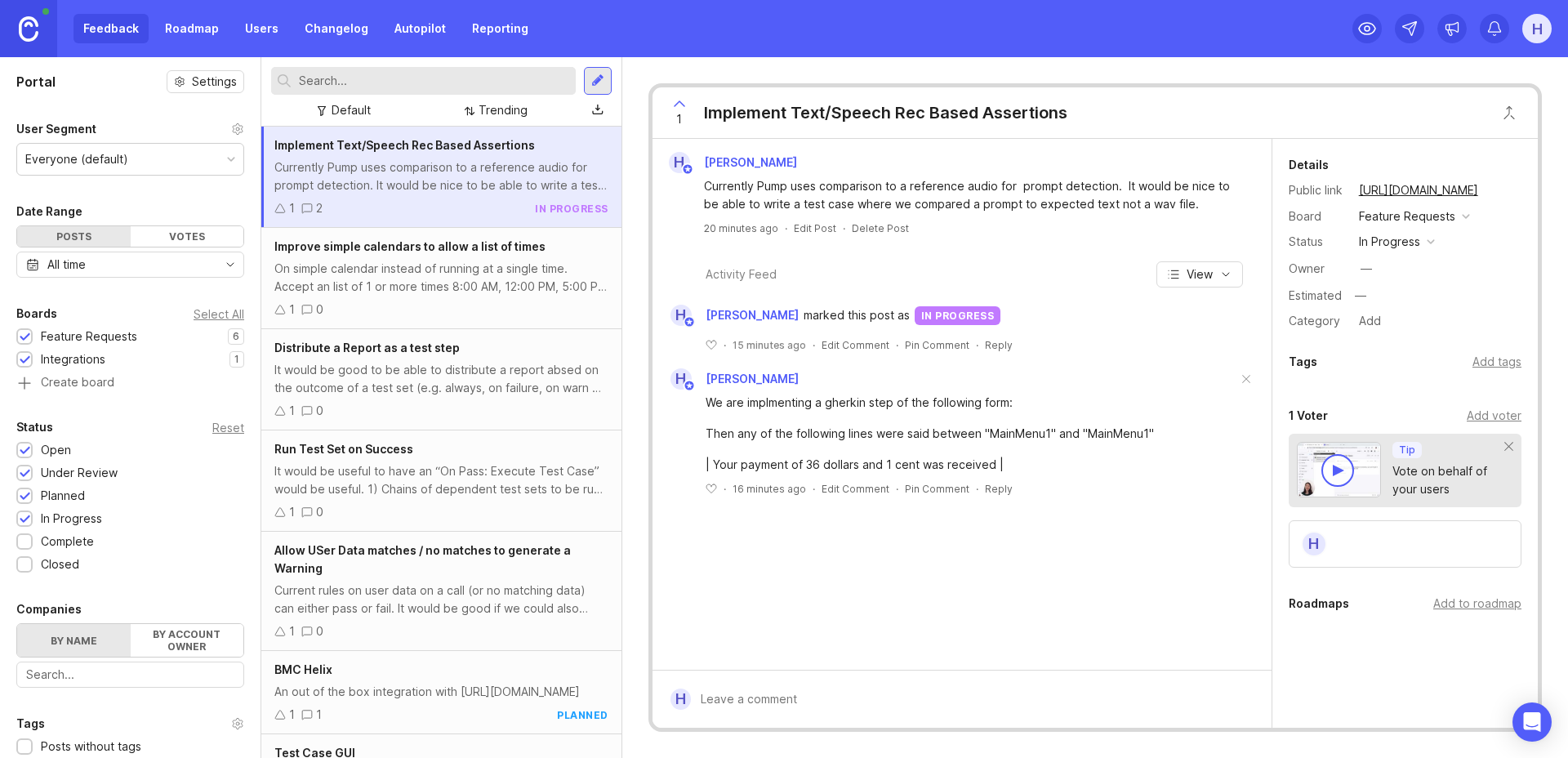
click at [593, 85] on div at bounding box center [597, 80] width 13 height 14
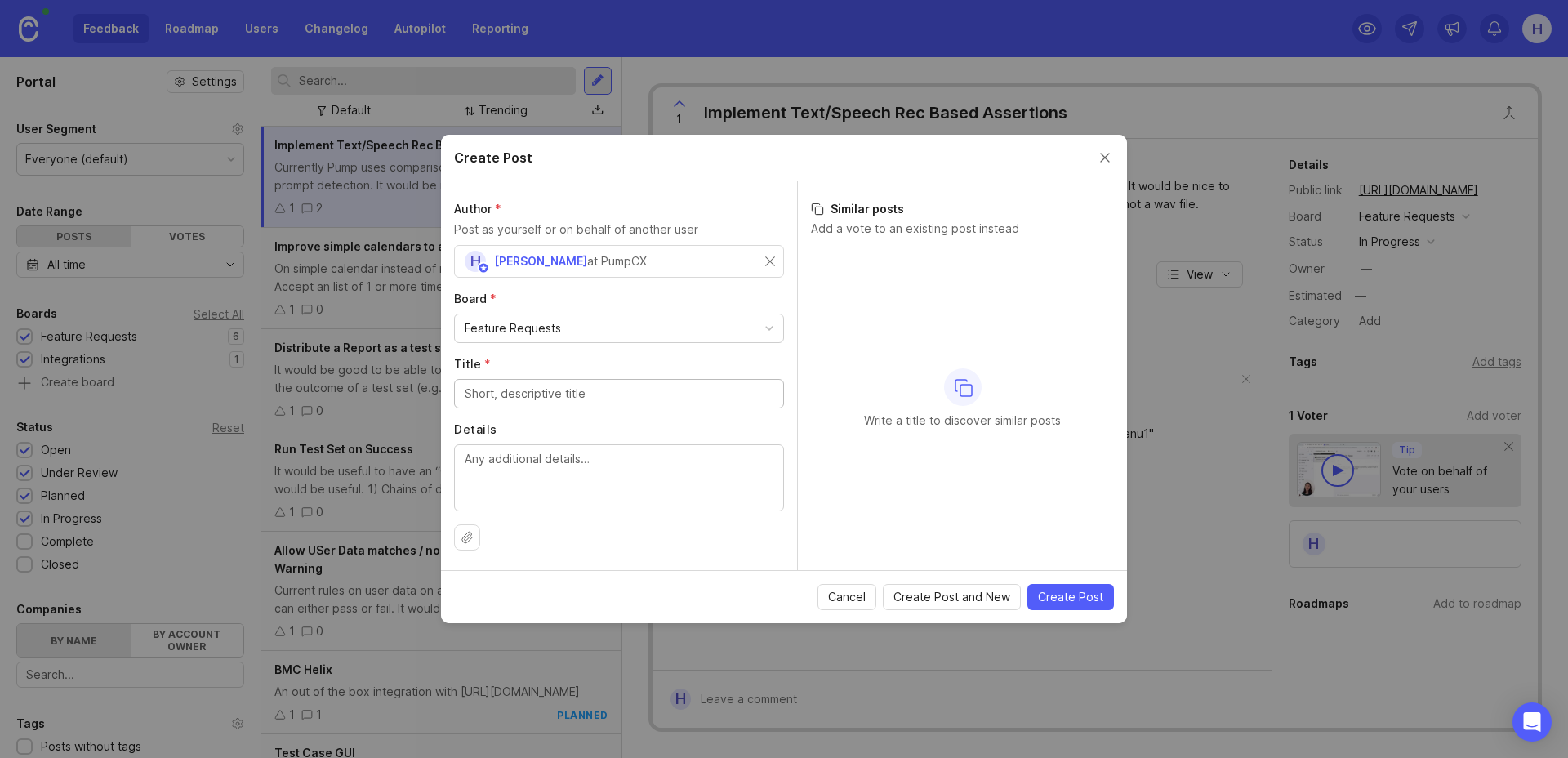
click at [550, 401] on input "Title *" at bounding box center [618, 393] width 308 height 18
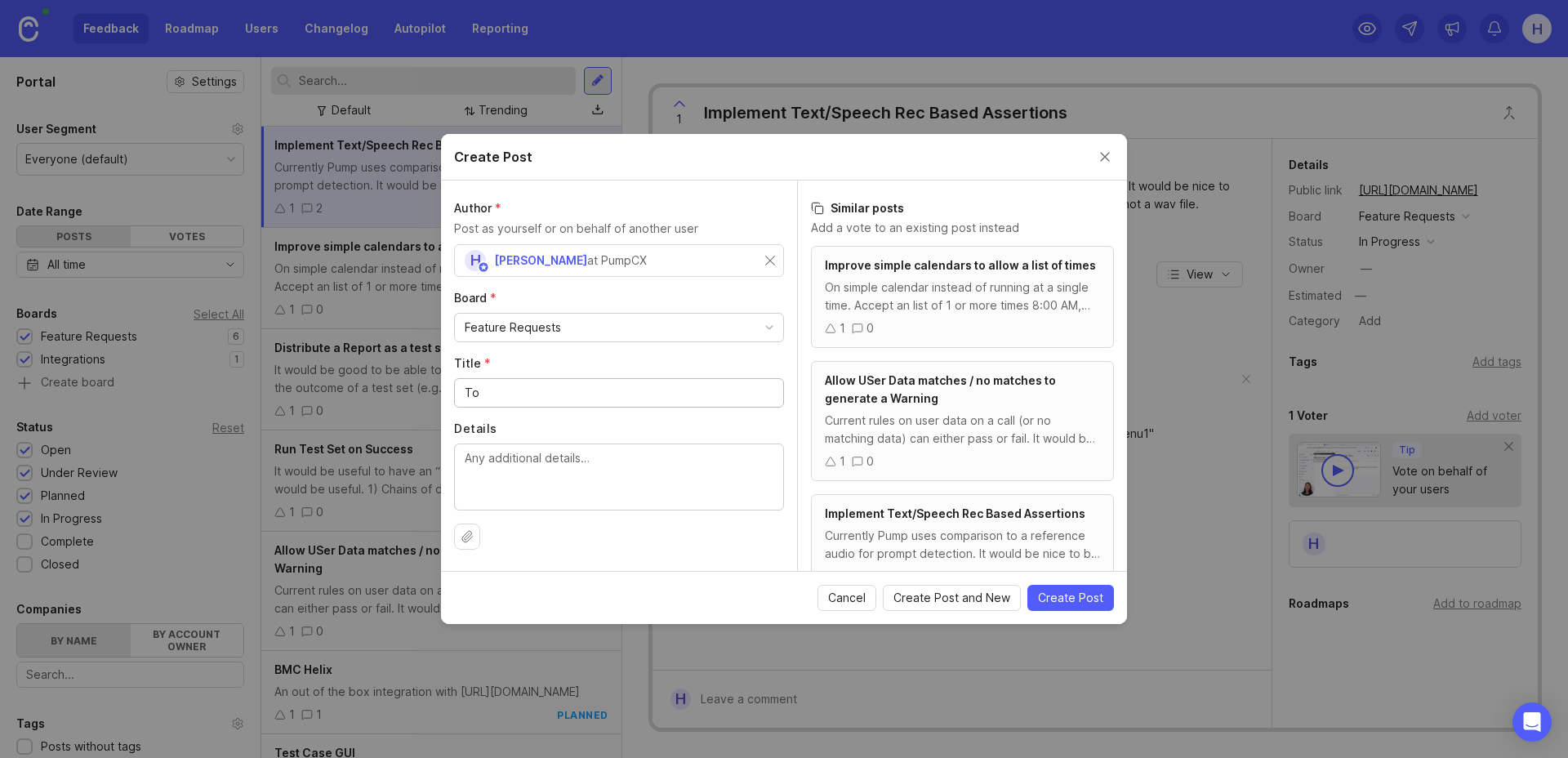
type input "T"
type input "Allow assertions to be created on tags captured in Text based prompts"
paste textarea "Then any of the following lines were said between "MainMenu1" and "MainMenu1" |…"
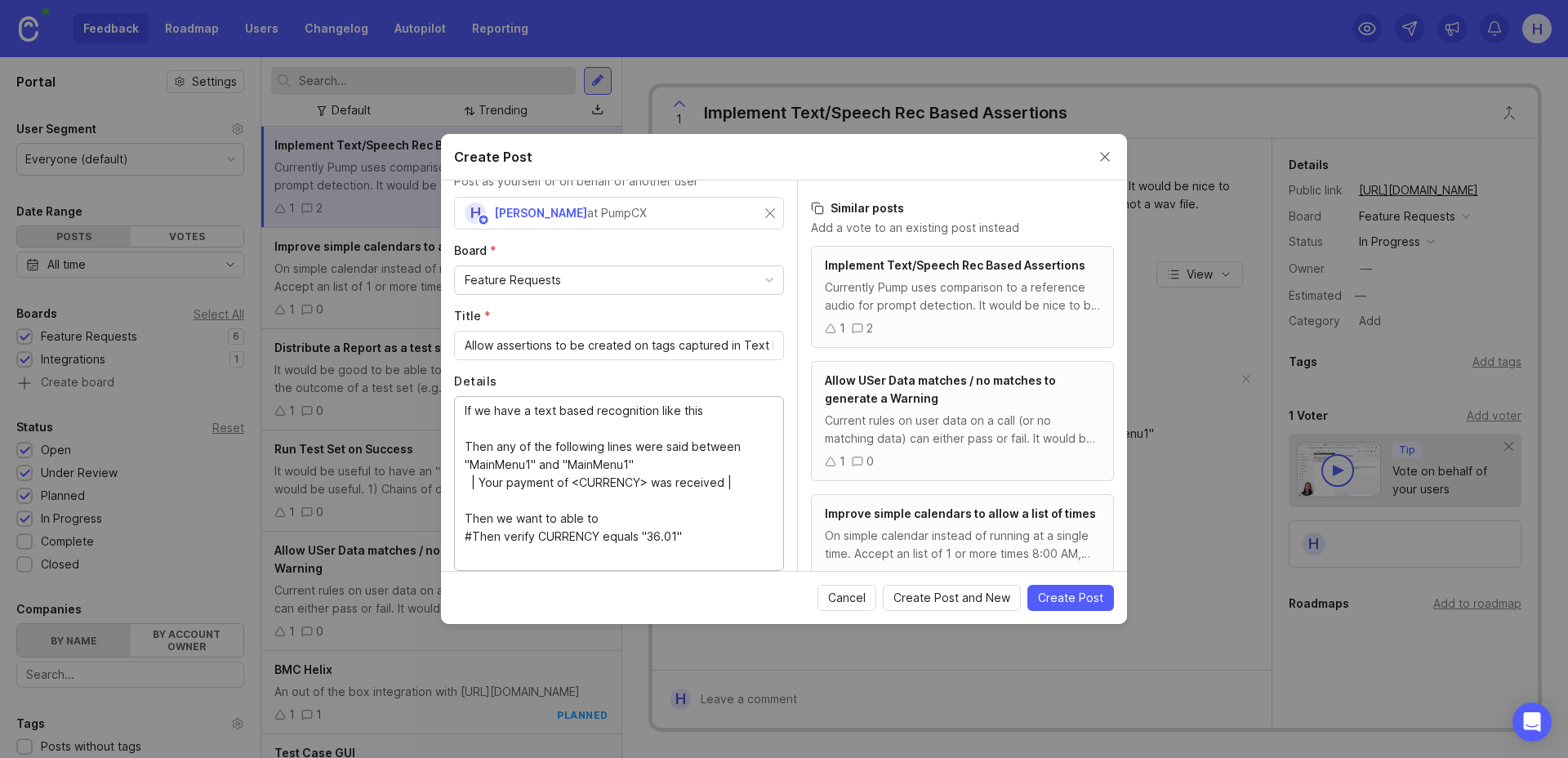
scroll to position [106, 0]
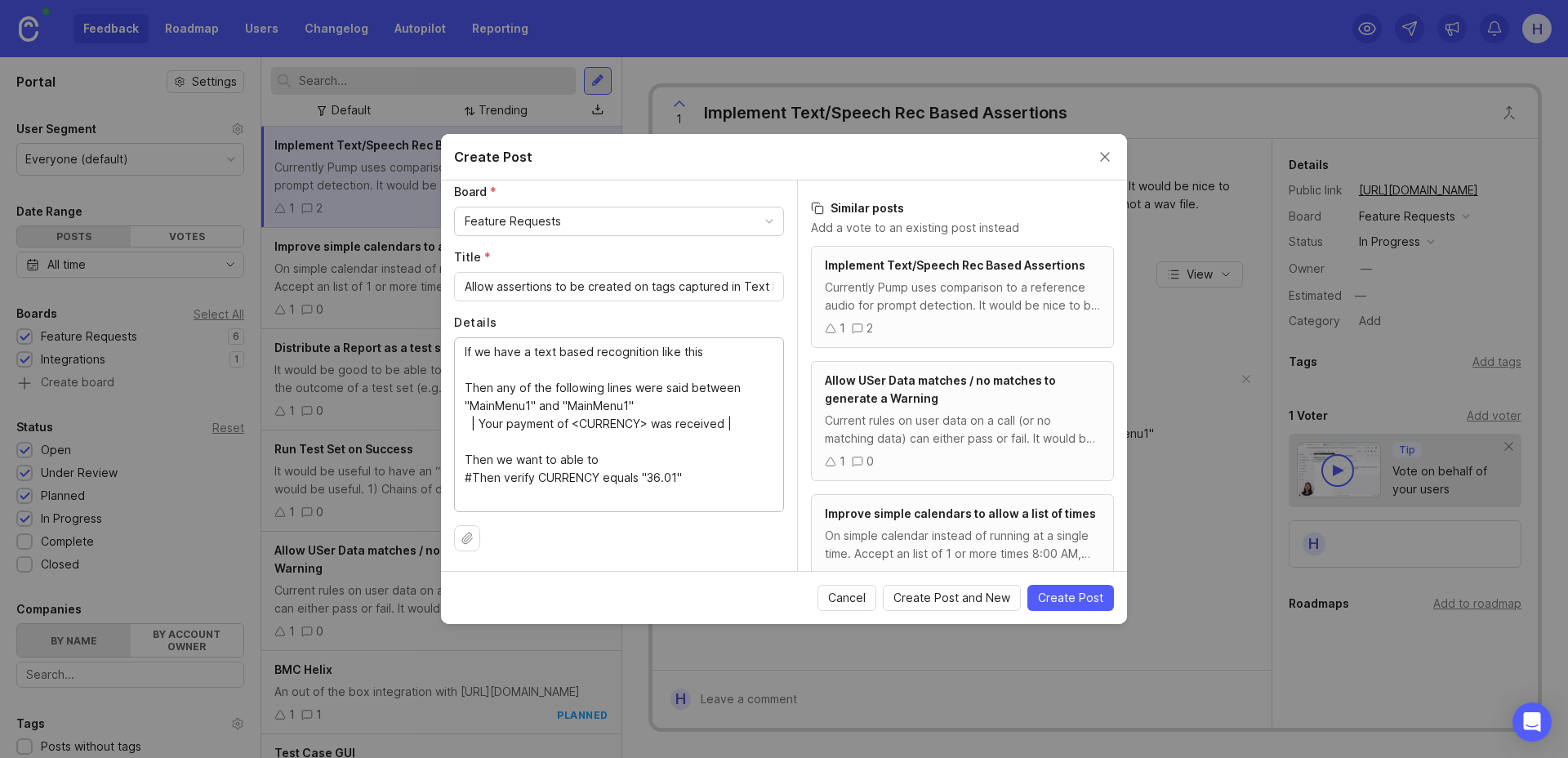
click at [568, 458] on textarea "If we have a text based recognition like this Then any of the following lines w…" at bounding box center [618, 423] width 308 height 161
click at [604, 456] on textarea "If we have a text based recognition like this Then any of the following lines w…" at bounding box center [618, 423] width 308 height 161
type textarea "If we have a text based recognition like this: Then any of the following lines …"
click at [1051, 594] on span "Create Post" at bounding box center [1070, 597] width 65 height 16
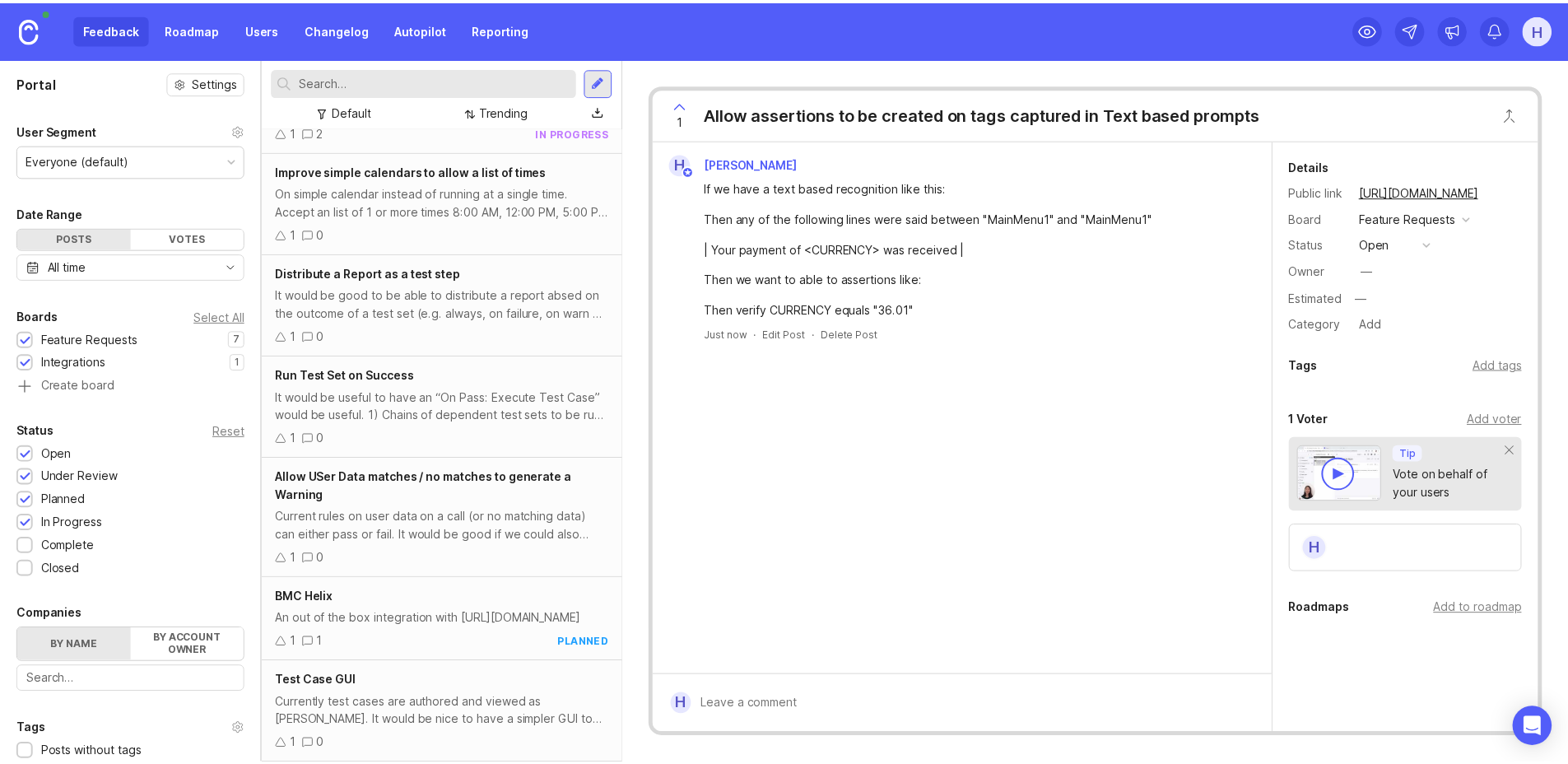
scroll to position [216, 0]
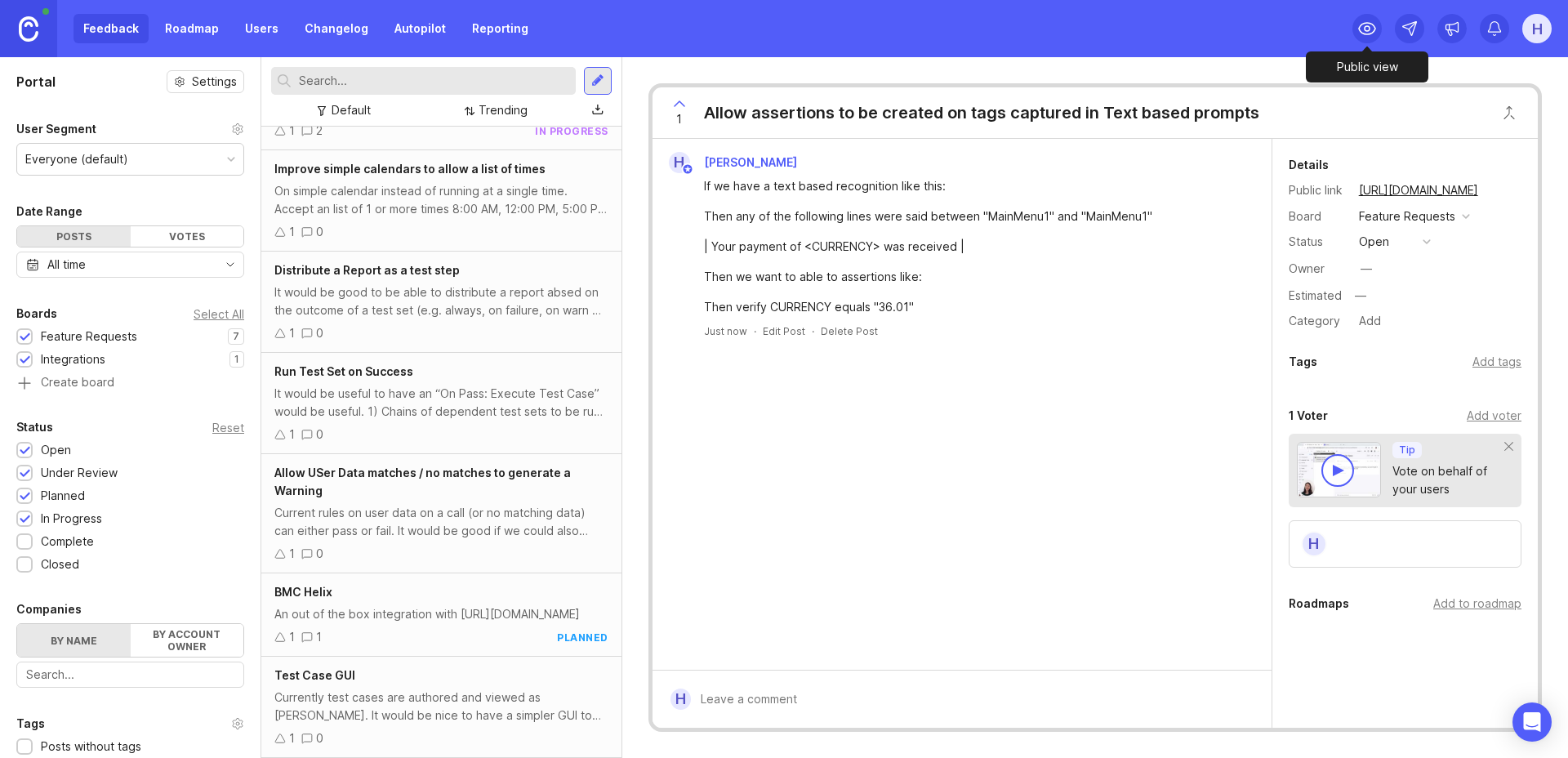
click at [1365, 32] on icon at bounding box center [1367, 28] width 19 height 19
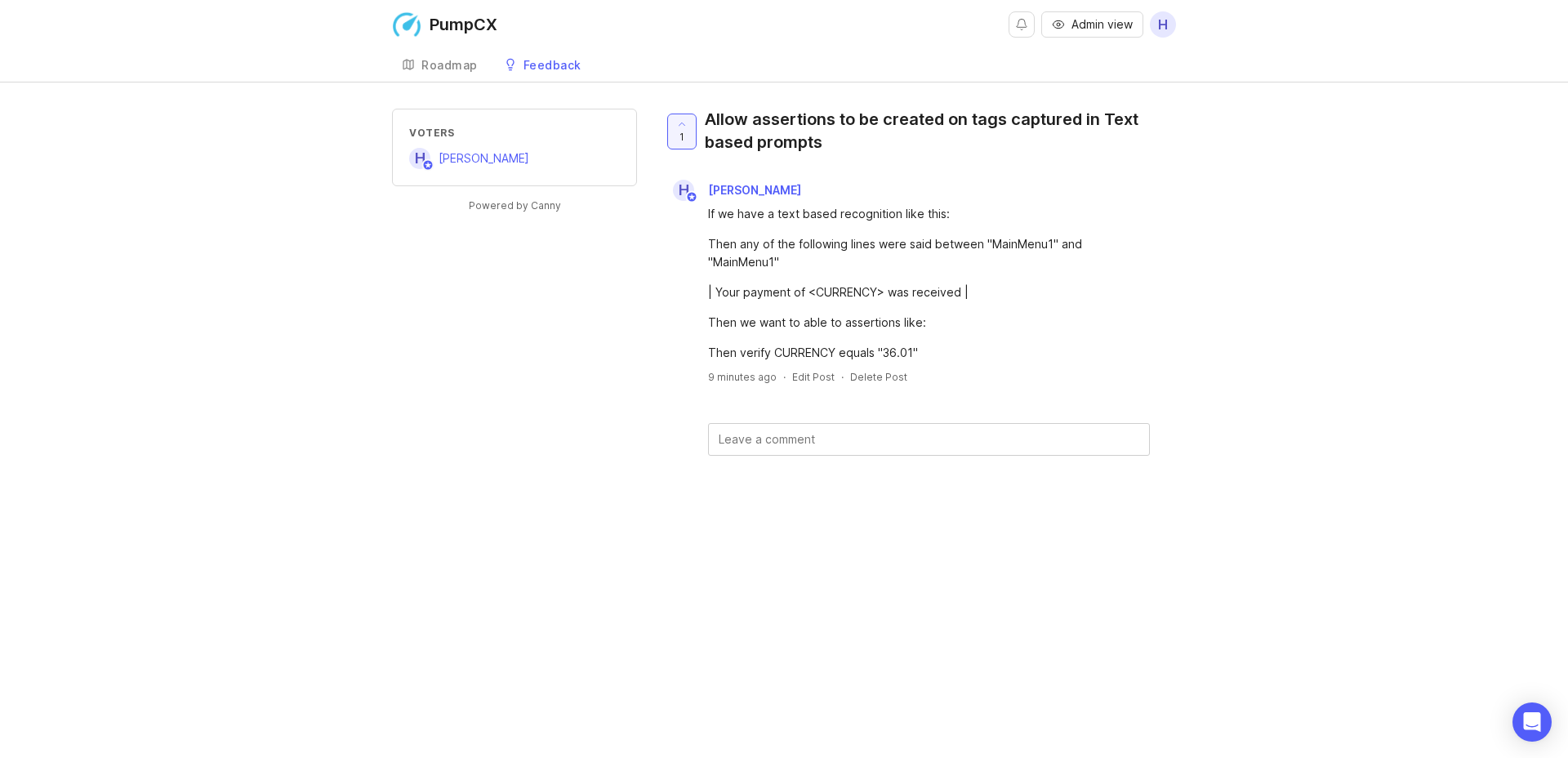
click at [412, 64] on icon at bounding box center [409, 65] width 10 height 10
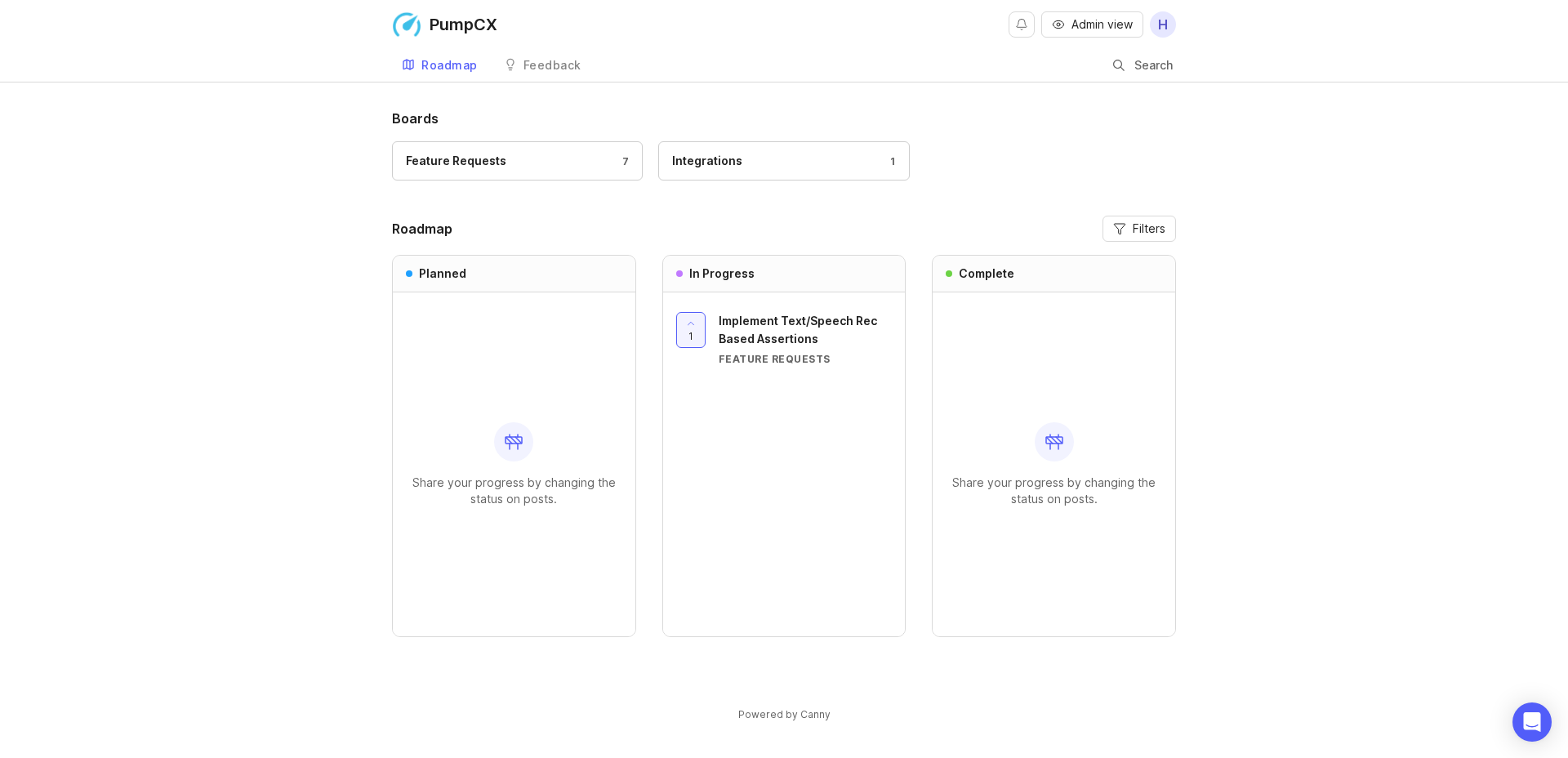
click at [725, 156] on div "Integrations" at bounding box center [707, 161] width 70 height 18
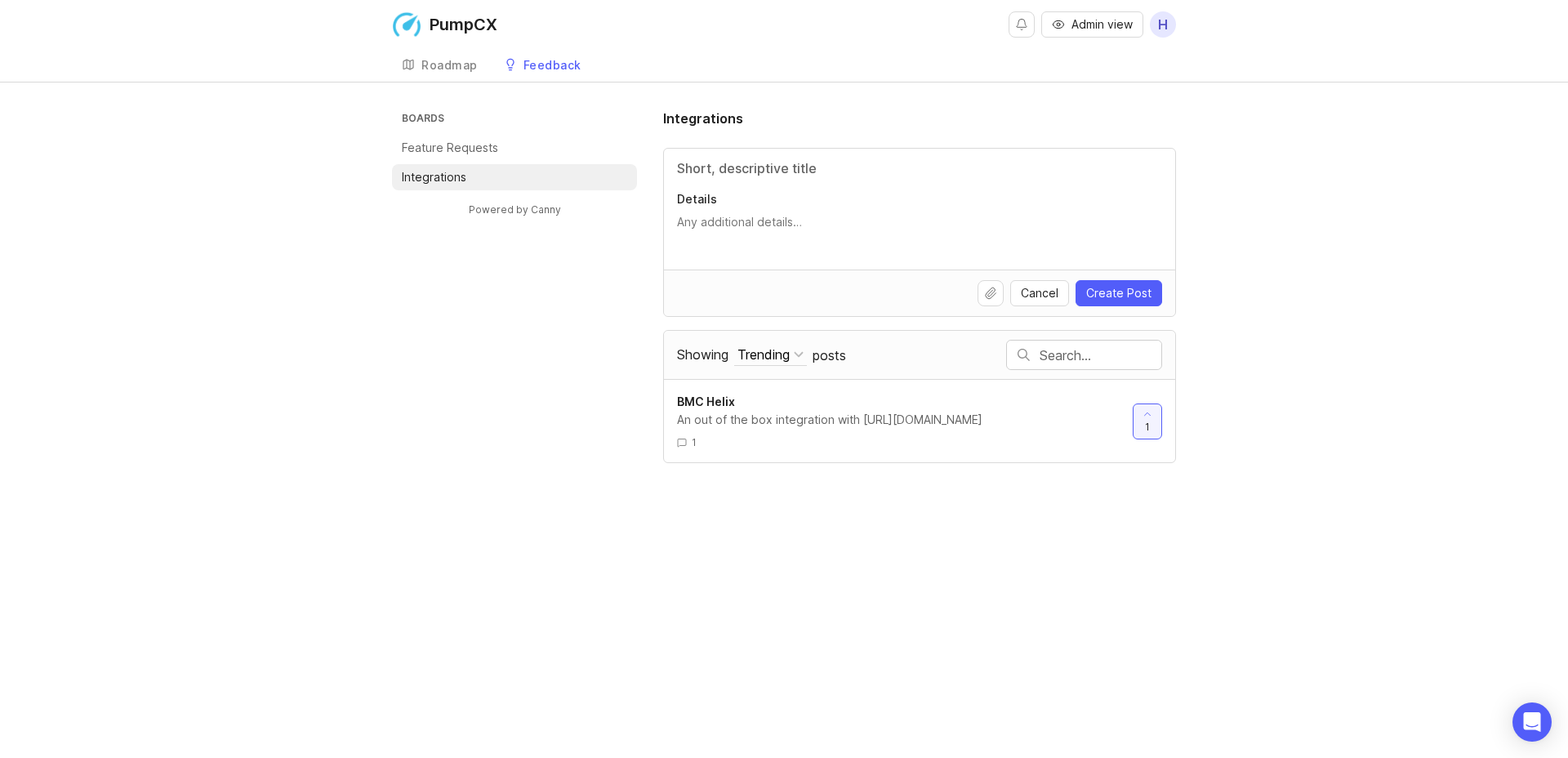
click at [493, 147] on p "Feature Requests" at bounding box center [450, 147] width 96 height 16
click at [438, 62] on div "Roadmap" at bounding box center [449, 66] width 57 height 12
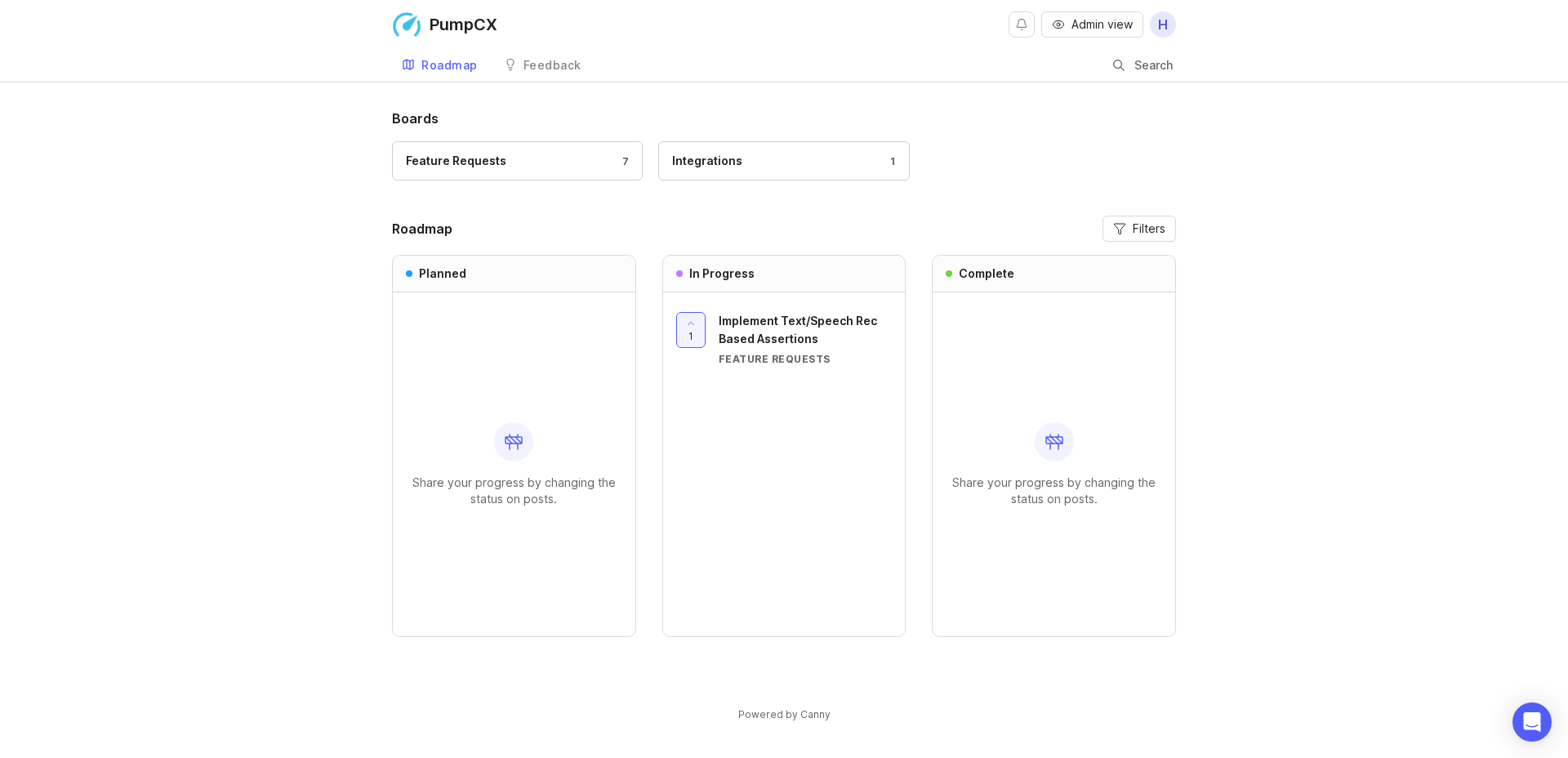
click at [524, 63] on div "Feedback" at bounding box center [553, 66] width 58 height 12
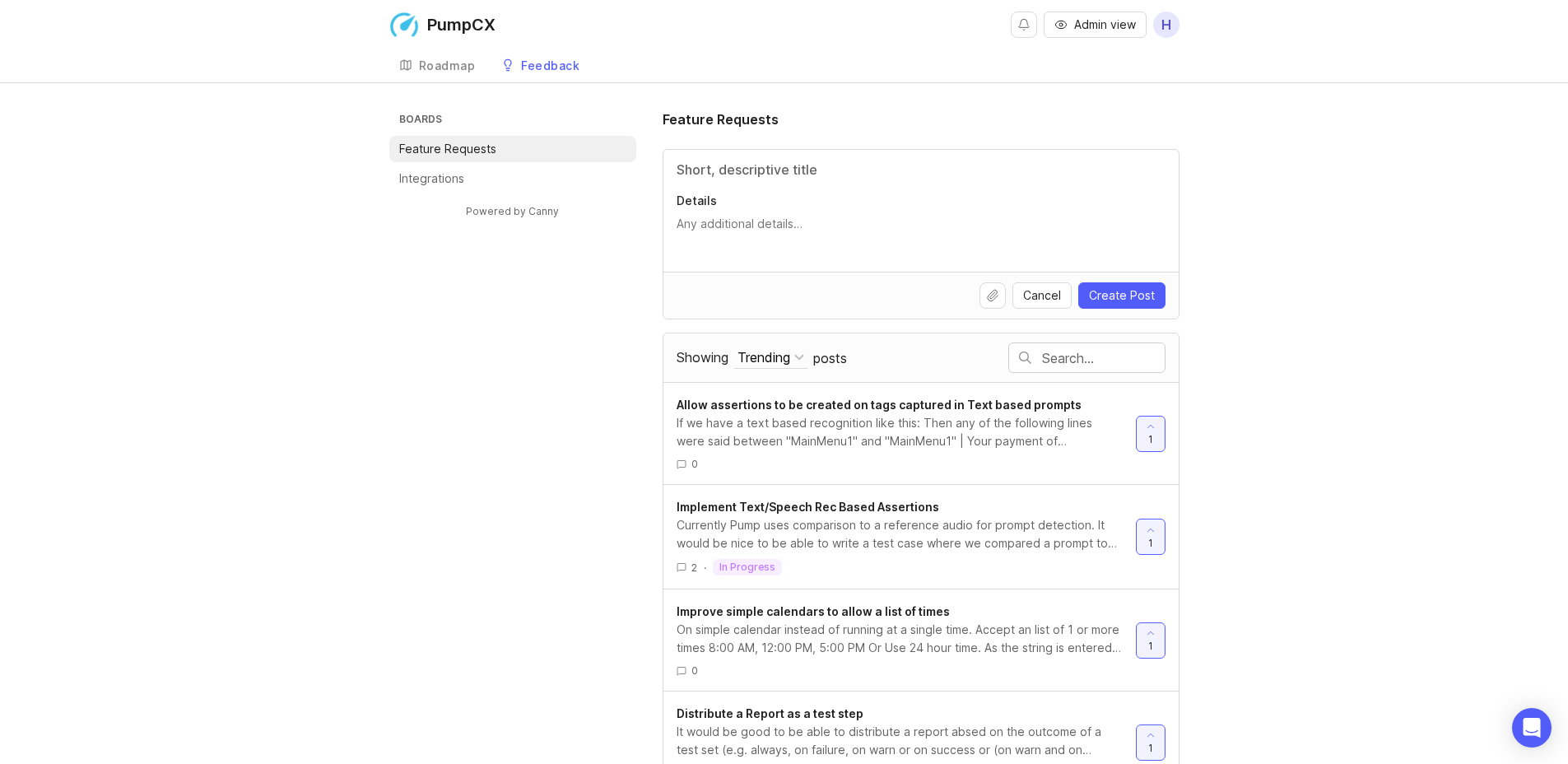
click at [451, 66] on div "Roadmap" at bounding box center [447, 66] width 57 height 12
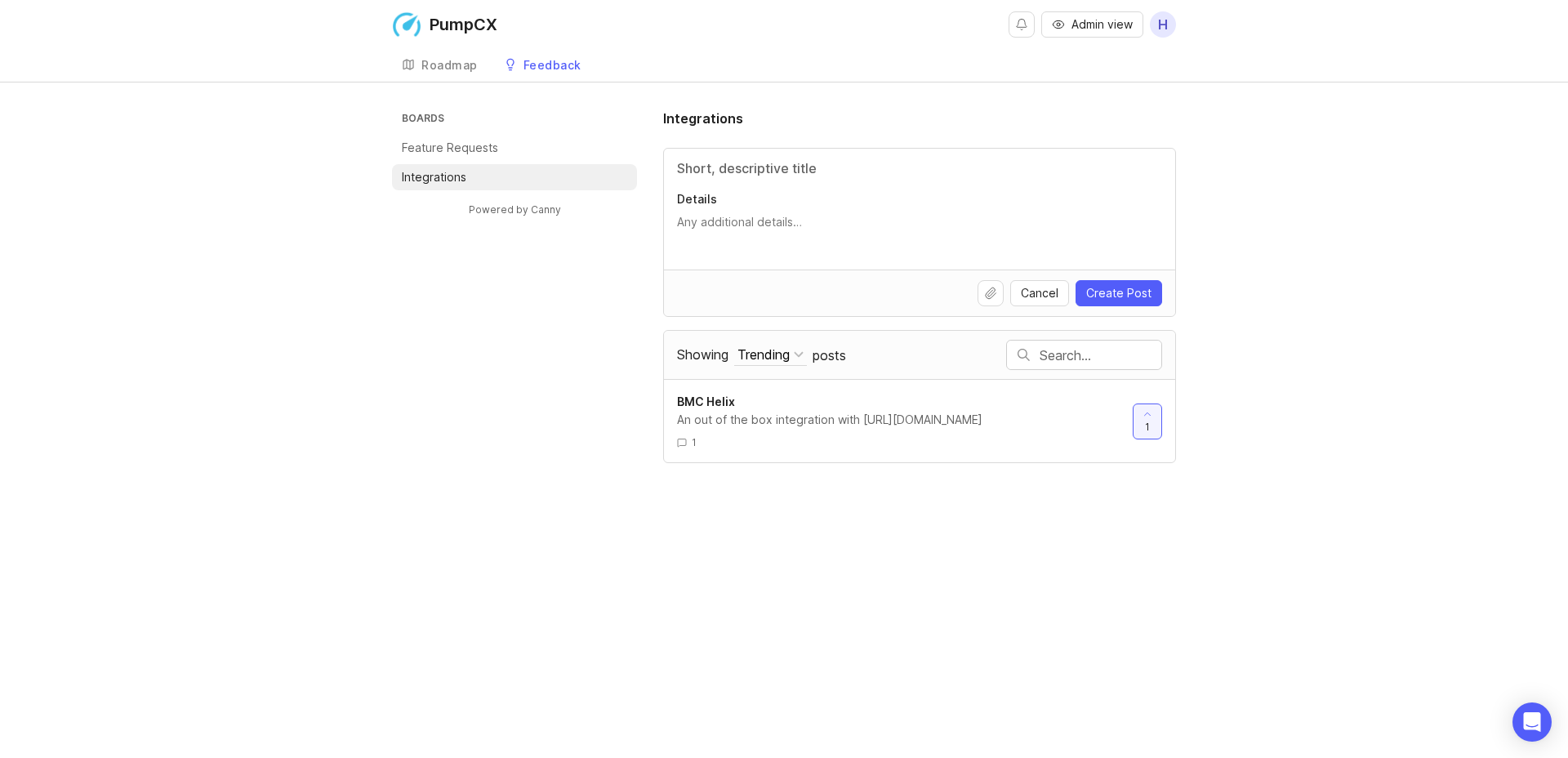
click at [455, 68] on div "Roadmap" at bounding box center [449, 66] width 57 height 12
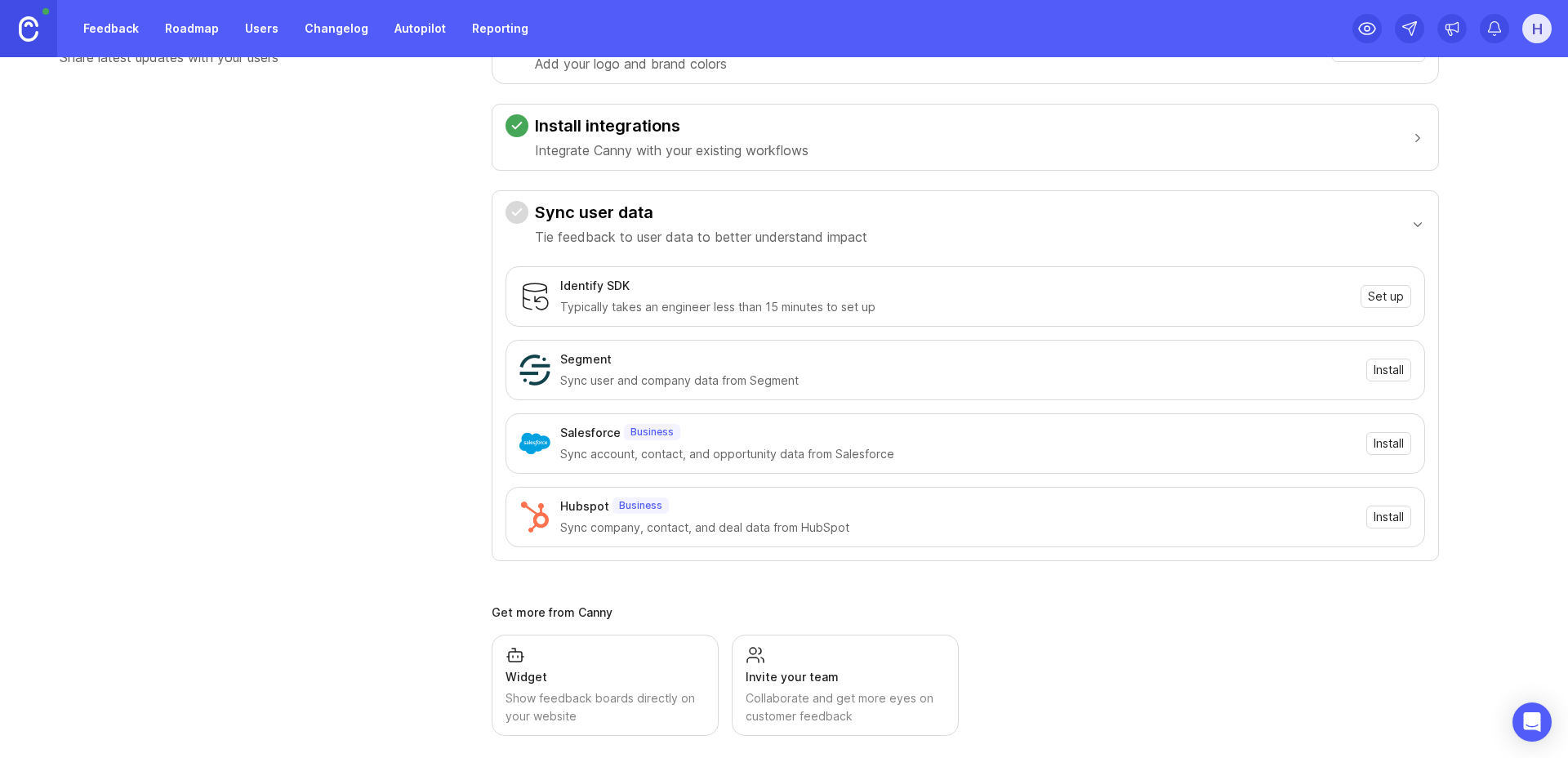
scroll to position [361, 0]
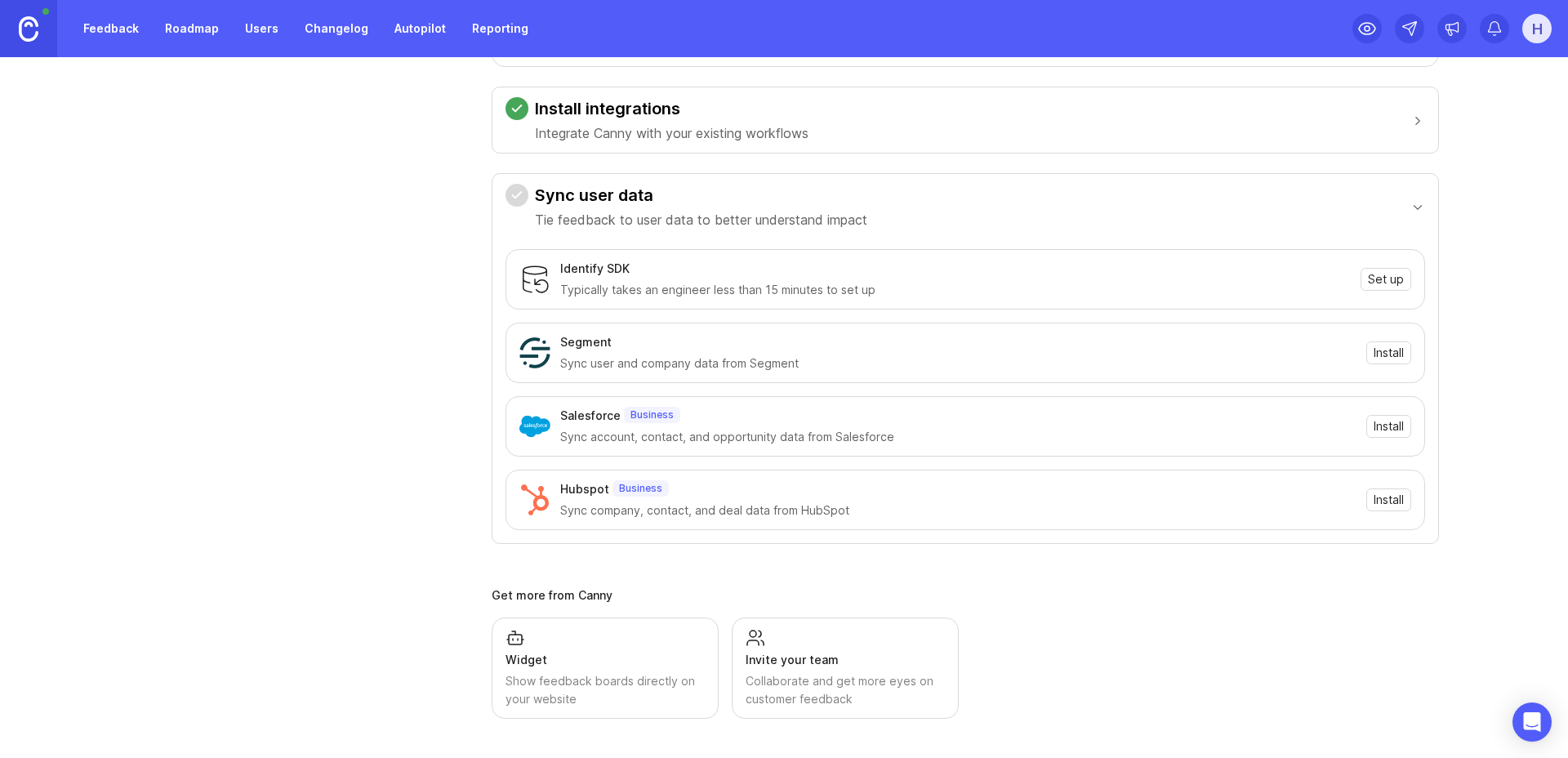
click at [519, 648] on div "Widget Show feedback boards directly on your website" at bounding box center [605, 668] width 199 height 80
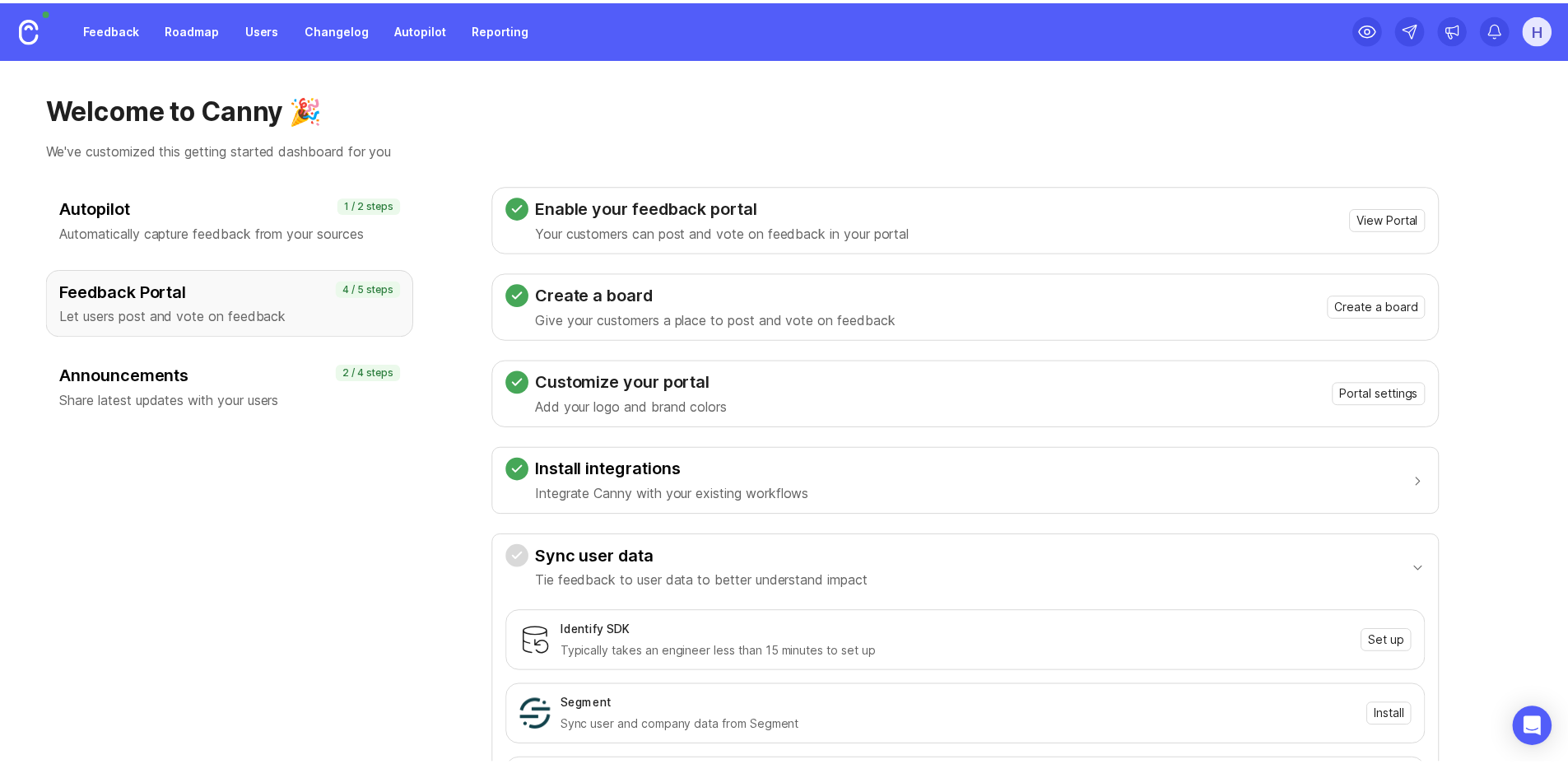
scroll to position [0, 0]
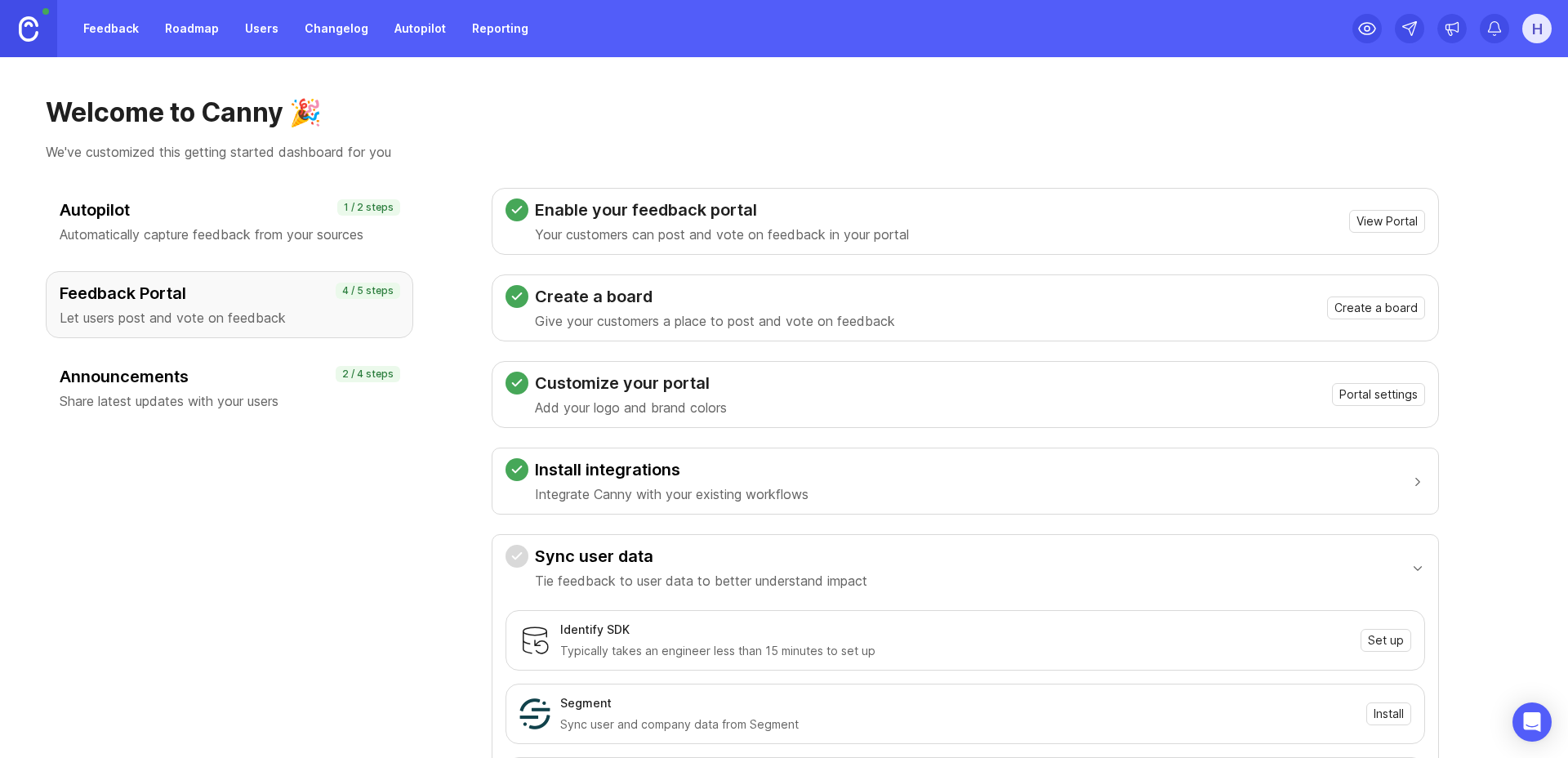
click at [115, 29] on link "Feedback" at bounding box center [111, 28] width 75 height 30
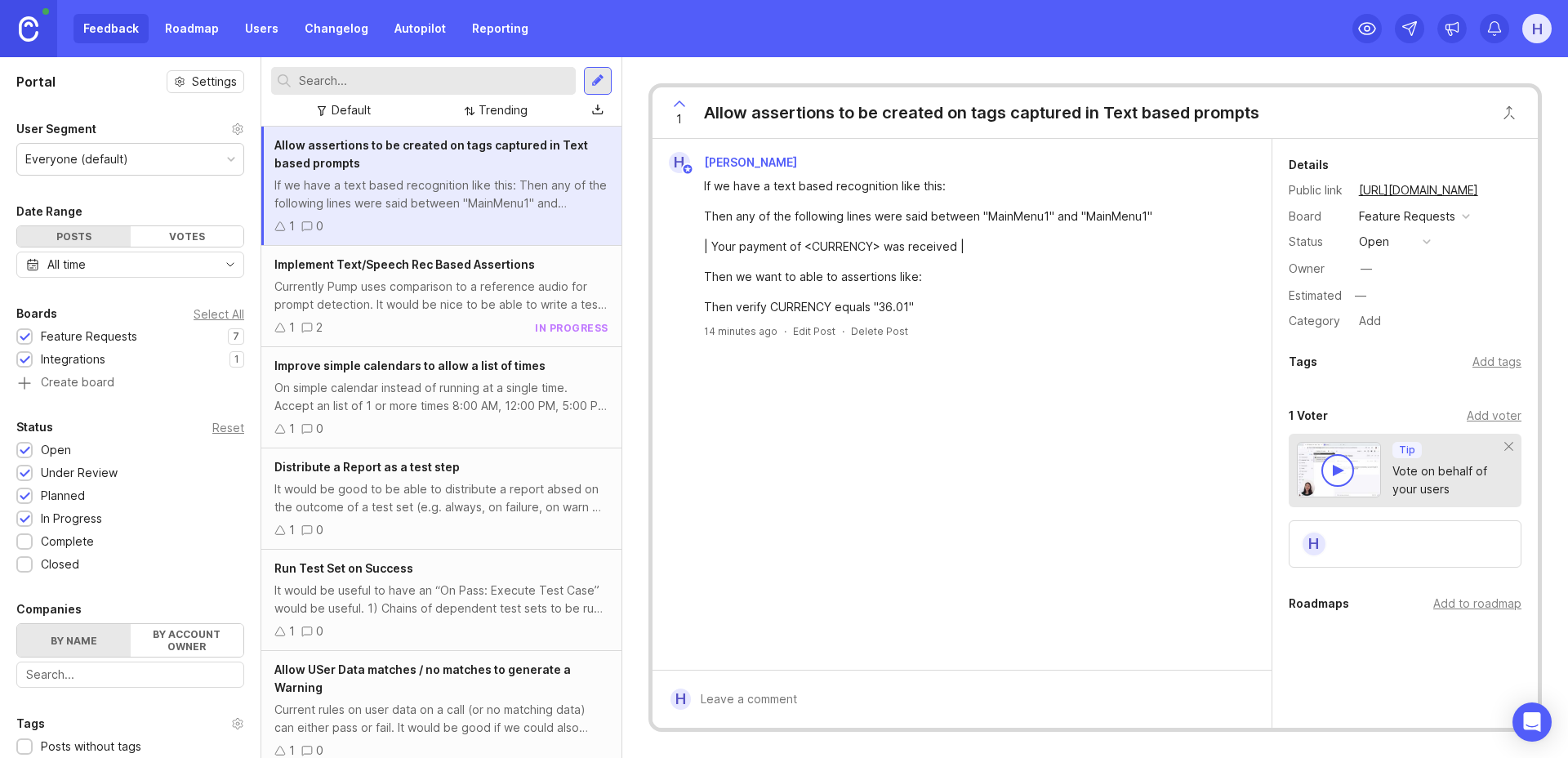
click at [14, 28] on link at bounding box center [29, 29] width 57 height 57
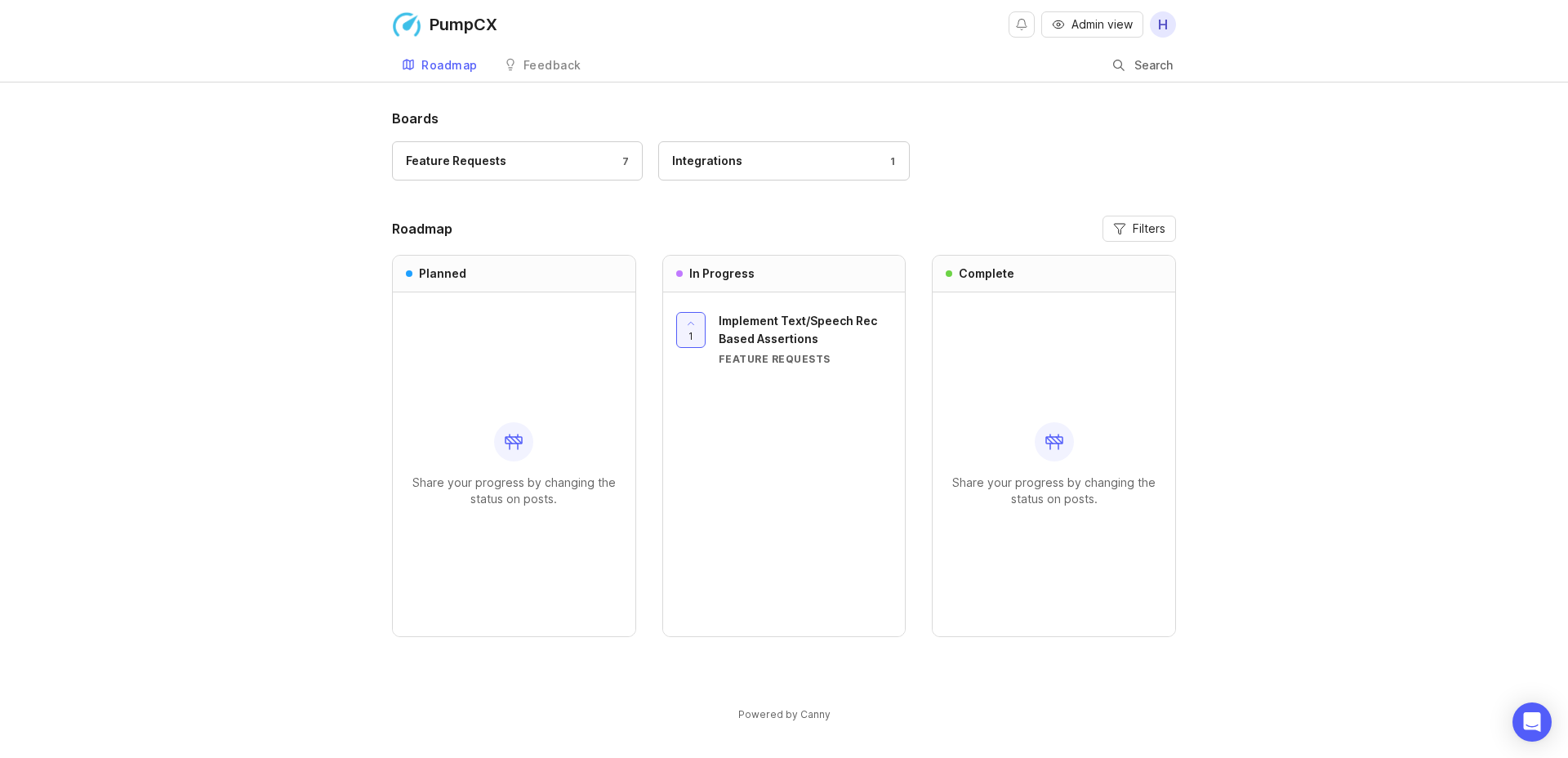
click at [433, 64] on div "Roadmap" at bounding box center [449, 66] width 57 height 12
click at [798, 335] on span "Implement Text/Speech Rec Based Assertions" at bounding box center [798, 330] width 159 height 32
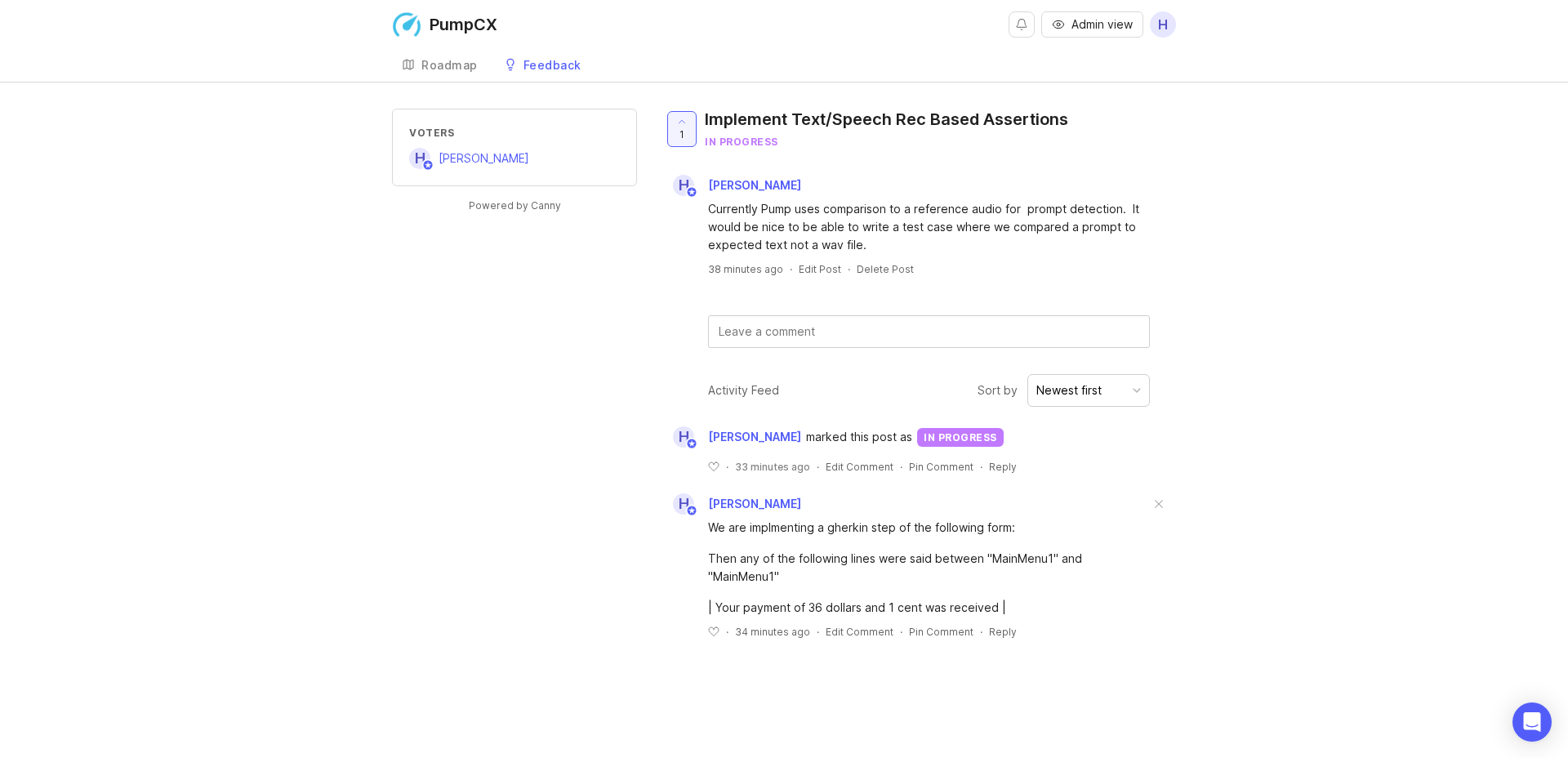
click at [447, 69] on div "Roadmap" at bounding box center [449, 66] width 57 height 12
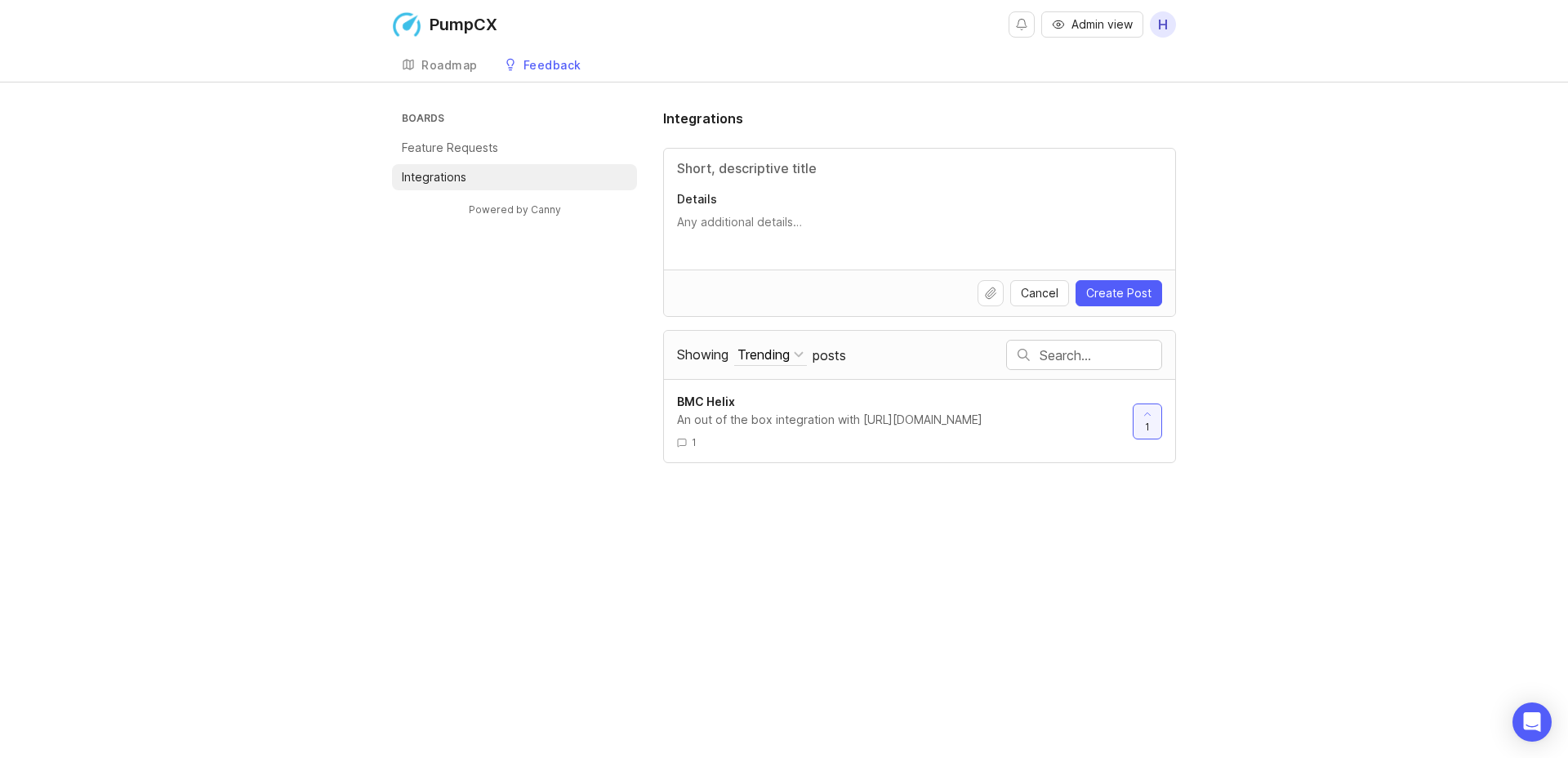
click at [469, 63] on div "Roadmap" at bounding box center [449, 66] width 57 height 12
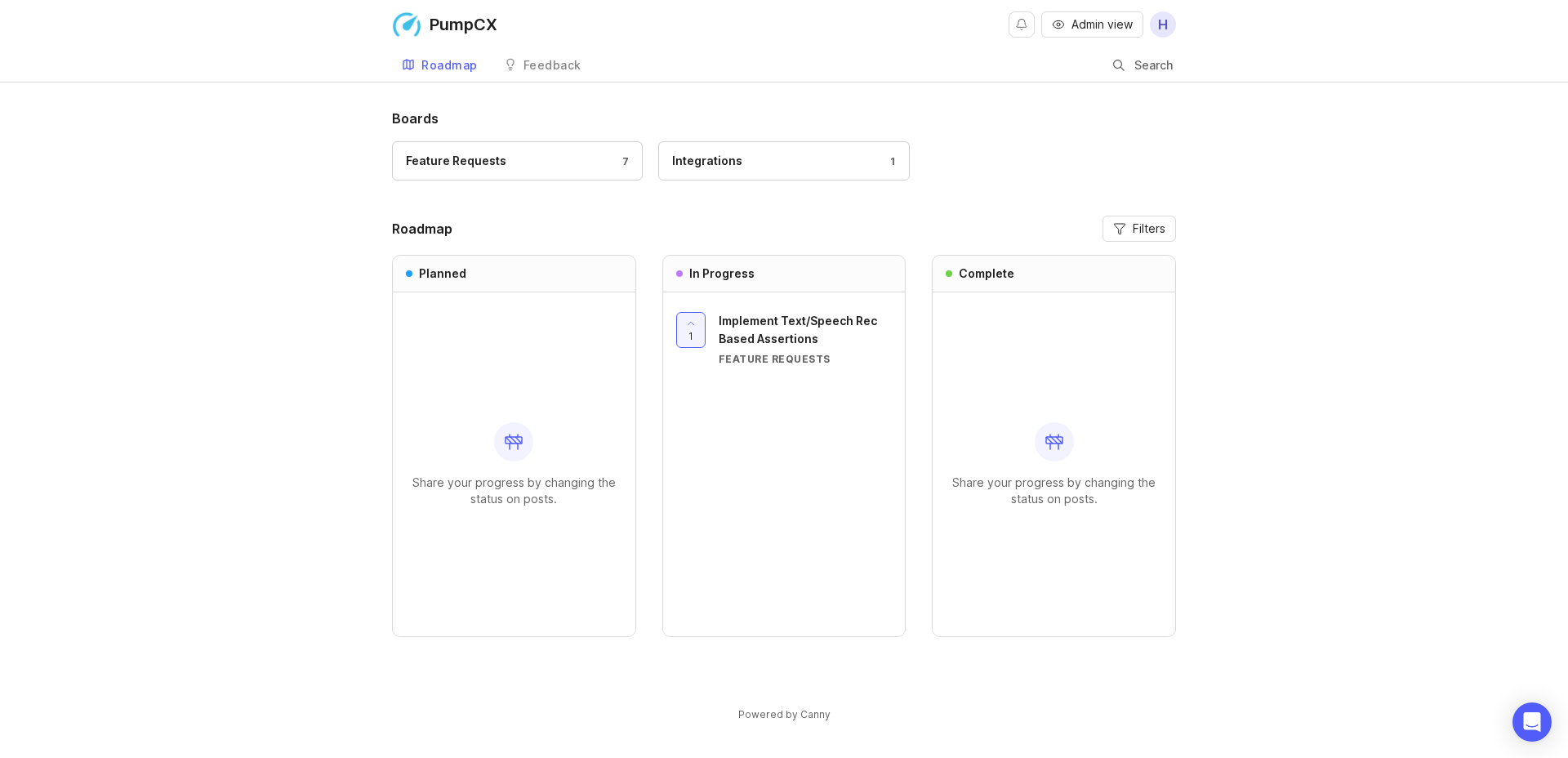
click at [1143, 230] on span "Filters" at bounding box center [1149, 228] width 33 height 16
click at [1026, 196] on div "Boards Feature Requests 7 Integrations 1 Roadmap Filters Planned Share your pro…" at bounding box center [784, 402] width 784 height 586
click at [1113, 222] on icon "button" at bounding box center [1119, 228] width 13 height 13
click at [1069, 341] on input "Show uncategorized posts" at bounding box center [1067, 337] width 28 height 16
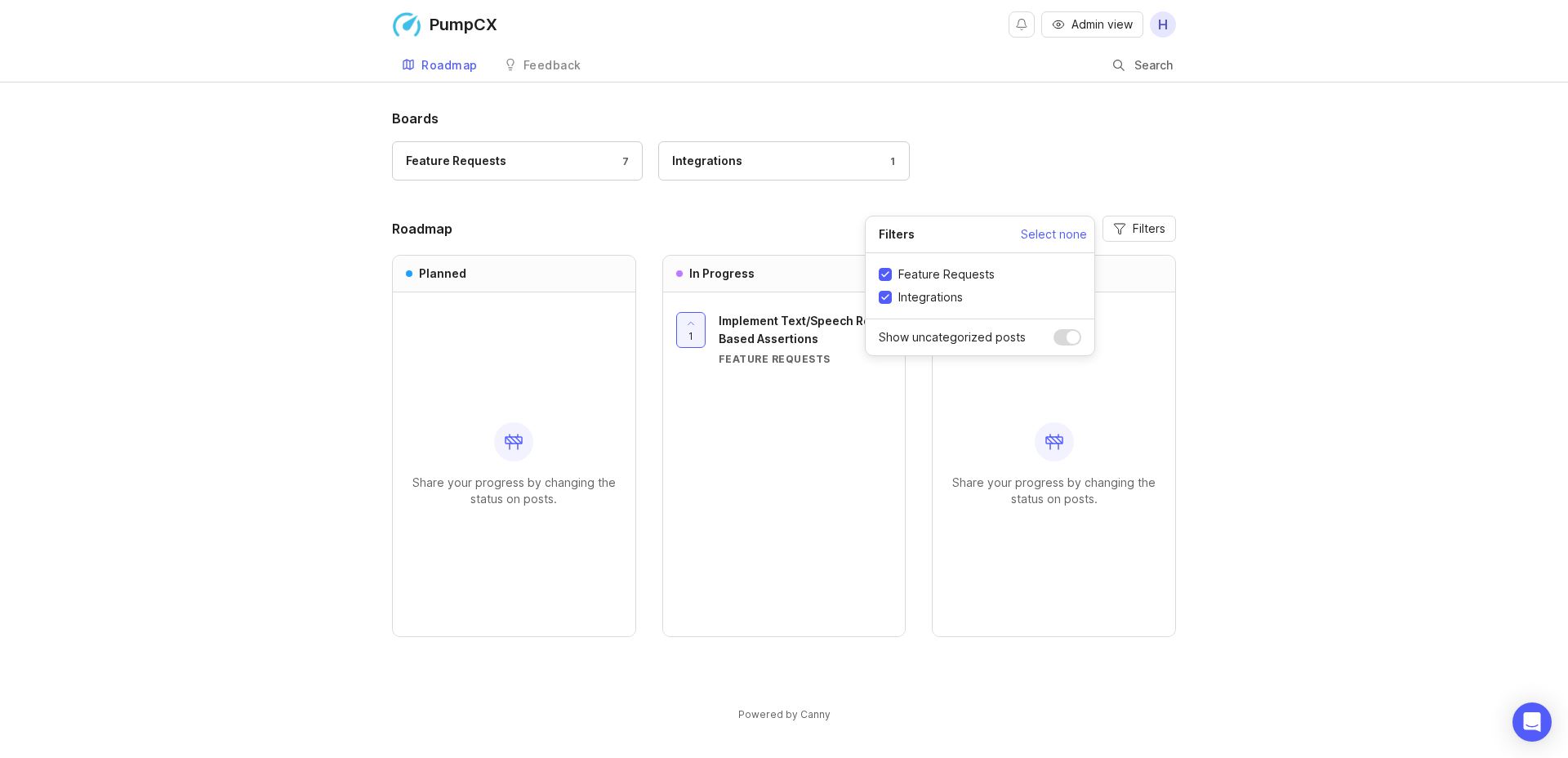
checkbox input "true"
click at [1059, 199] on div "Boards Feature Requests 7 Integrations 1 Roadmap Filters Planned Share your pro…" at bounding box center [784, 402] width 784 height 586
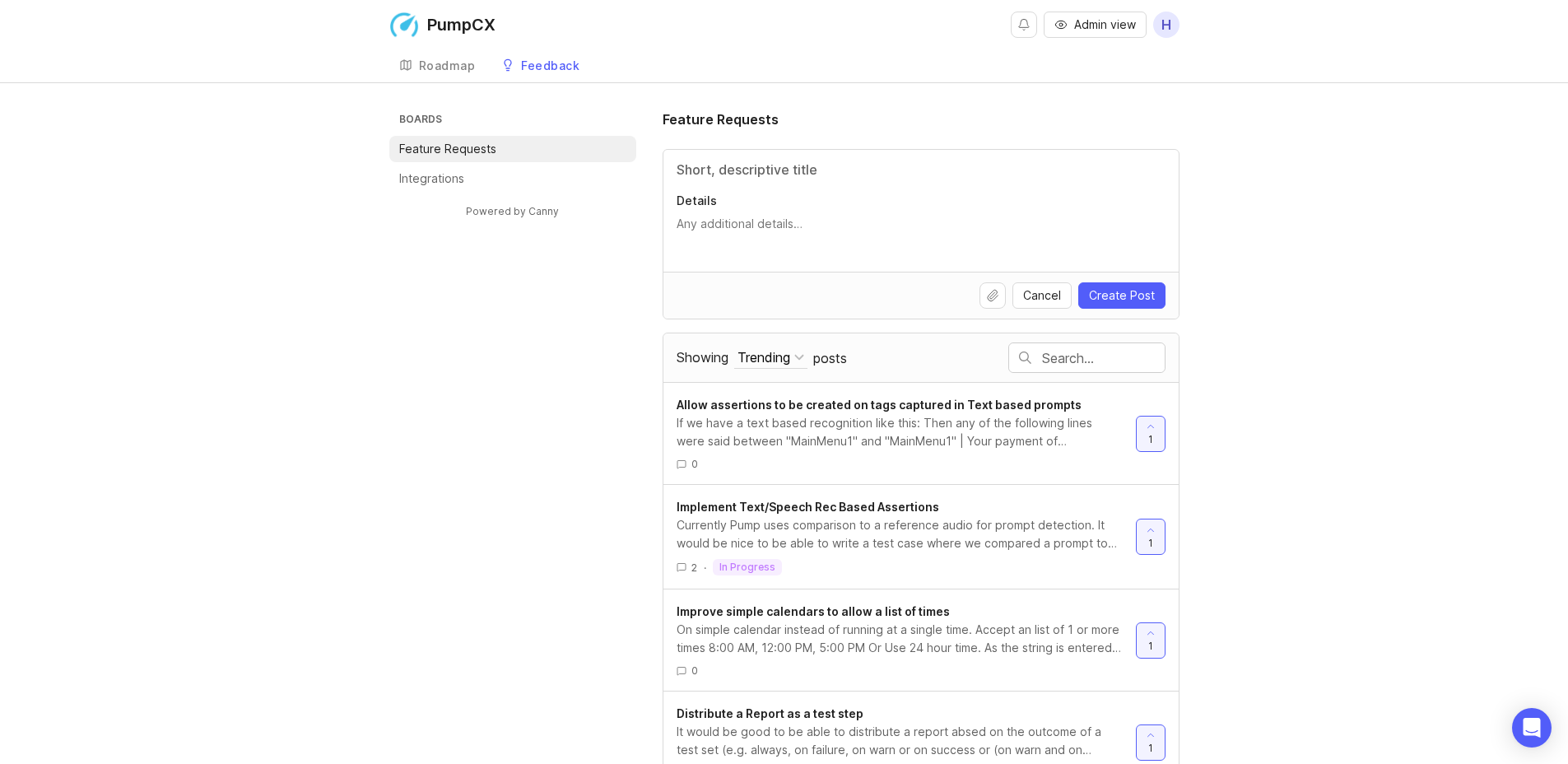
click at [830, 359] on span "posts" at bounding box center [830, 358] width 34 height 18
click at [787, 356] on div "Trending" at bounding box center [764, 357] width 53 height 18
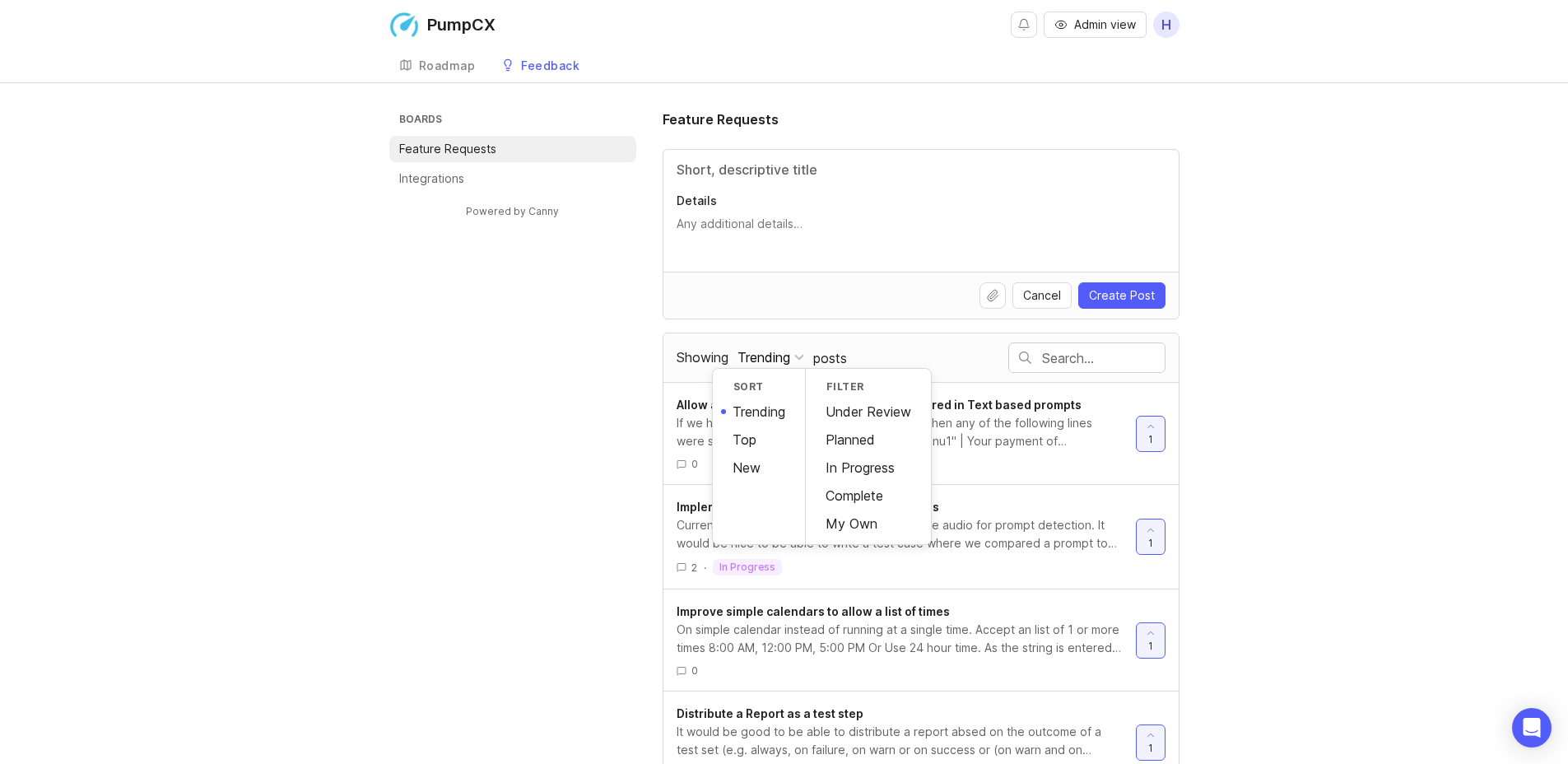
click at [877, 336] on div "Showing Trending Sort Trending Top New Filter Under Review Planned In Progress …" at bounding box center [843, 357] width 332 height 47
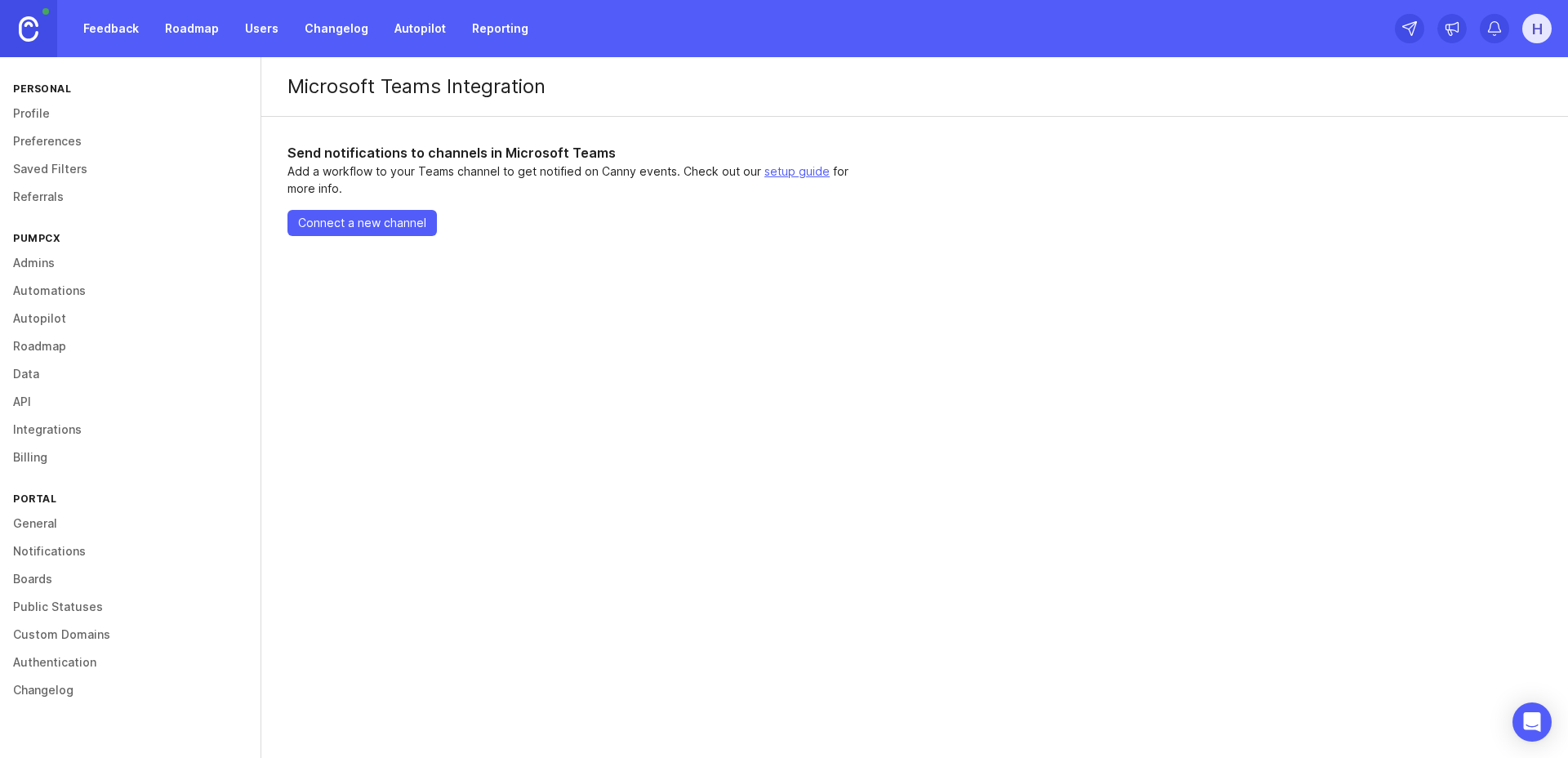
click at [784, 169] on link "setup guide" at bounding box center [797, 171] width 65 height 14
click at [320, 30] on link "Changelog" at bounding box center [336, 28] width 84 height 30
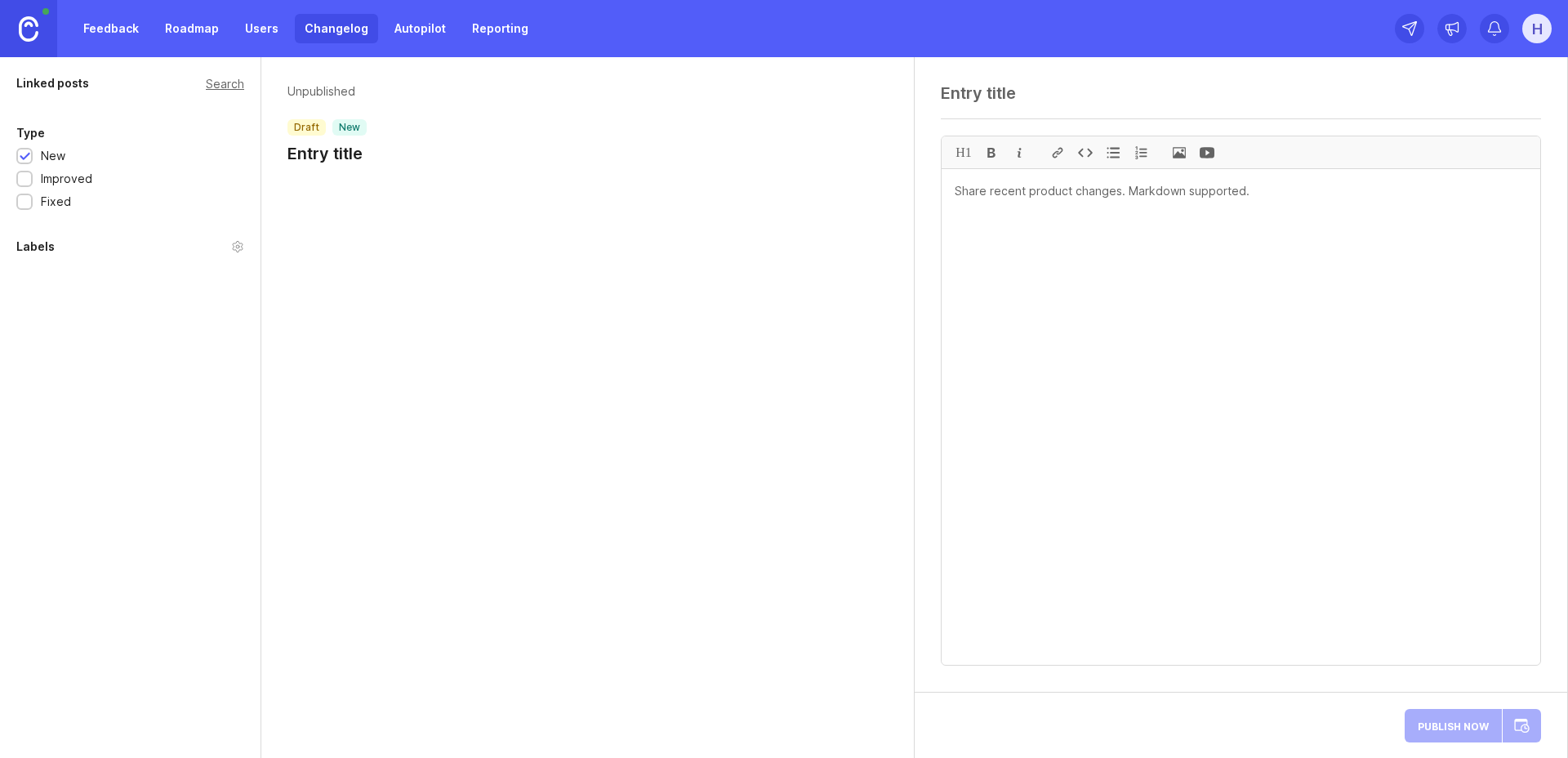
click at [347, 150] on h1 "Entry title" at bounding box center [327, 153] width 79 height 23
click at [70, 181] on div "Improved" at bounding box center [66, 178] width 52 height 18
click at [53, 197] on div "Fixed" at bounding box center [56, 201] width 30 height 18
click at [56, 177] on div "Improved" at bounding box center [66, 178] width 52 height 18
click at [56, 156] on div "New" at bounding box center [52, 155] width 24 height 18
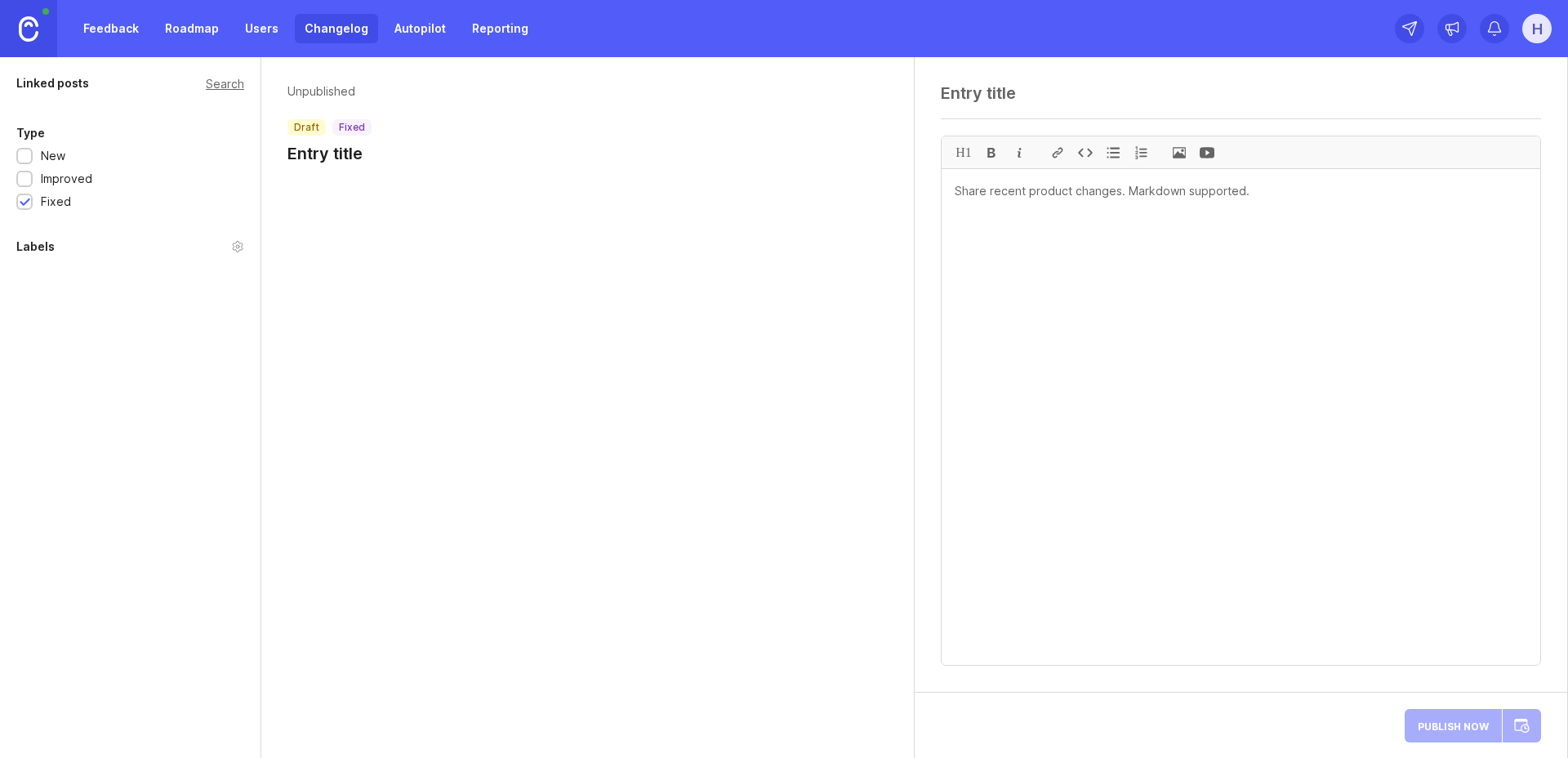
click at [54, 199] on div "Fixed" at bounding box center [56, 201] width 30 height 18
click at [57, 156] on div "New" at bounding box center [52, 155] width 24 height 18
click at [52, 175] on div "Improved" at bounding box center [66, 178] width 52 height 18
click at [50, 204] on div "Fixed" at bounding box center [56, 201] width 30 height 18
click at [51, 186] on div "Improved" at bounding box center [66, 178] width 52 height 18
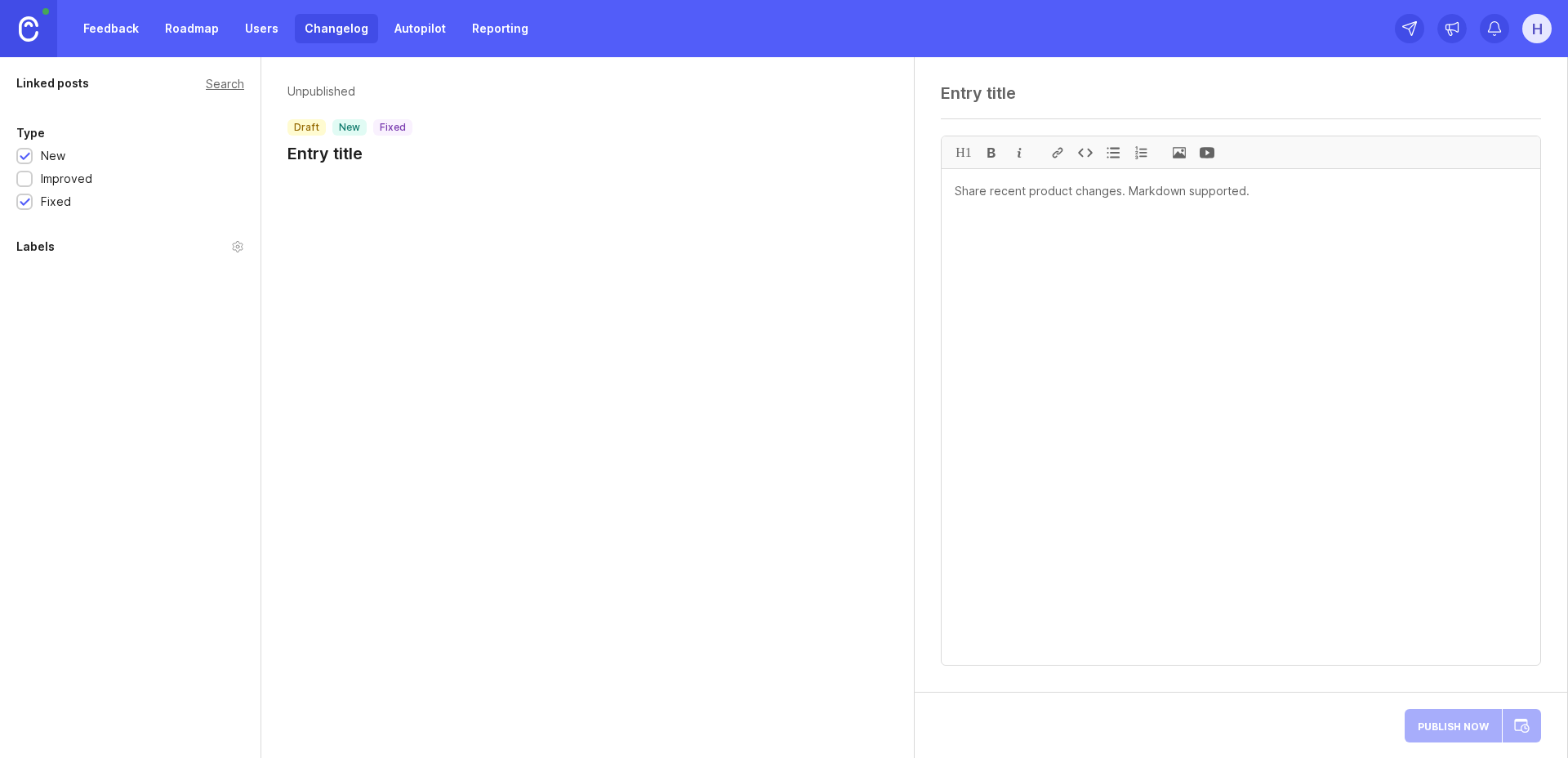
click at [51, 158] on div "New" at bounding box center [52, 155] width 24 height 18
click at [236, 247] on circle at bounding box center [237, 247] width 3 height 3
click at [25, 248] on div "Labels" at bounding box center [35, 246] width 38 height 19
click at [504, 31] on link "Reporting" at bounding box center [500, 28] width 76 height 30
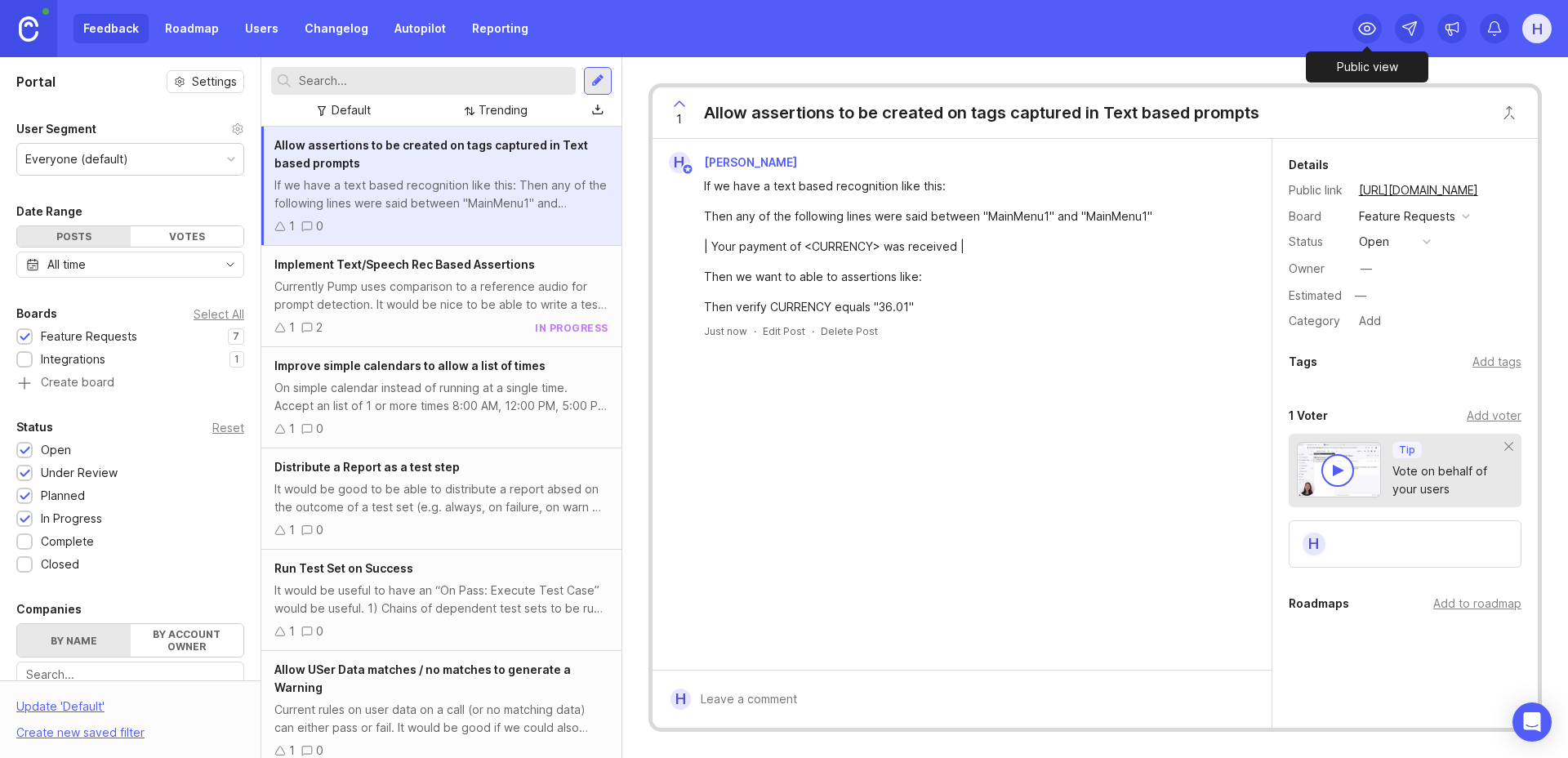
click at [1360, 30] on icon at bounding box center [1367, 29] width 16 height 12
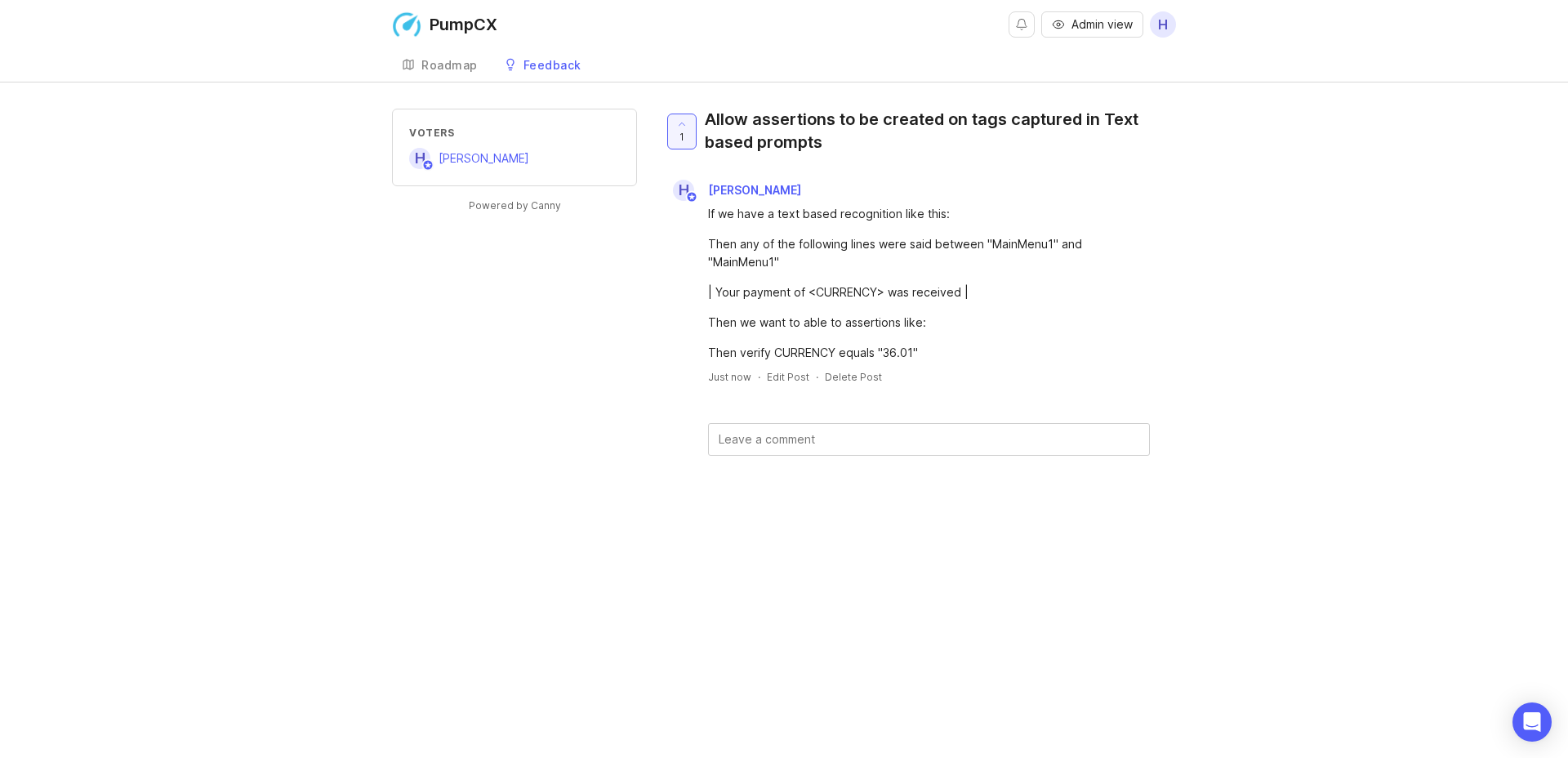
click at [427, 63] on div "Roadmap" at bounding box center [449, 66] width 57 height 12
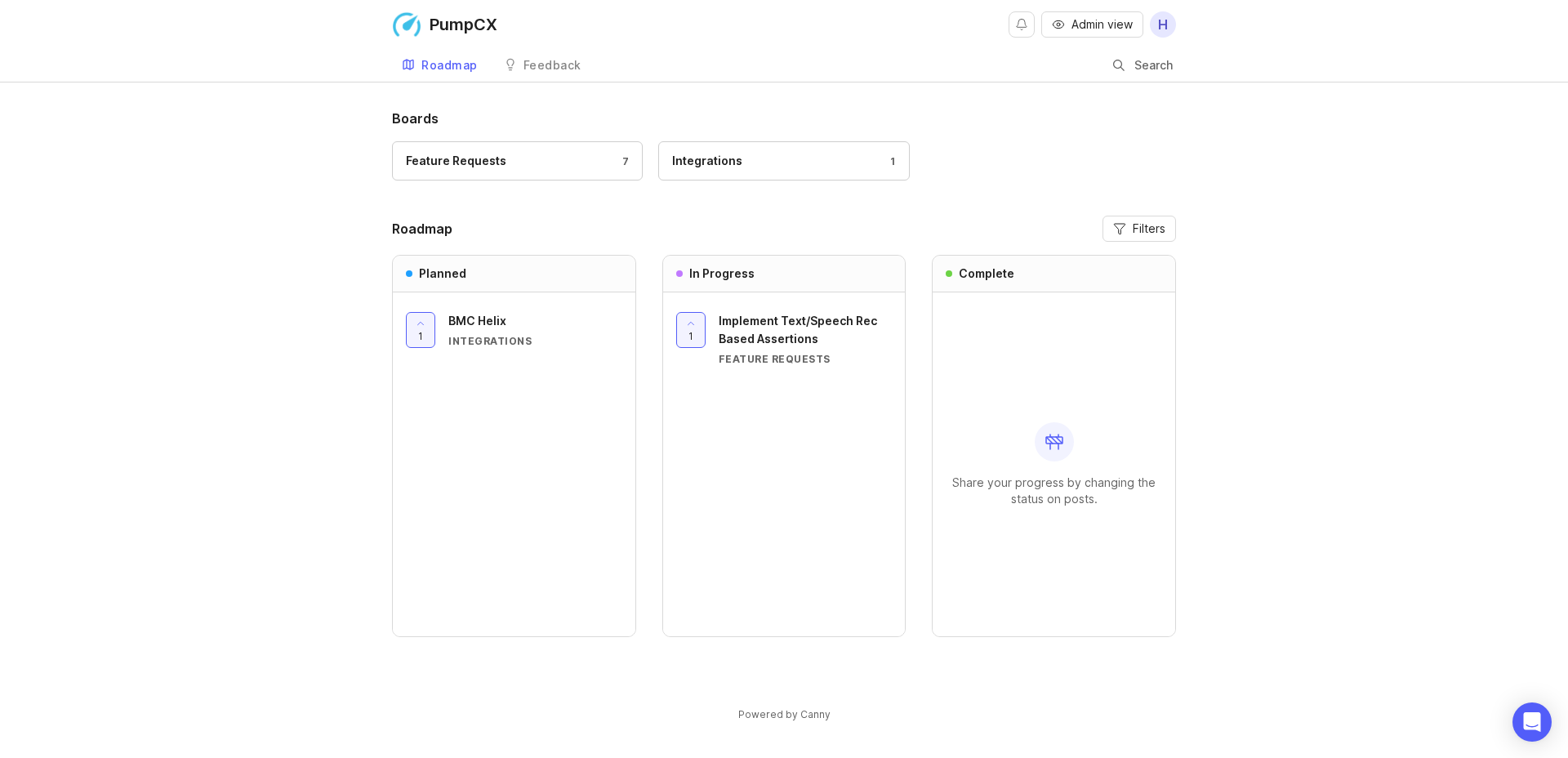
click at [524, 64] on div "Feedback" at bounding box center [553, 66] width 58 height 12
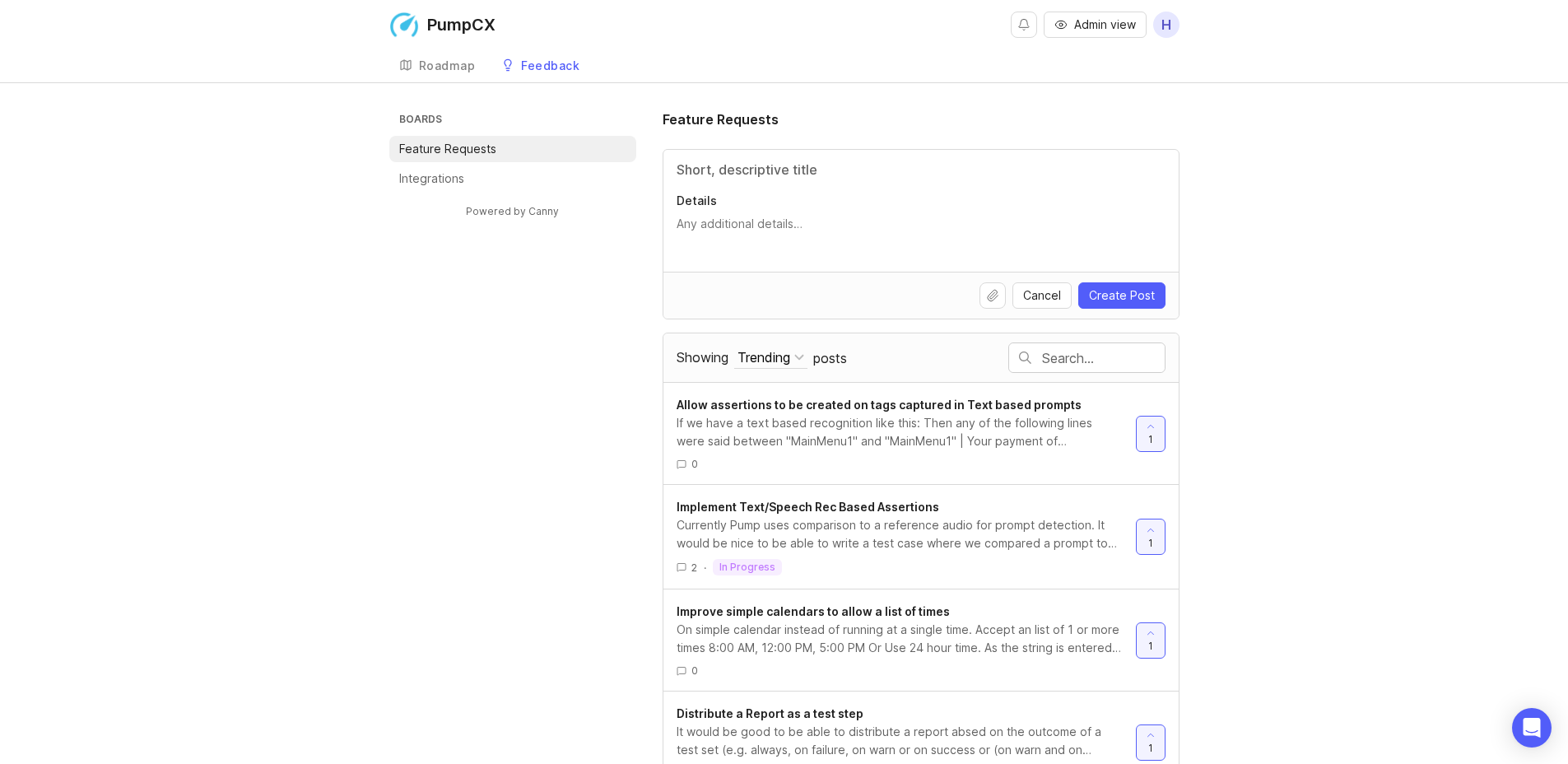
click at [432, 62] on div "Roadmap" at bounding box center [447, 66] width 57 height 12
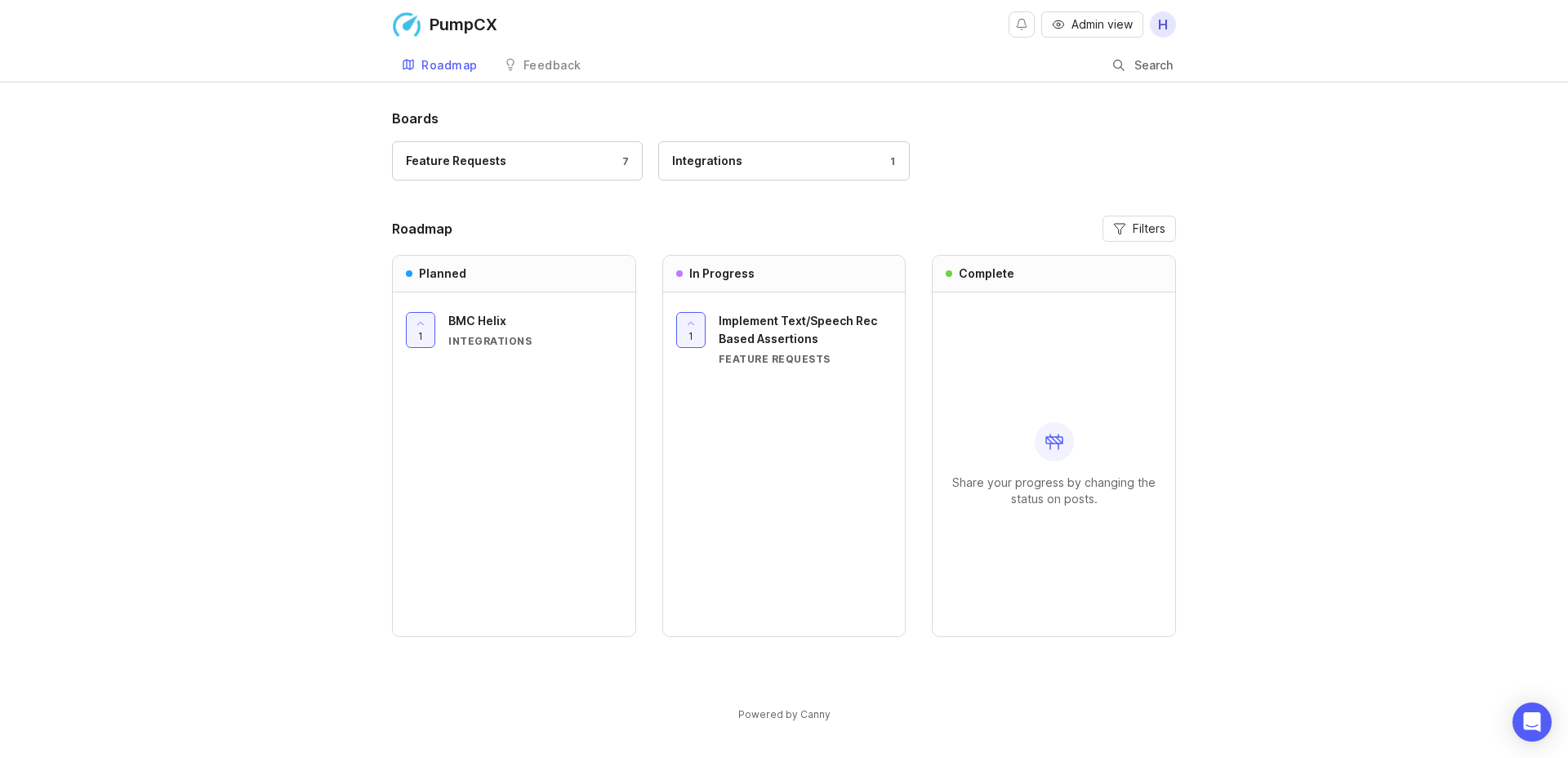
click at [478, 323] on span "BMC Helix" at bounding box center [477, 320] width 58 height 14
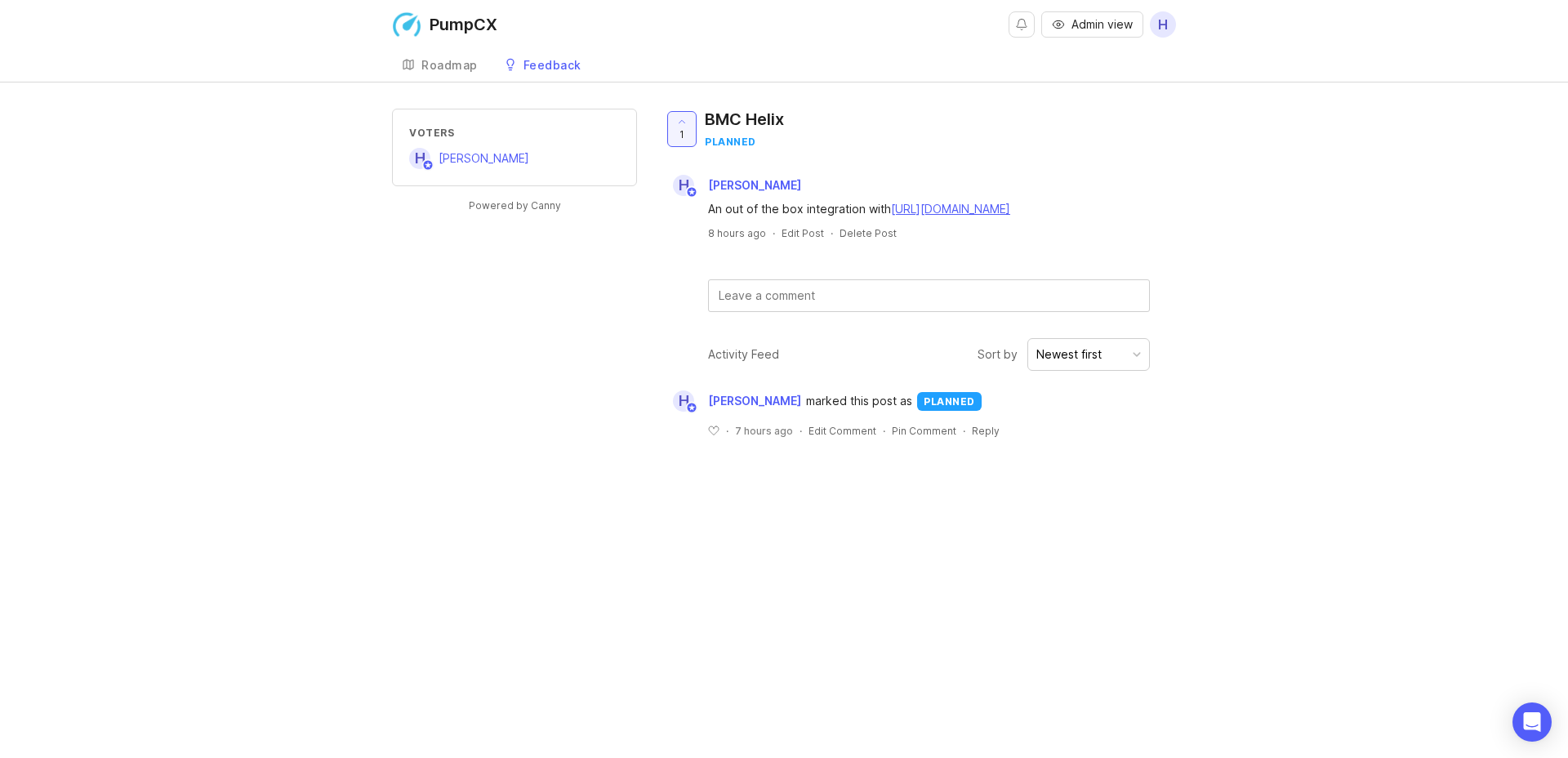
click at [943, 411] on div "planned" at bounding box center [950, 401] width 64 height 19
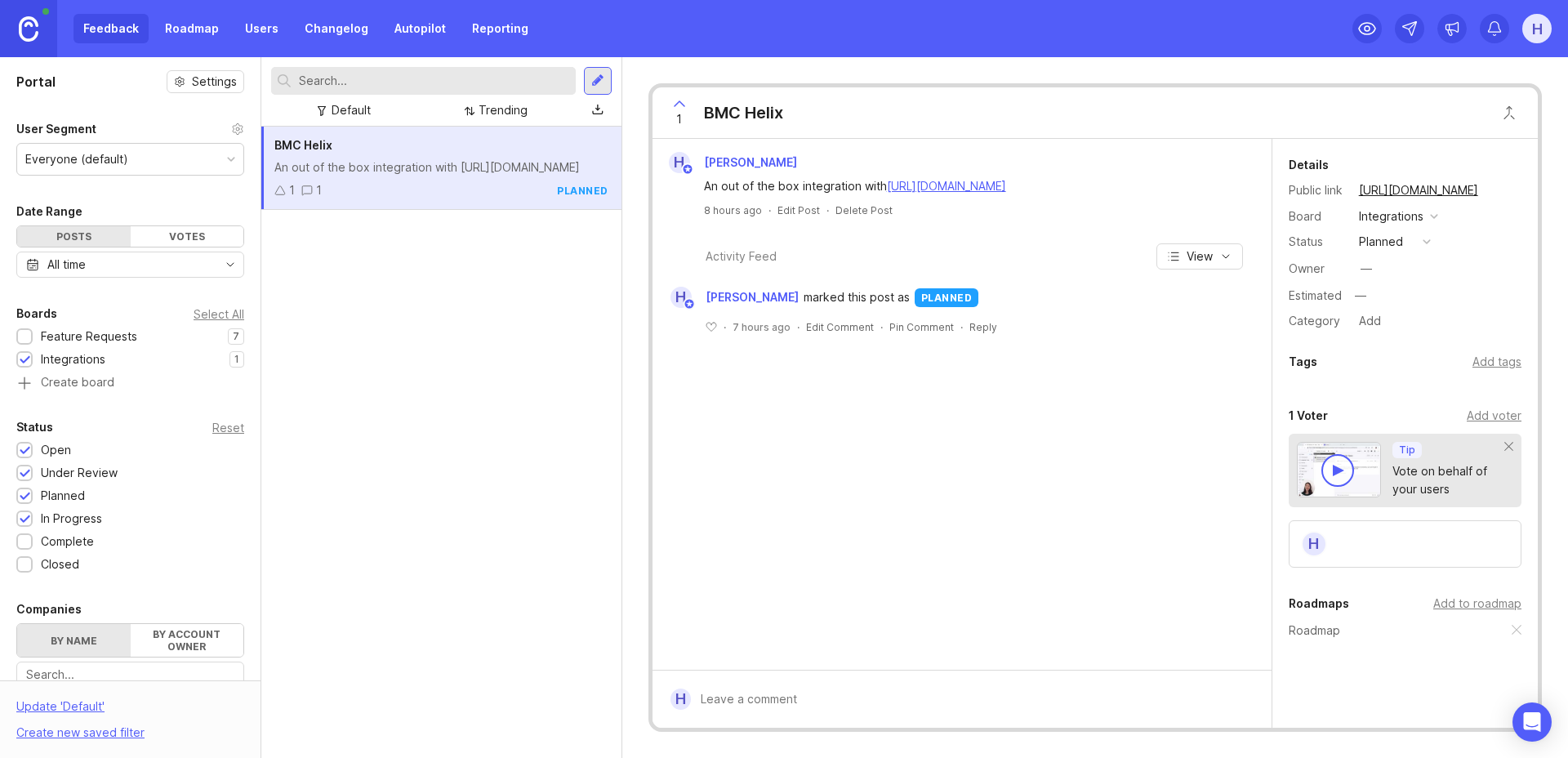
click at [1375, 243] on div "planned" at bounding box center [1381, 242] width 44 height 18
click at [1370, 278] on li "open" at bounding box center [1395, 271] width 82 height 30
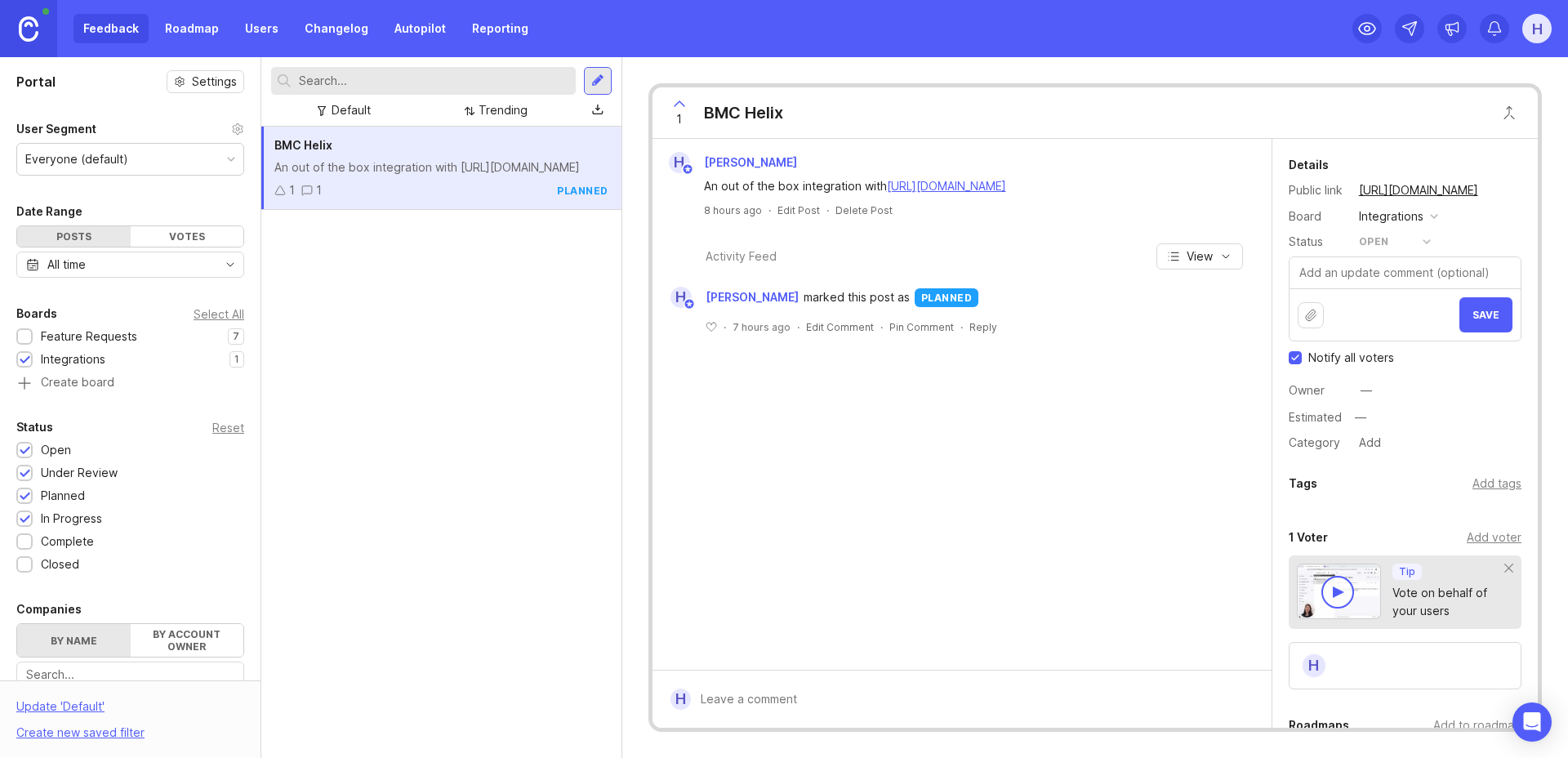
click at [1460, 314] on button "Save" at bounding box center [1486, 315] width 53 height 35
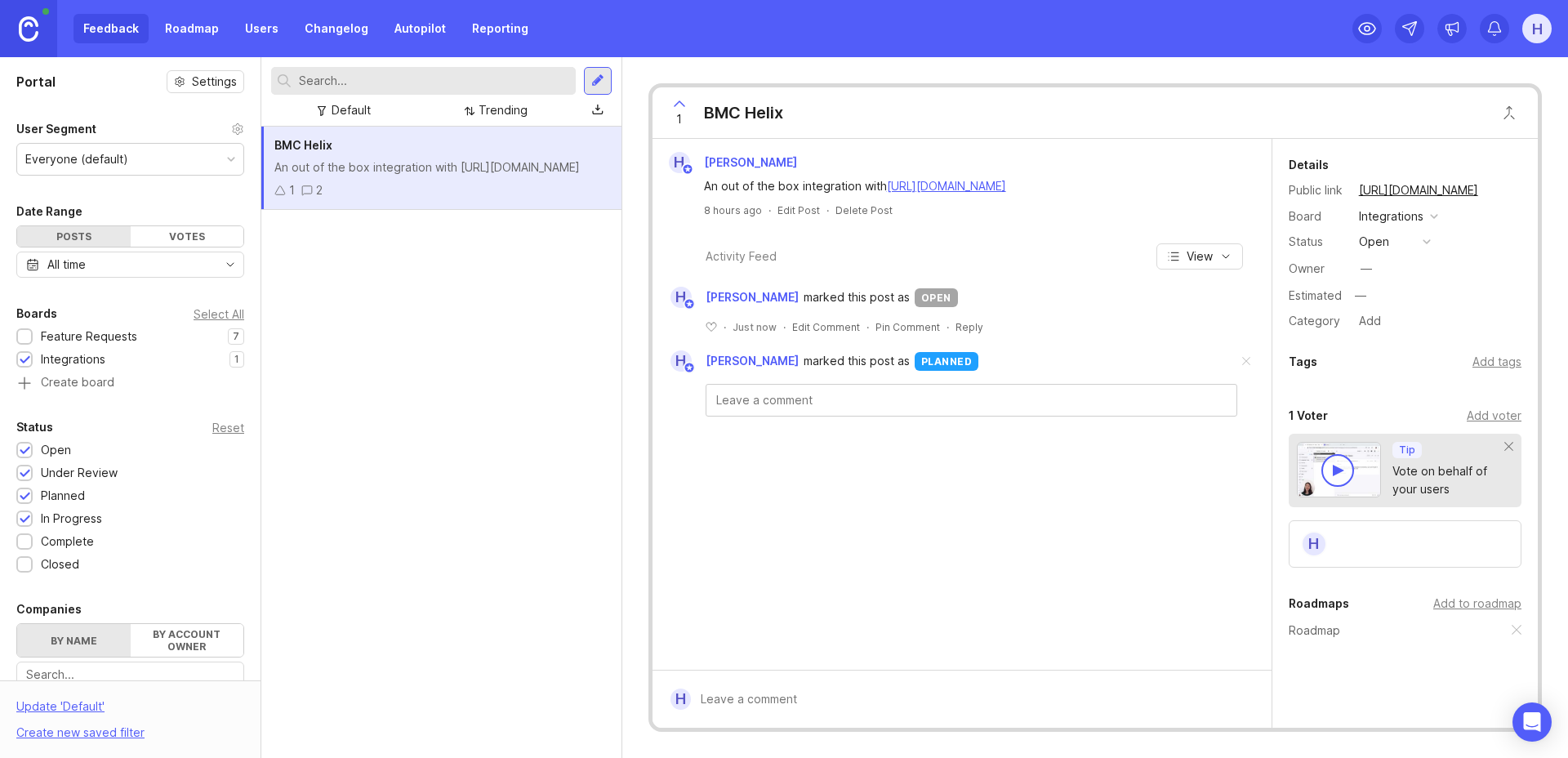
click at [1053, 372] on div at bounding box center [961, 394] width 602 height 45
click at [1252, 362] on span at bounding box center [1246, 362] width 35 height 36
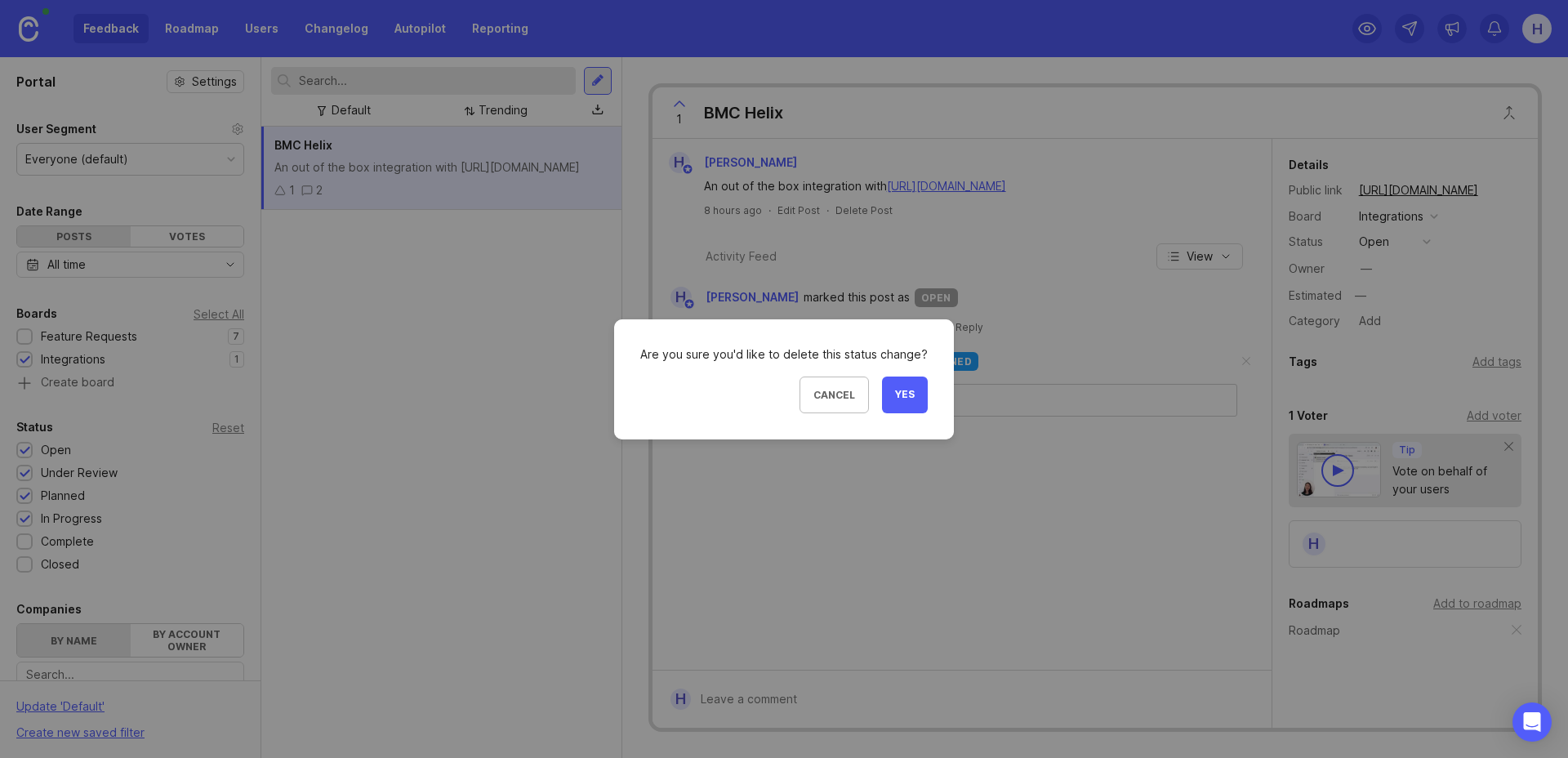
click at [896, 396] on span "Yes" at bounding box center [905, 395] width 19 height 14
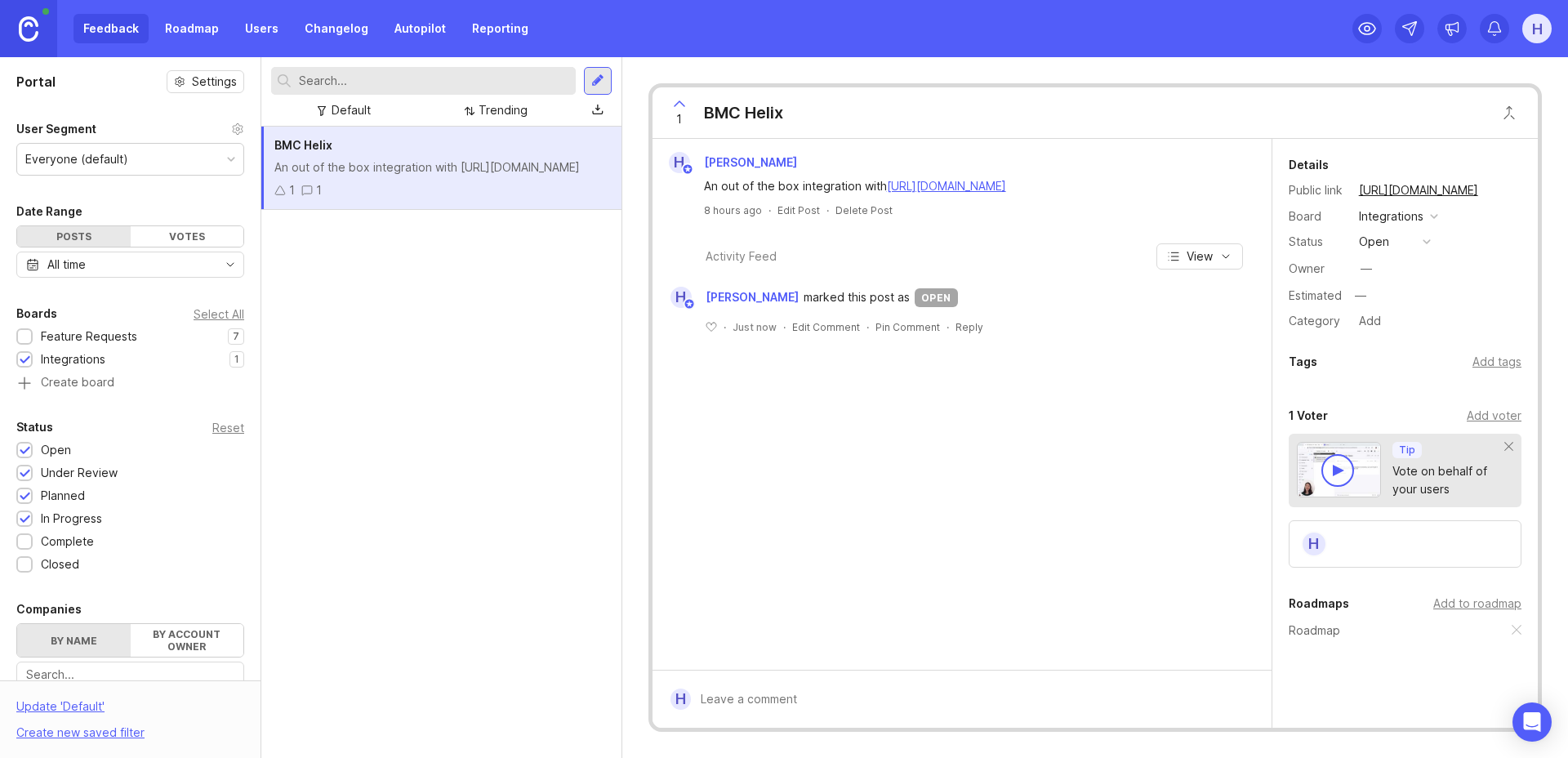
click at [1238, 304] on div "[PERSON_NAME] marked this post as open" at bounding box center [961, 297] width 602 height 21
click at [1244, 298] on div "[PERSON_NAME] marked this post as open" at bounding box center [961, 297] width 602 height 21
click at [868, 298] on span "marked this post as" at bounding box center [857, 297] width 106 height 18
drag, startPoint x: 981, startPoint y: 291, endPoint x: 917, endPoint y: 305, distance: 65.5
click at [981, 291] on div "[PERSON_NAME] marked this post as open" at bounding box center [961, 297] width 602 height 21
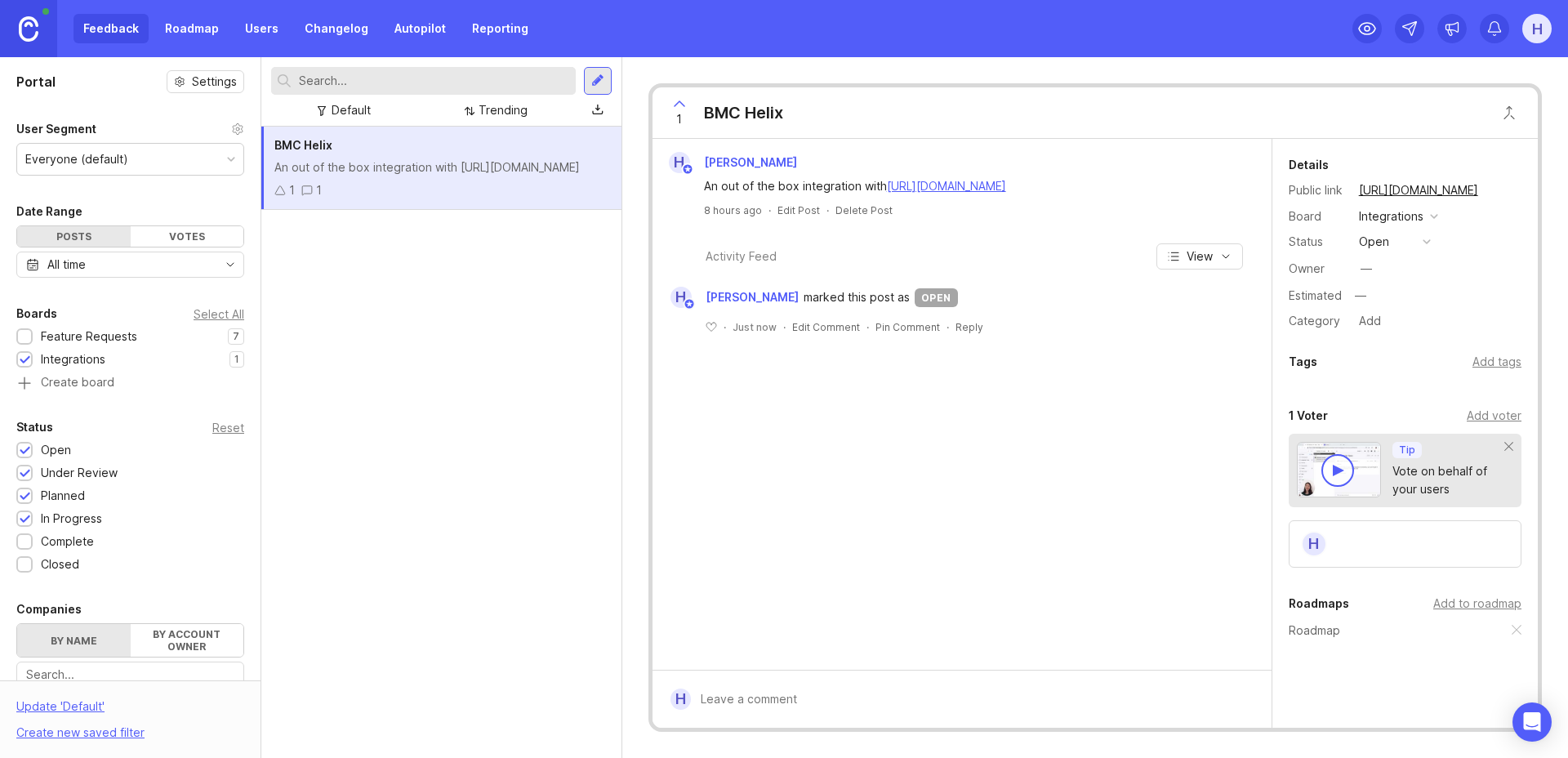
click at [805, 299] on span "marked this post as" at bounding box center [857, 297] width 106 height 18
click at [759, 299] on span "[PERSON_NAME]" at bounding box center [752, 297] width 93 height 18
click at [1041, 301] on div "[PERSON_NAME] marked this post as open" at bounding box center [961, 297] width 602 height 21
click at [1059, 424] on div "[PERSON_NAME] An out of the box integration with [URL][DOMAIN_NAME] 8 hours ago…" at bounding box center [961, 404] width 619 height 531
click at [174, 35] on link "Roadmap" at bounding box center [192, 28] width 74 height 30
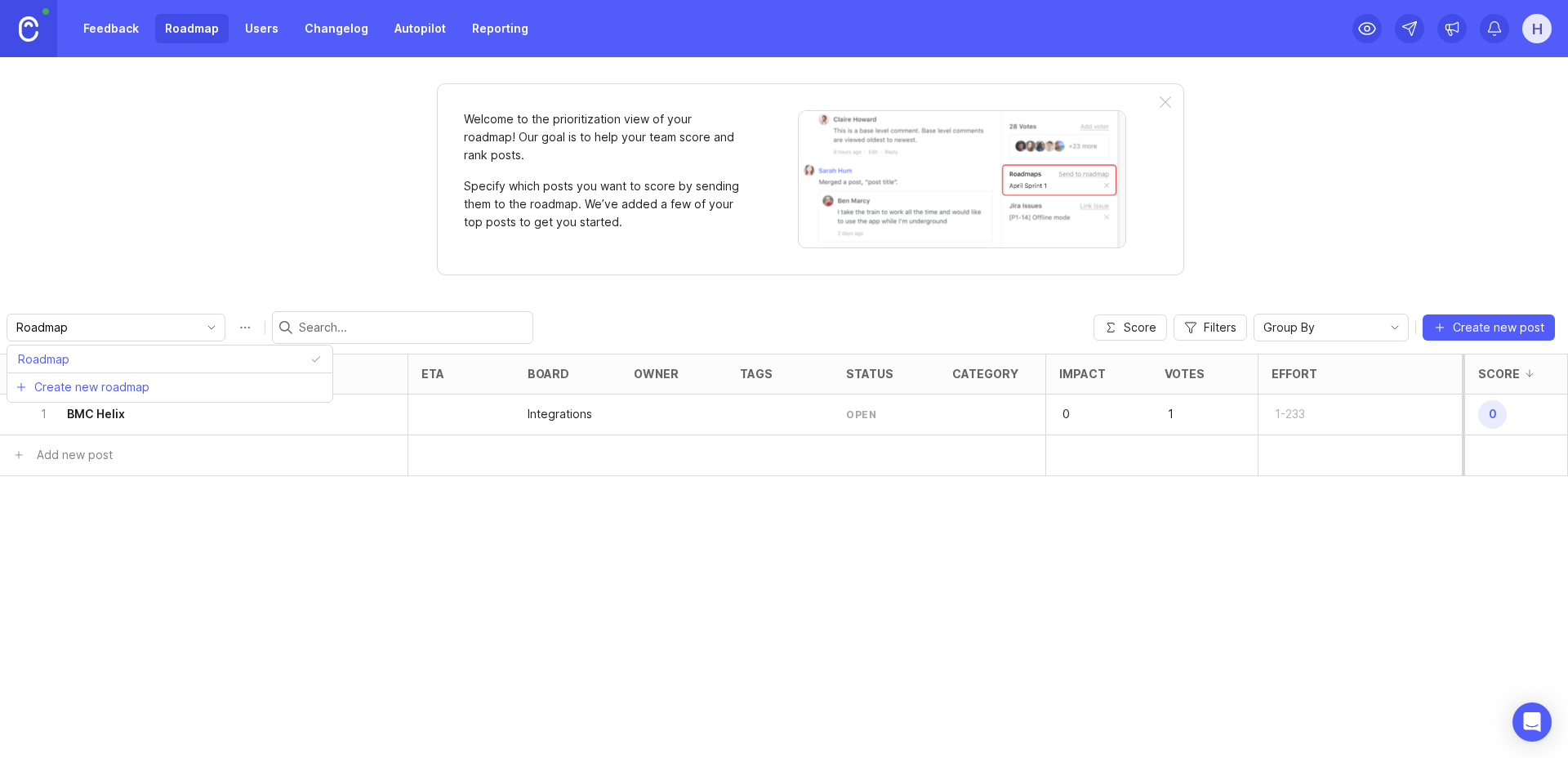
click at [90, 329] on input "Roadmap" at bounding box center [106, 327] width 181 height 18
click at [207, 266] on div "Welcome to the prioritization view of your roadmap! Our goal is to help your te…" at bounding box center [784, 407] width 1568 height 701
click at [232, 330] on button "Roadmap options" at bounding box center [245, 327] width 26 height 26
click at [205, 256] on div "Welcome to the prioritization view of your roadmap! Our goal is to help your te…" at bounding box center [784, 407] width 1568 height 701
click at [112, 33] on link "Feedback" at bounding box center [111, 28] width 75 height 30
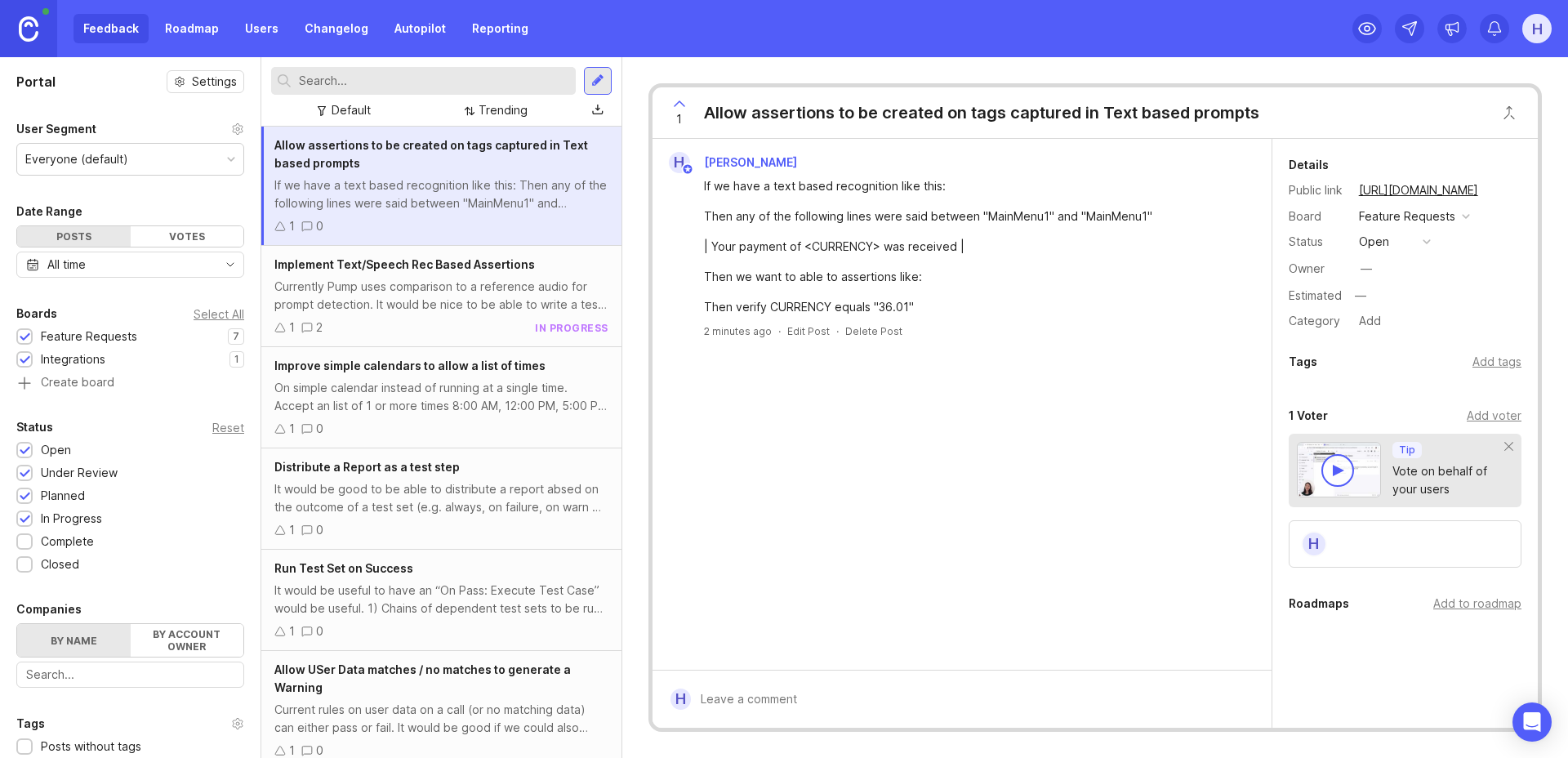
click at [118, 37] on div "Feedback Roadmap Users Changelog Autopilot Reporting" at bounding box center [306, 28] width 465 height 30
click at [167, 30] on link "Roadmap" at bounding box center [192, 28] width 74 height 30
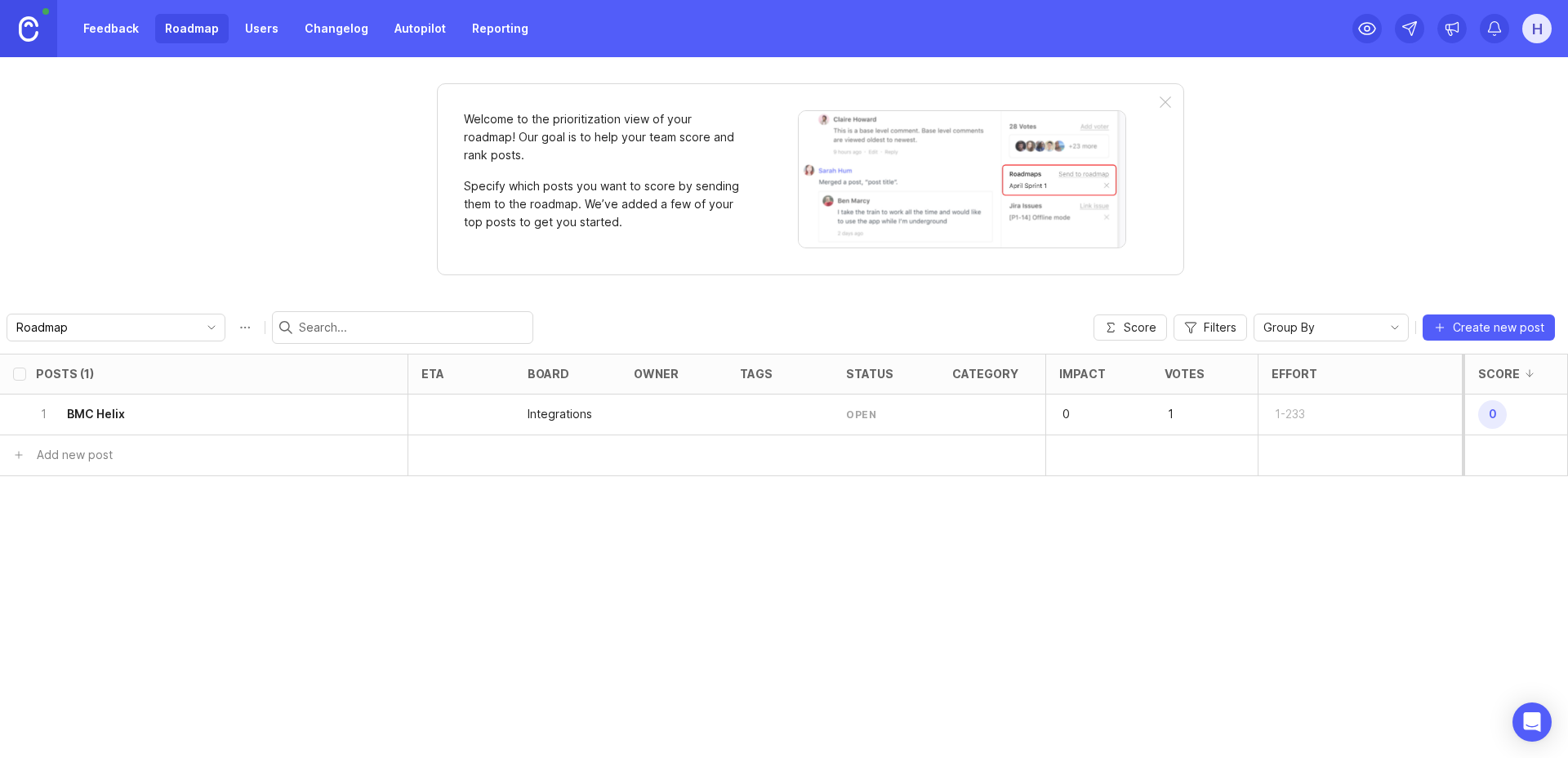
click at [82, 26] on link "Feedback" at bounding box center [111, 28] width 75 height 30
